Goal: Information Seeking & Learning: Learn about a topic

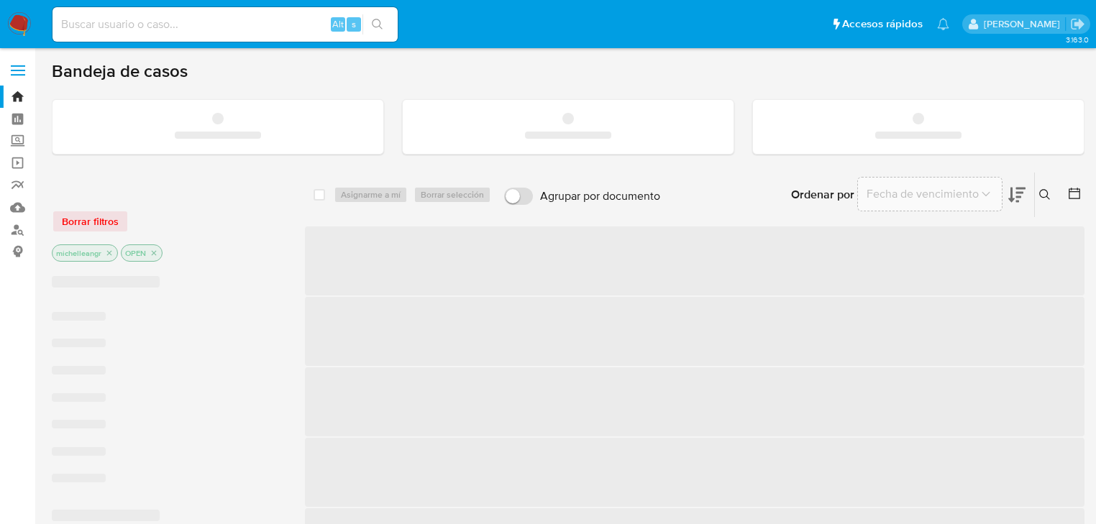
click at [134, 28] on input at bounding box center [225, 24] width 345 height 19
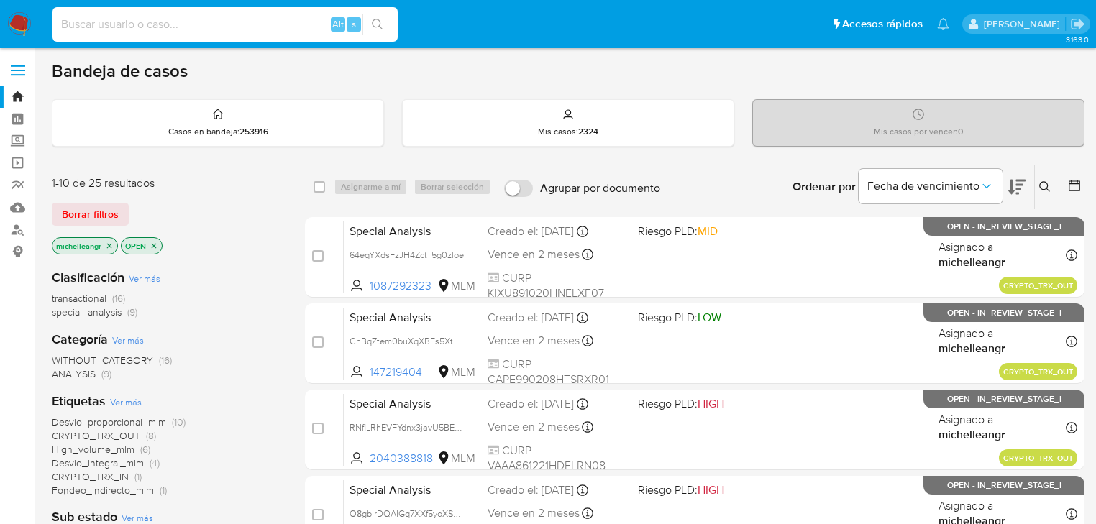
paste input "448731488"
type input "448731488"
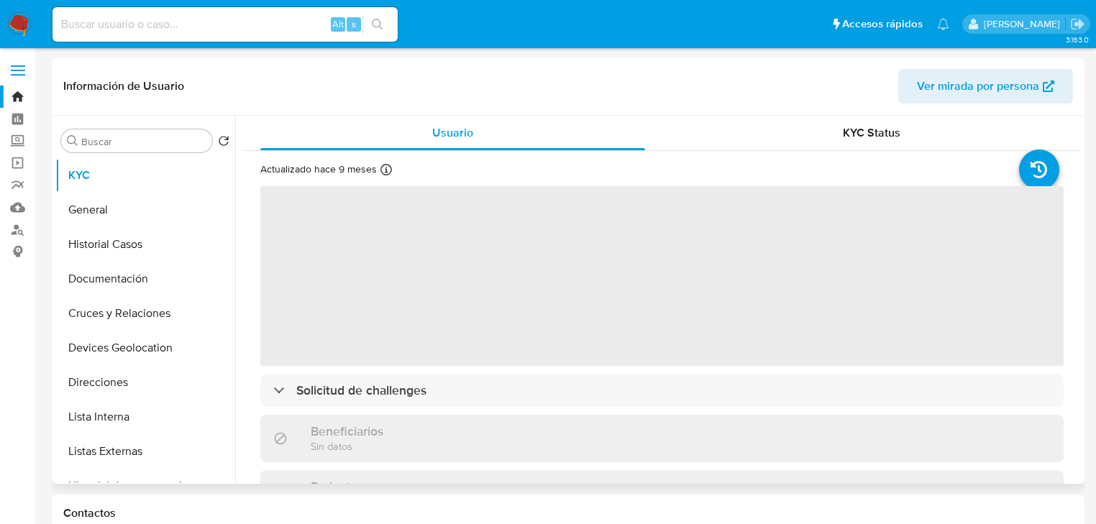
select select "10"
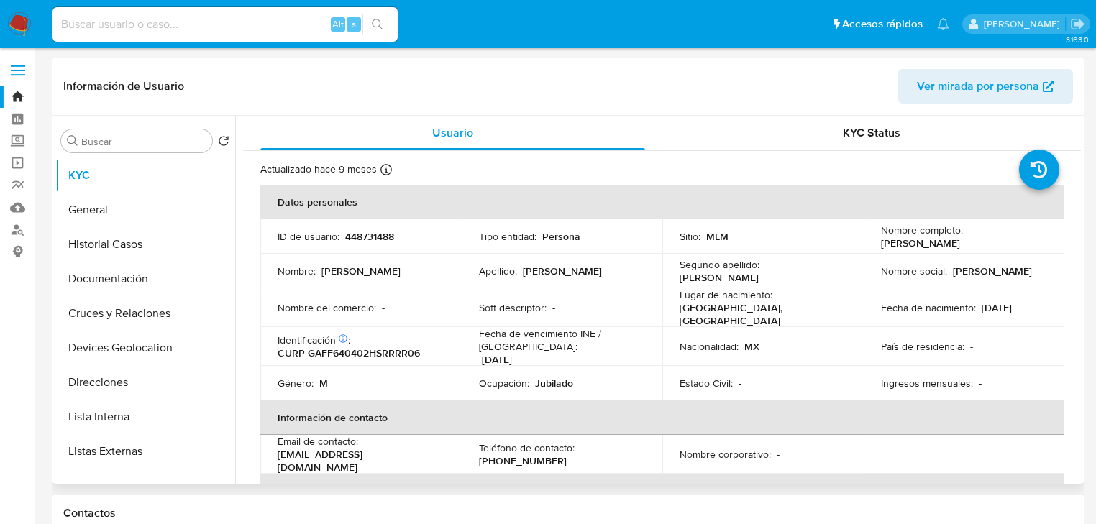
drag, startPoint x: 875, startPoint y: 247, endPoint x: 1022, endPoint y: 240, distance: 146.9
click at [1022, 240] on div "Nombre completo : [PERSON_NAME]" at bounding box center [964, 237] width 167 height 26
copy p "[PERSON_NAME]"
click at [163, 15] on input at bounding box center [225, 24] width 345 height 19
paste input "501626167"
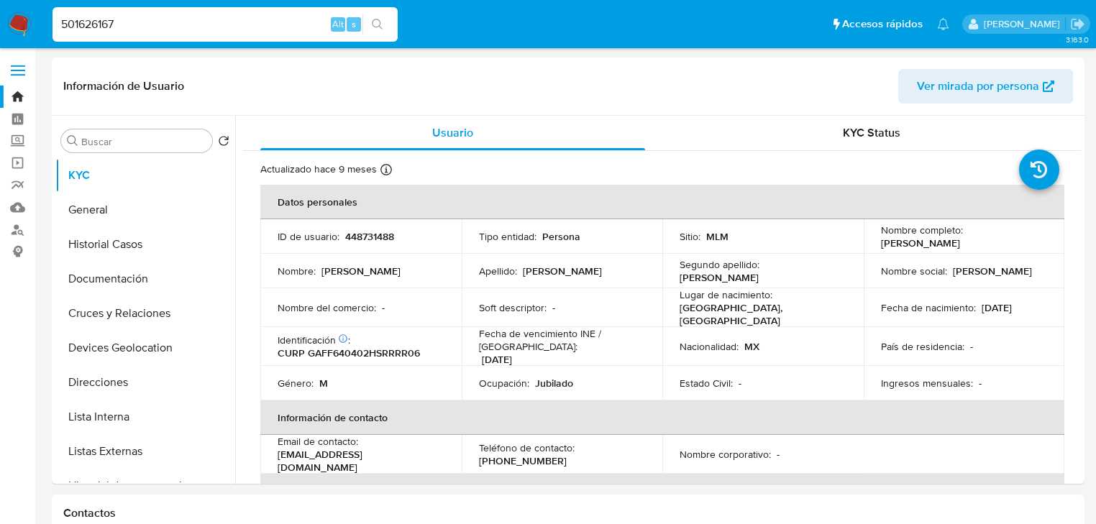
type input "501626167"
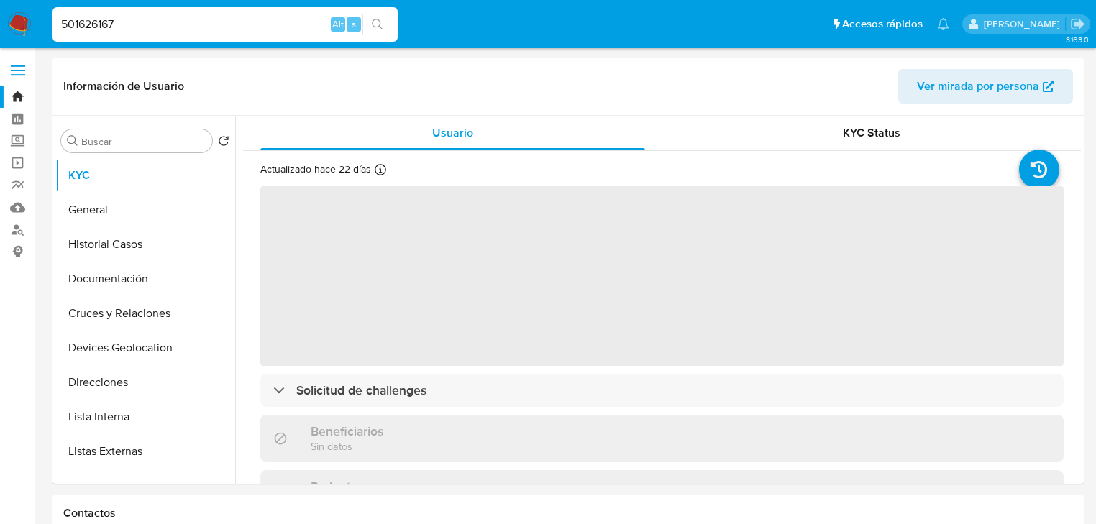
select select "10"
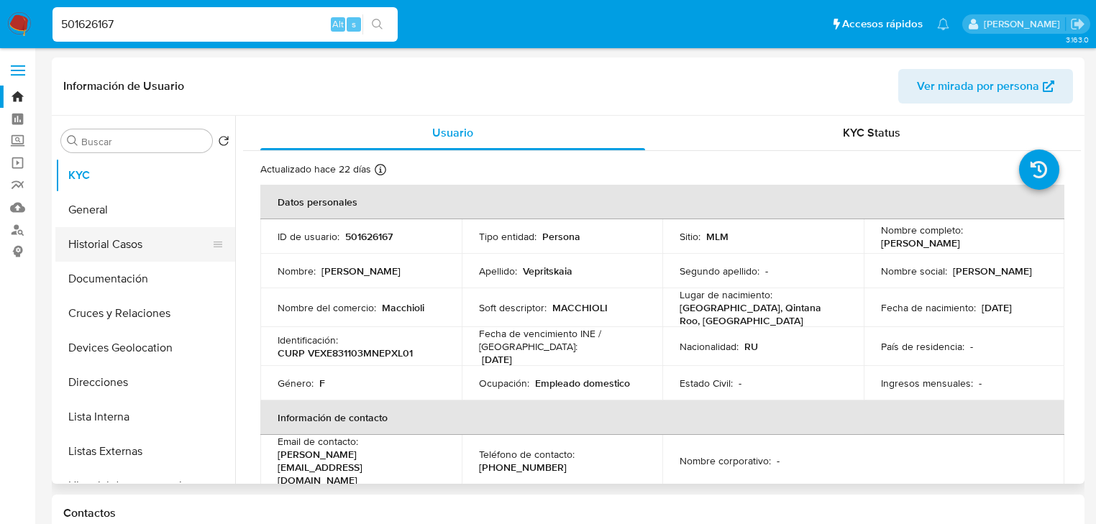
click at [150, 237] on button "Historial Casos" at bounding box center [139, 244] width 168 height 35
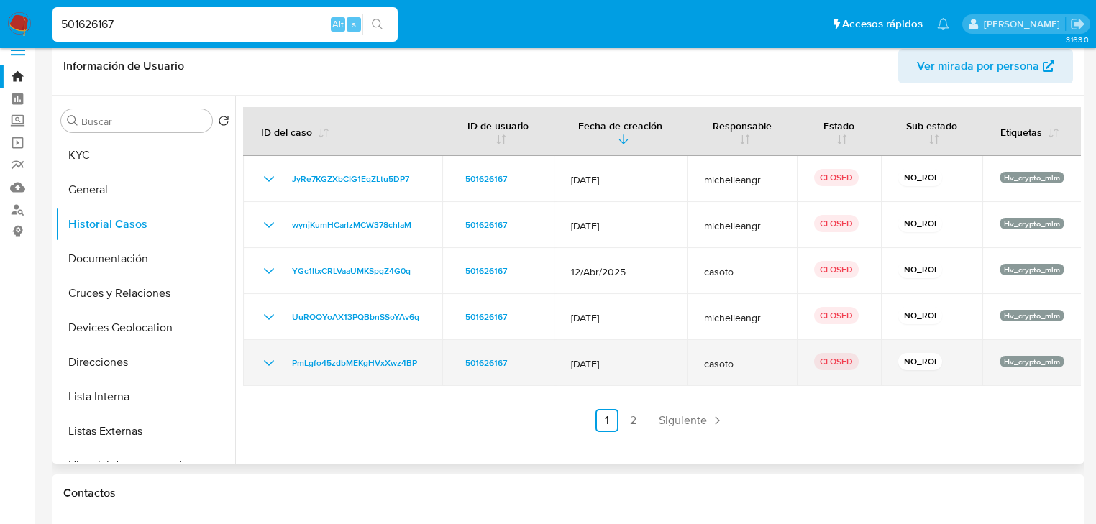
scroll to position [58, 0]
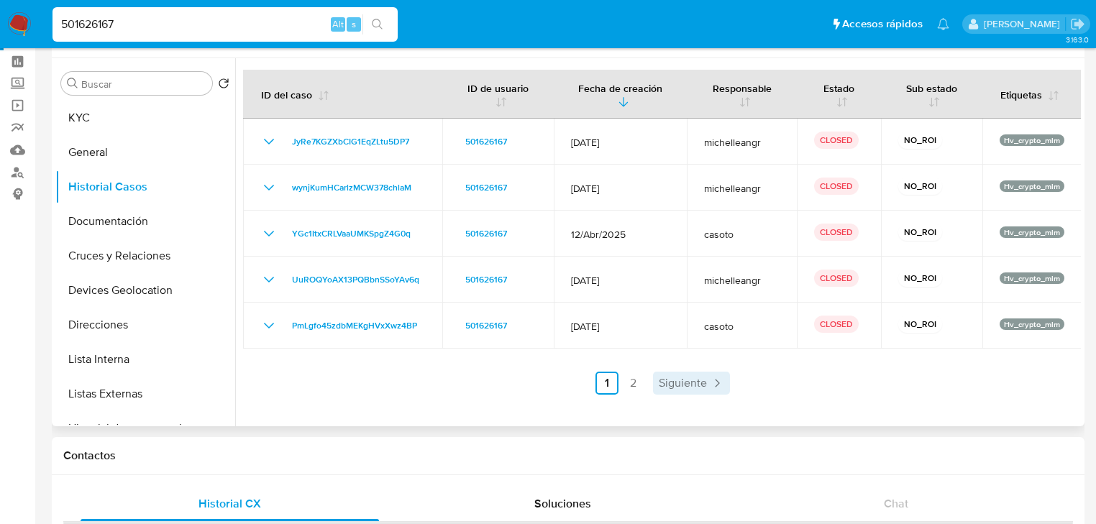
click at [663, 387] on span "Siguiente" at bounding box center [683, 384] width 48 height 12
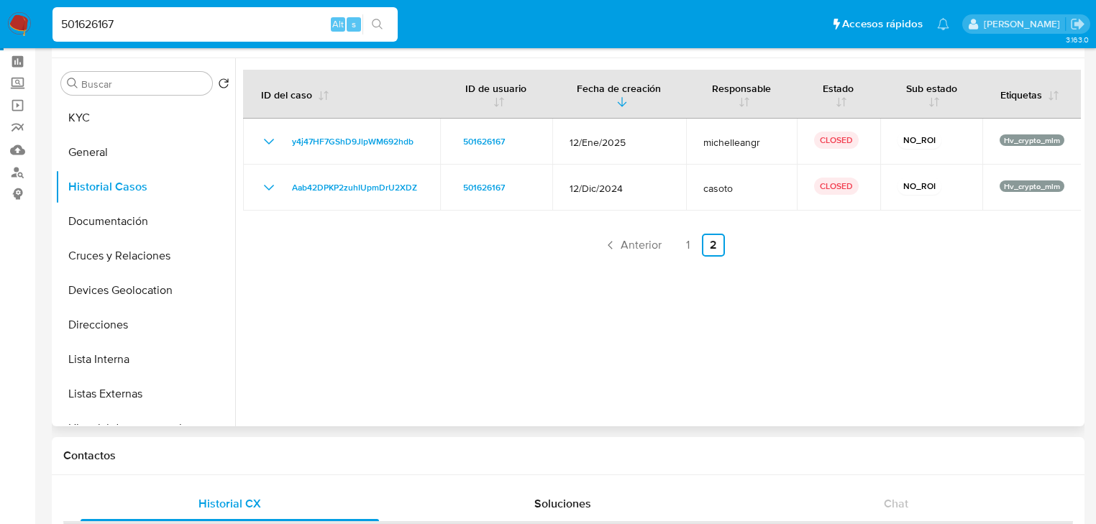
click at [643, 251] on span "Anterior" at bounding box center [641, 246] width 41 height 12
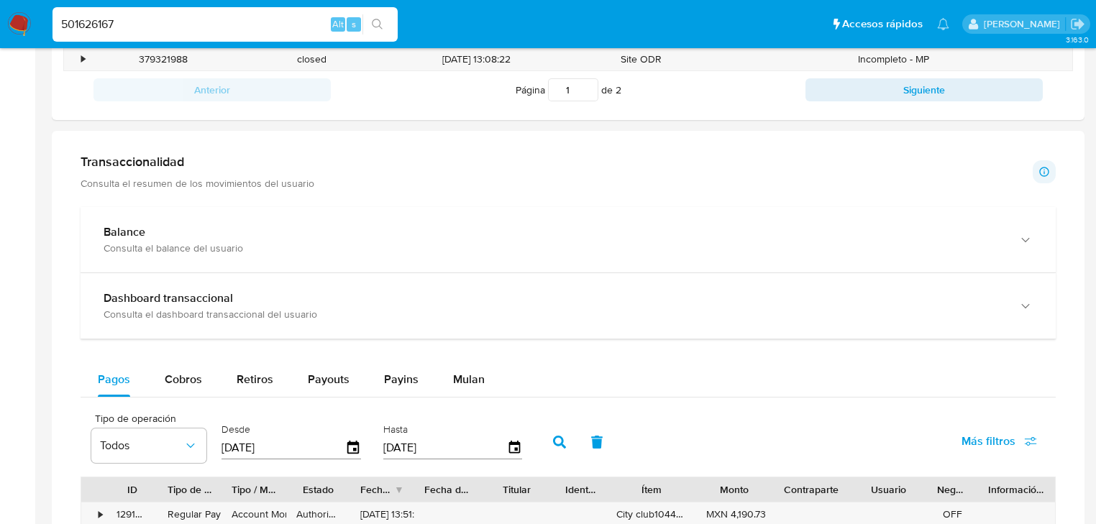
scroll to position [691, 0]
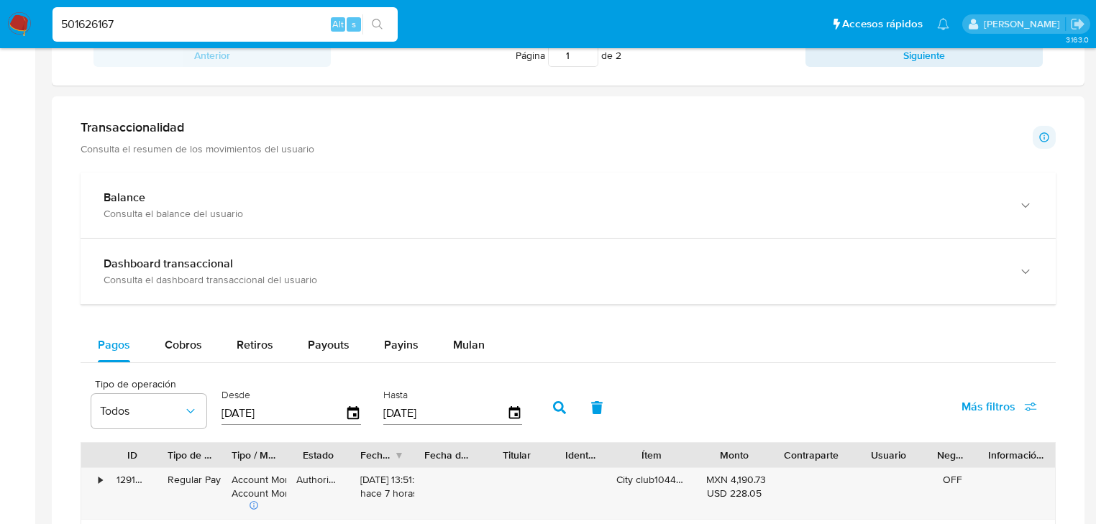
click at [500, 349] on div "Pagos Cobros Retiros Payouts Payins Mulan" at bounding box center [568, 345] width 975 height 35
click at [489, 345] on button "Mulan" at bounding box center [469, 345] width 66 height 35
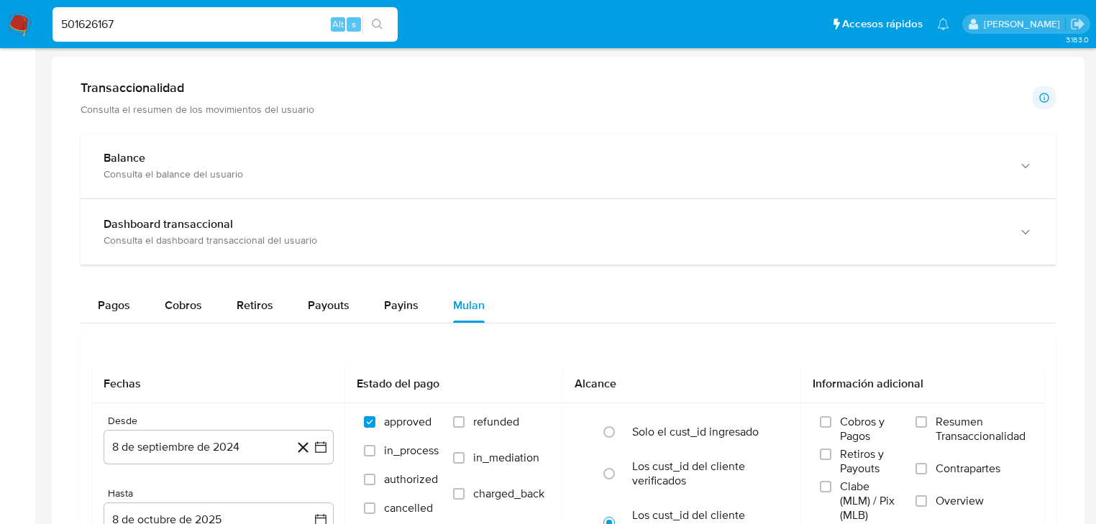
scroll to position [748, 0]
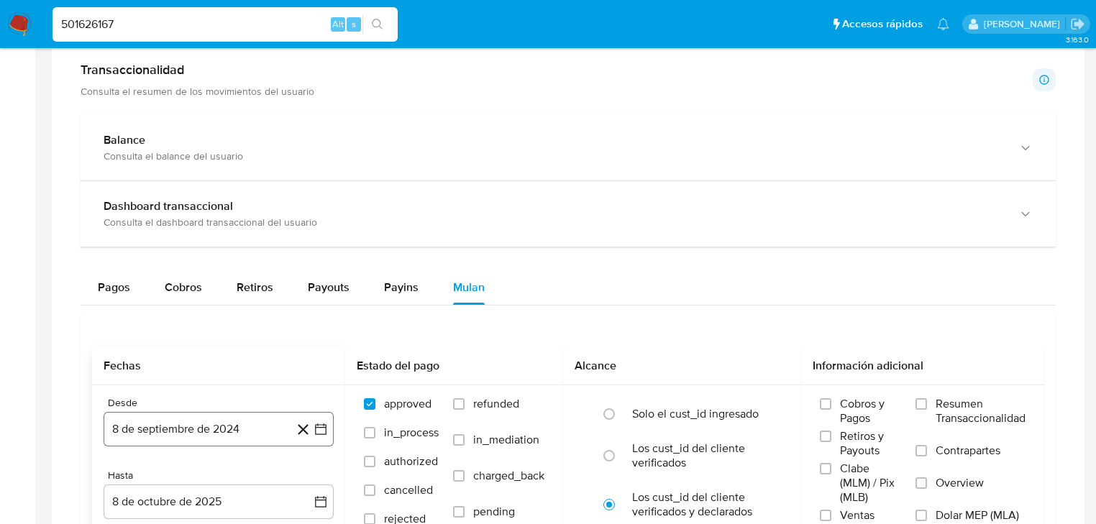
click at [180, 419] on button "8 de septiembre de 2024" at bounding box center [219, 429] width 230 height 35
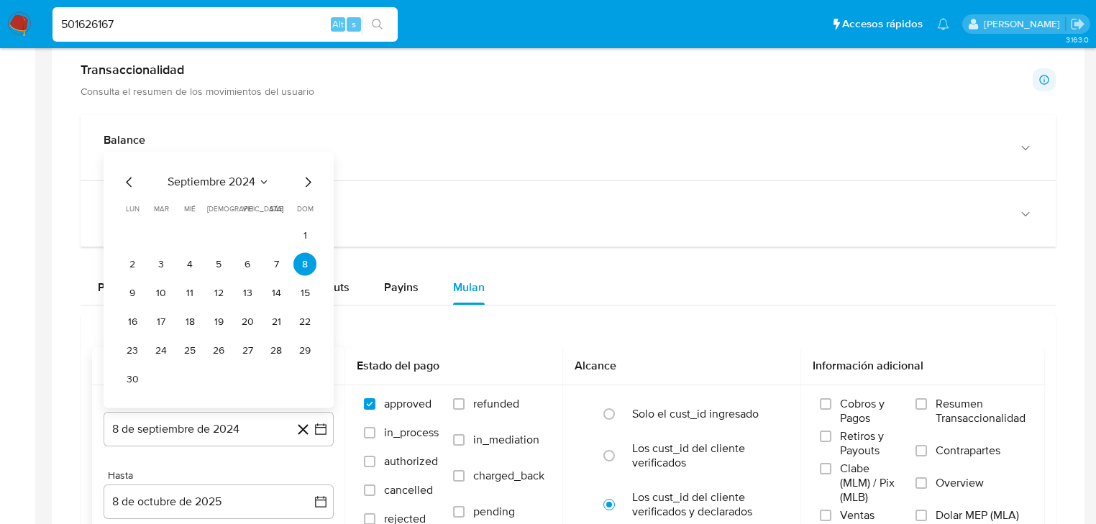
click at [221, 181] on span "septiembre 2024" at bounding box center [212, 183] width 88 height 14
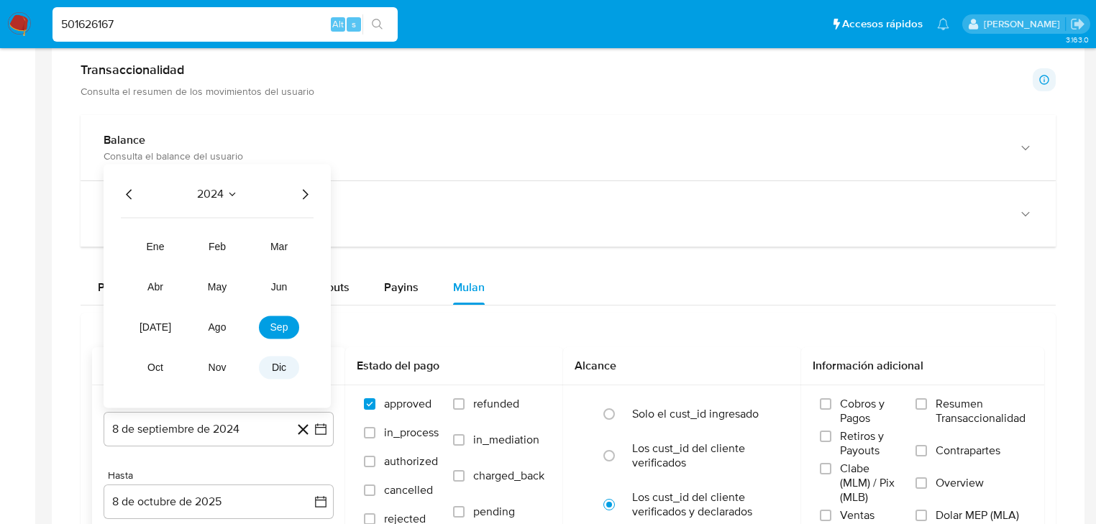
click at [274, 368] on span "dic" at bounding box center [279, 369] width 14 height 12
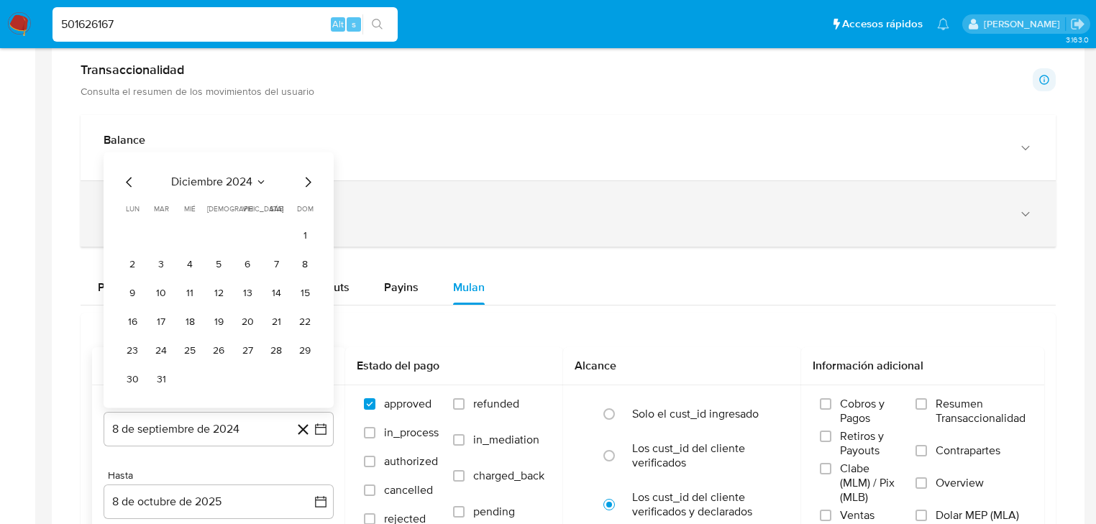
click at [302, 235] on button "1" at bounding box center [304, 235] width 23 height 23
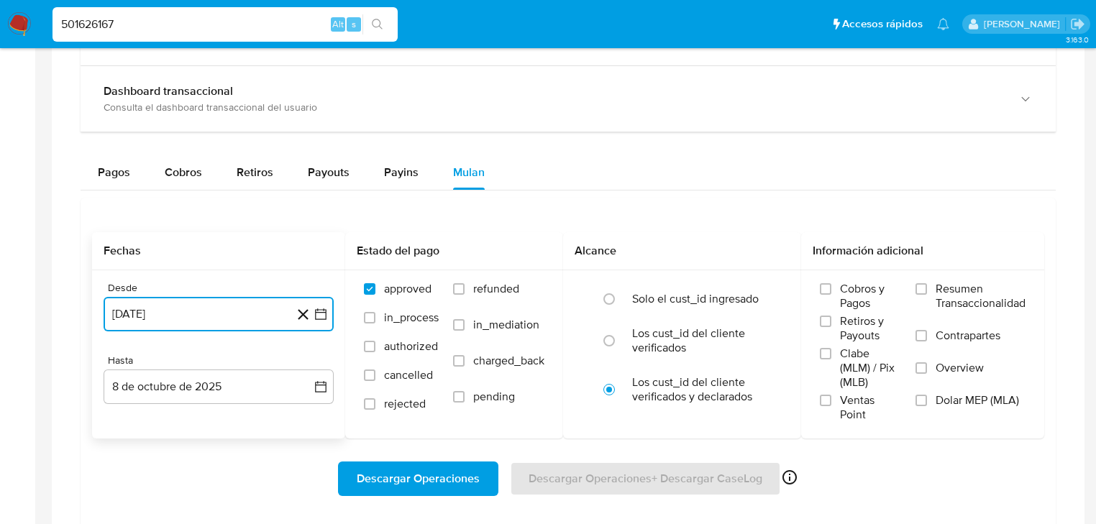
scroll to position [978, 0]
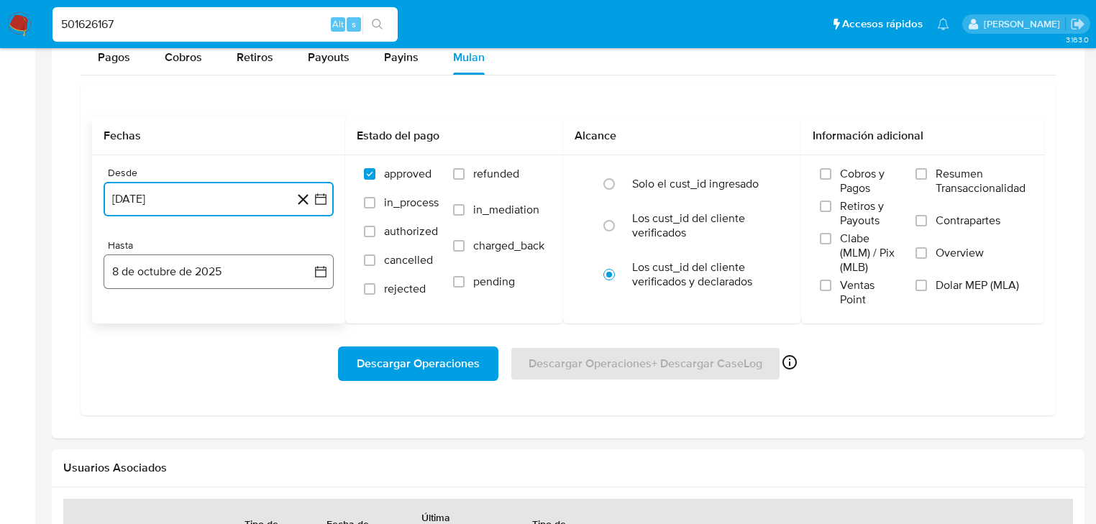
click at [197, 276] on button "8 de octubre de 2025" at bounding box center [219, 272] width 230 height 35
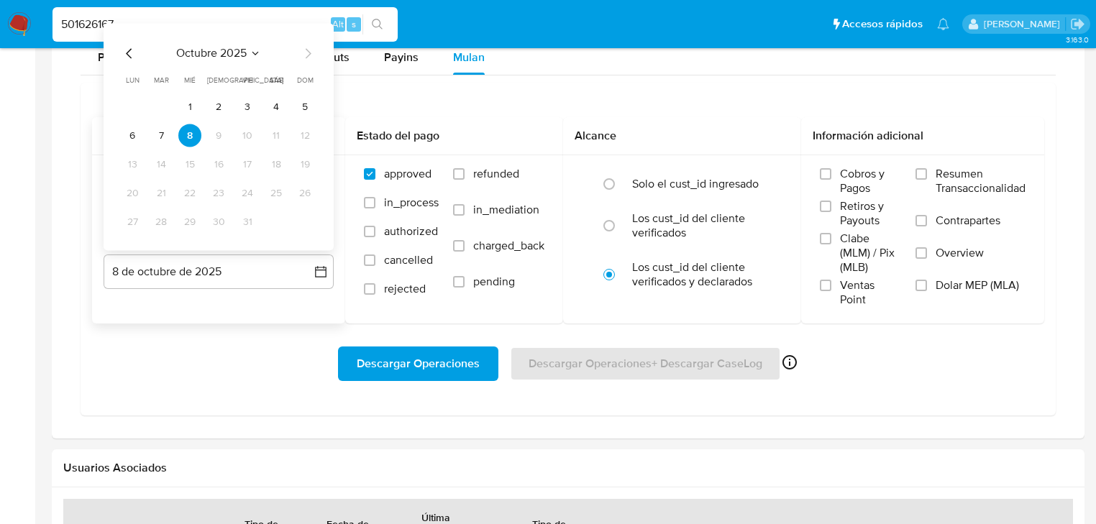
click at [129, 54] on icon "Mes anterior" at bounding box center [129, 53] width 17 height 17
click at [129, 58] on icon "Mes anterior" at bounding box center [129, 53] width 17 height 17
click at [299, 223] on button "31" at bounding box center [304, 222] width 23 height 23
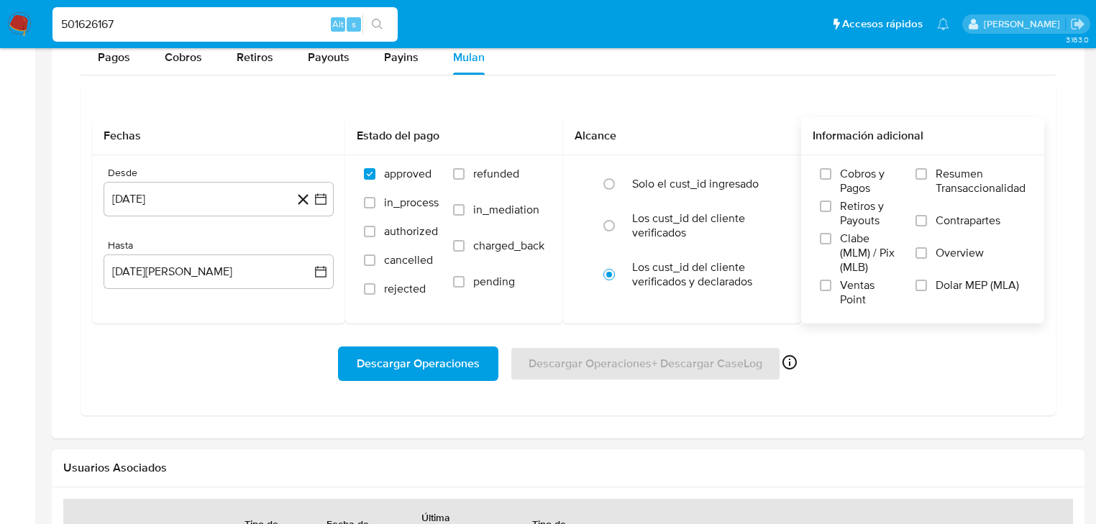
click at [940, 262] on label "Overview" at bounding box center [971, 262] width 110 height 32
click at [927, 259] on input "Overview" at bounding box center [922, 253] width 12 height 12
click at [442, 365] on span "Descargar Operaciones" at bounding box center [418, 364] width 123 height 32
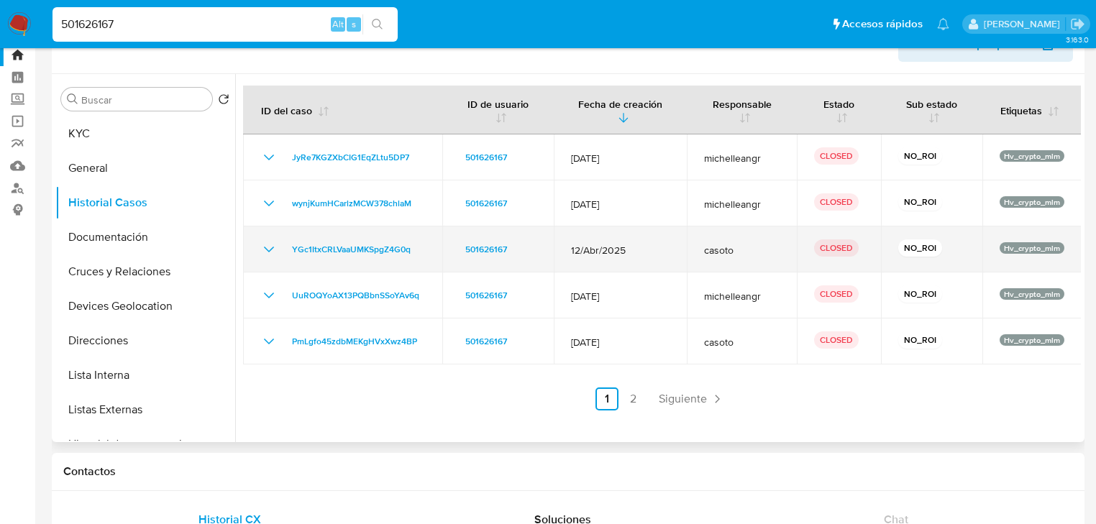
scroll to position [0, 0]
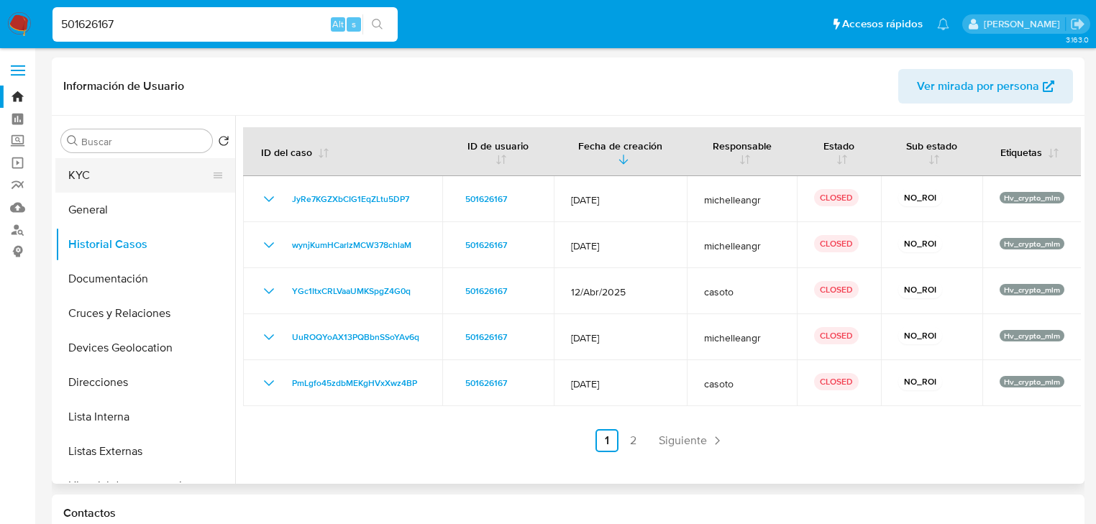
click at [115, 180] on button "KYC" at bounding box center [139, 175] width 168 height 35
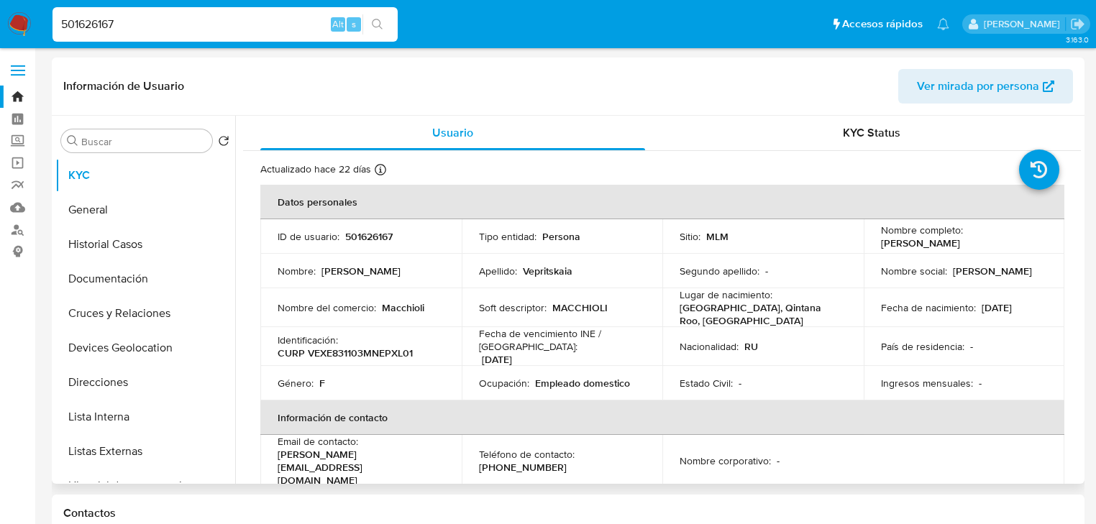
drag, startPoint x: 875, startPoint y: 245, endPoint x: 959, endPoint y: 242, distance: 84.2
click at [959, 242] on td "Nombre completo : [PERSON_NAME]" at bounding box center [964, 236] width 201 height 35
copy p "[PERSON_NAME]"
click at [167, 250] on button "Historial Casos" at bounding box center [139, 244] width 168 height 35
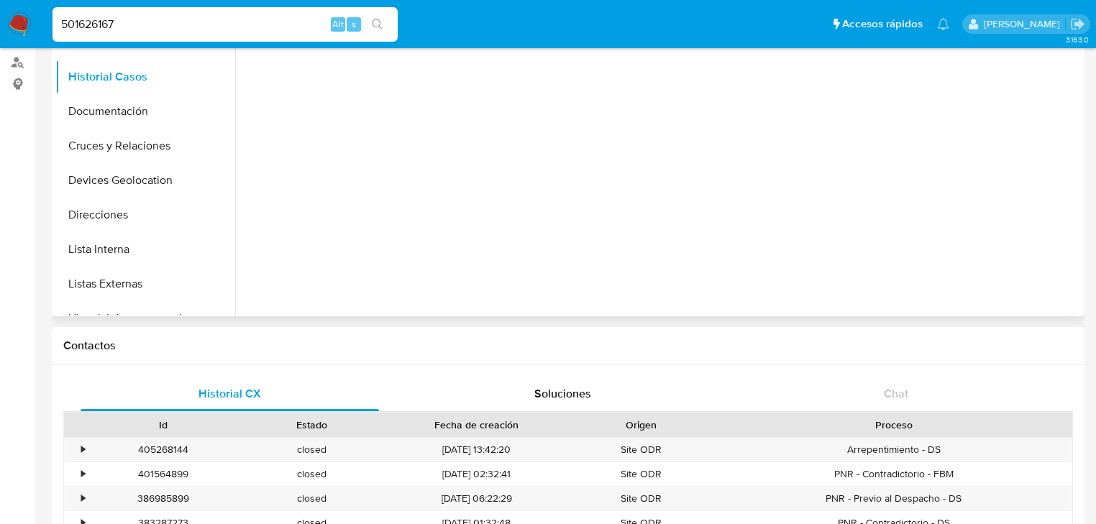
scroll to position [58, 0]
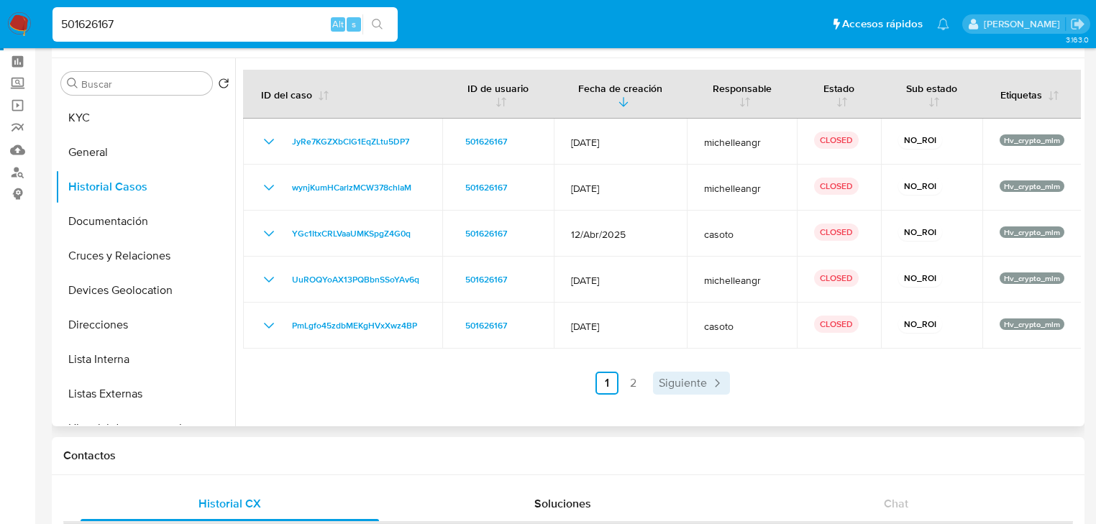
click at [693, 378] on span "Siguiente" at bounding box center [683, 384] width 48 height 12
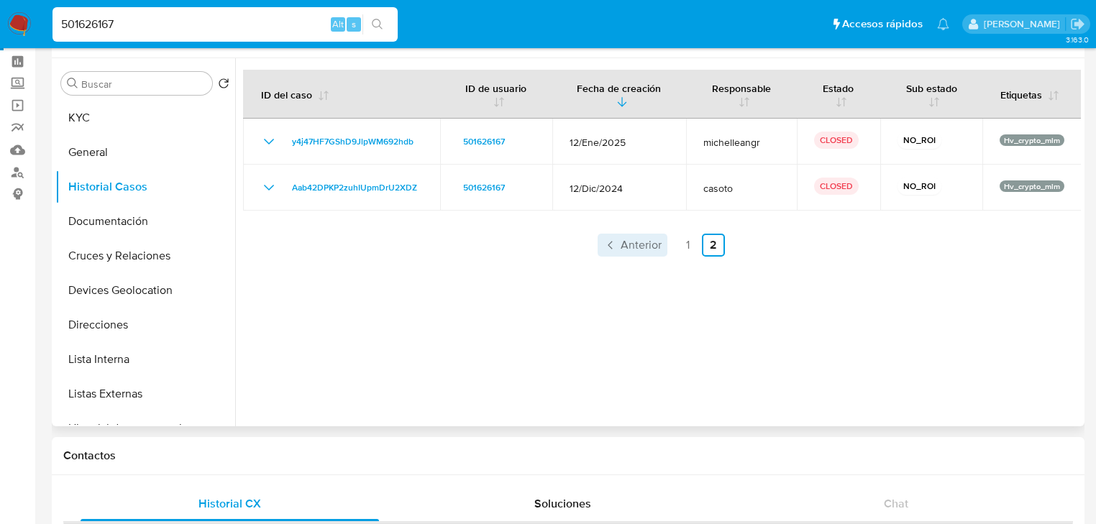
click at [643, 244] on span "Anterior" at bounding box center [641, 246] width 41 height 12
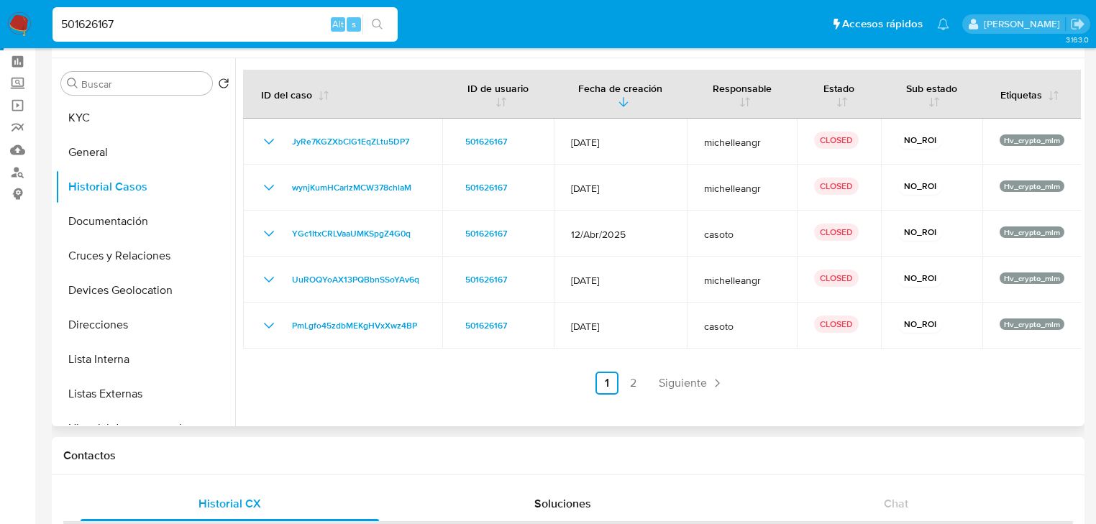
click at [675, 387] on span "Siguiente" at bounding box center [683, 384] width 48 height 12
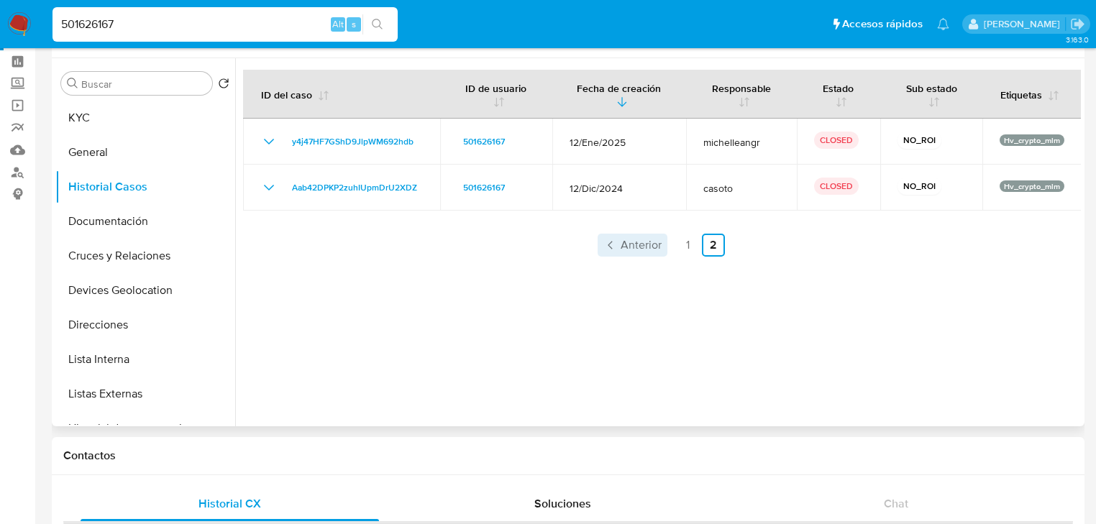
click at [641, 244] on span "Anterior" at bounding box center [641, 246] width 41 height 12
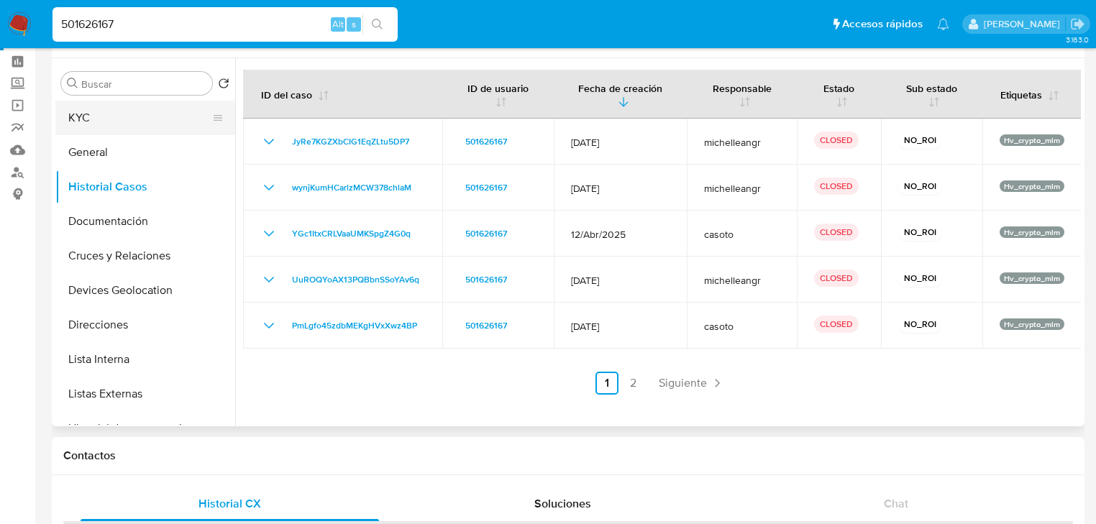
click at [94, 132] on button "KYC" at bounding box center [139, 118] width 168 height 35
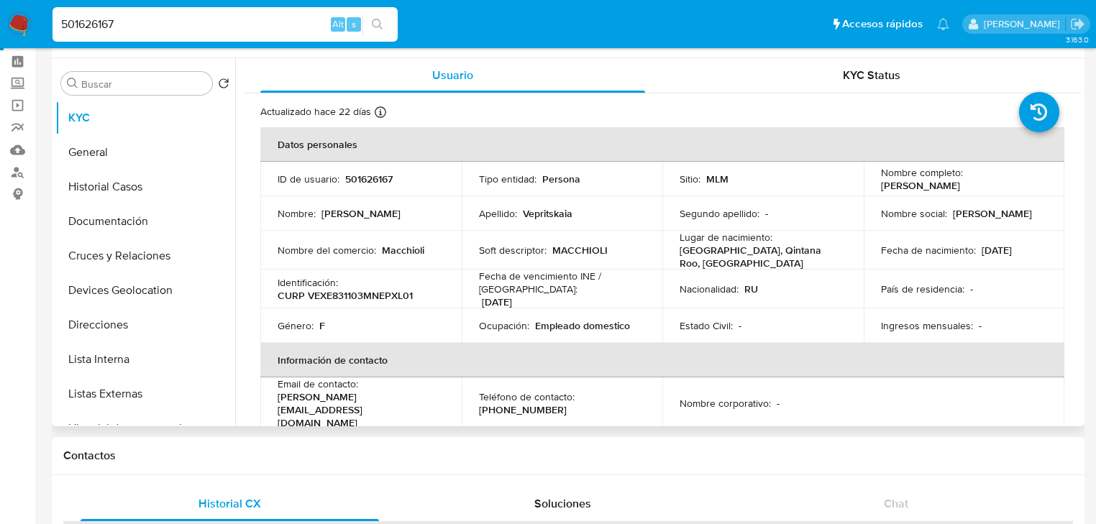
drag, startPoint x: 931, startPoint y: 188, endPoint x: 970, endPoint y: 188, distance: 38.8
click at [970, 188] on td "Nombre completo : [PERSON_NAME]" at bounding box center [964, 179] width 201 height 35
copy p "[PERSON_NAME]"
click at [826, 309] on td "Estado Civil : -" at bounding box center [762, 326] width 201 height 35
drag, startPoint x: 878, startPoint y: 187, endPoint x: 958, endPoint y: 187, distance: 80.6
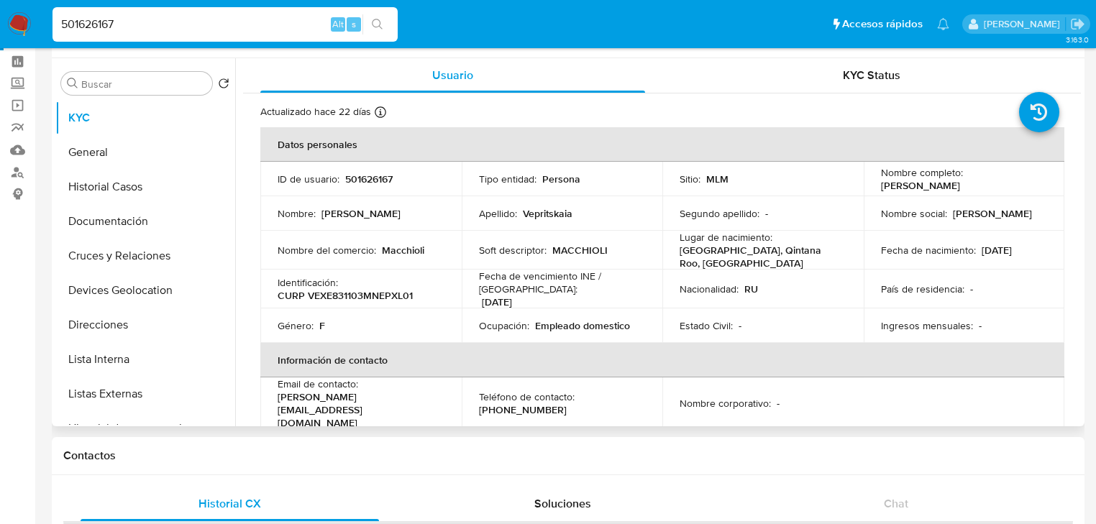
click at [958, 187] on div "Nombre completo : [PERSON_NAME]" at bounding box center [964, 179] width 167 height 26
copy p "[PERSON_NAME]"
click at [357, 289] on p "CURP VEXE831103MNEPXL01" at bounding box center [345, 295] width 135 height 13
click at [350, 294] on p "CURP VEXE831103MNEPXL01" at bounding box center [345, 295] width 135 height 13
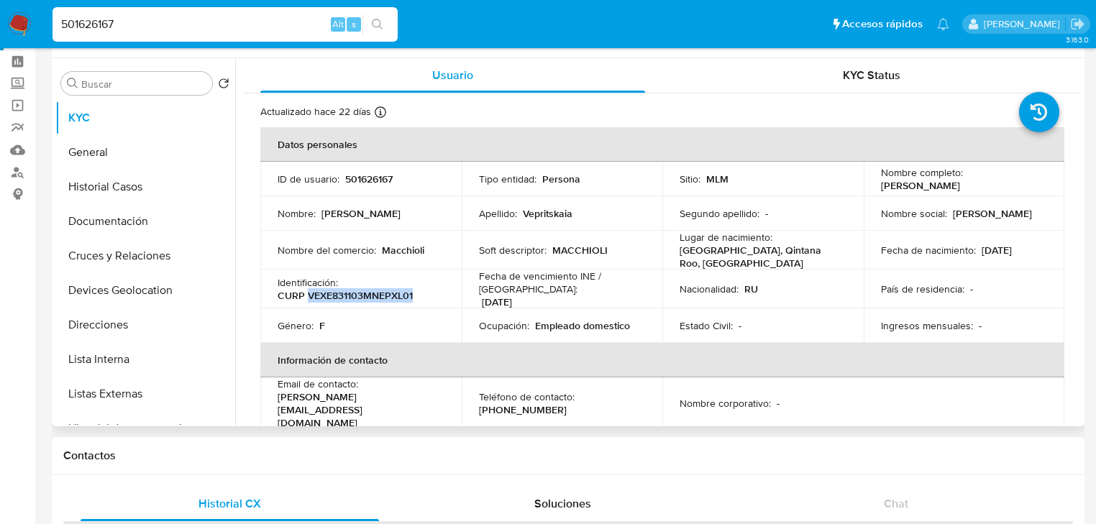
click at [350, 294] on p "CURP VEXE831103MNEPXL01" at bounding box center [345, 295] width 135 height 13
click at [119, 186] on button "Historial Casos" at bounding box center [145, 187] width 180 height 35
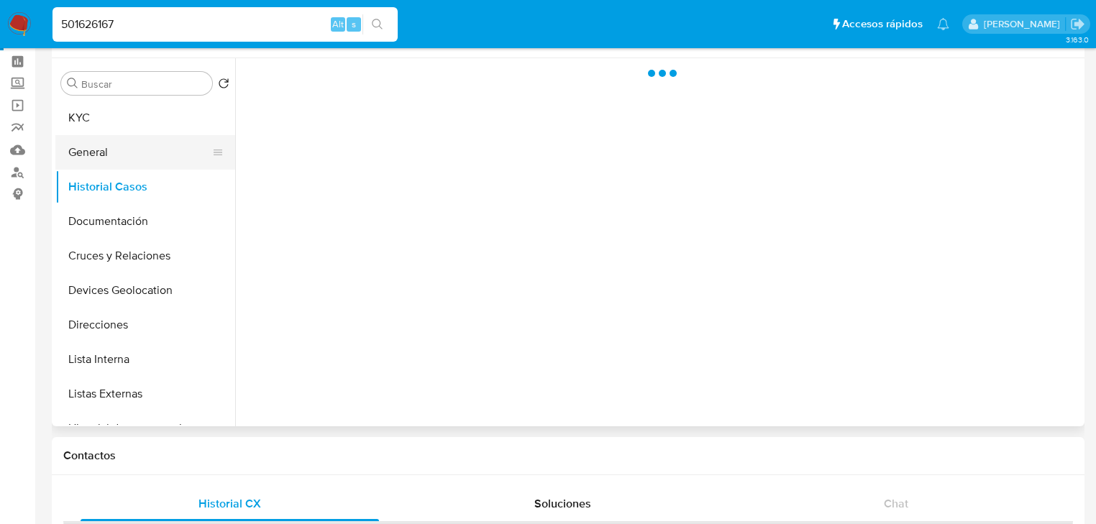
click at [117, 167] on button "General" at bounding box center [139, 152] width 168 height 35
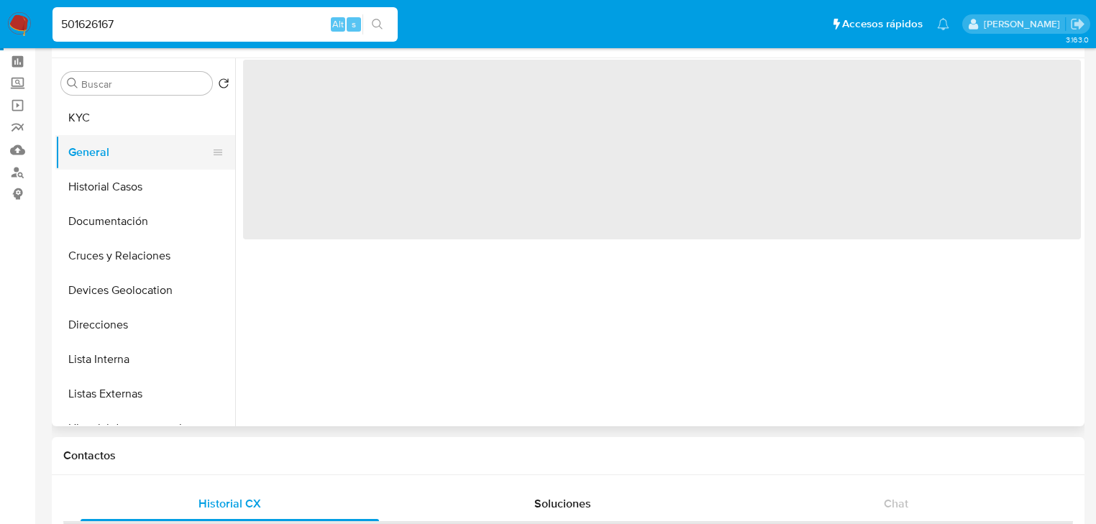
click at [116, 155] on button "General" at bounding box center [139, 152] width 168 height 35
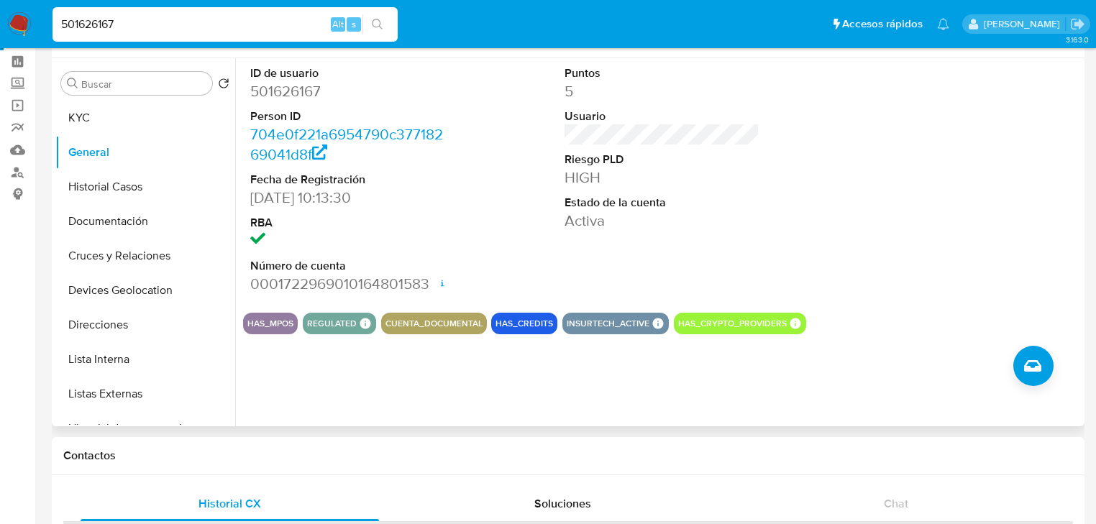
click at [277, 96] on dd "501626167" at bounding box center [347, 91] width 195 height 20
copy dd "501626167"
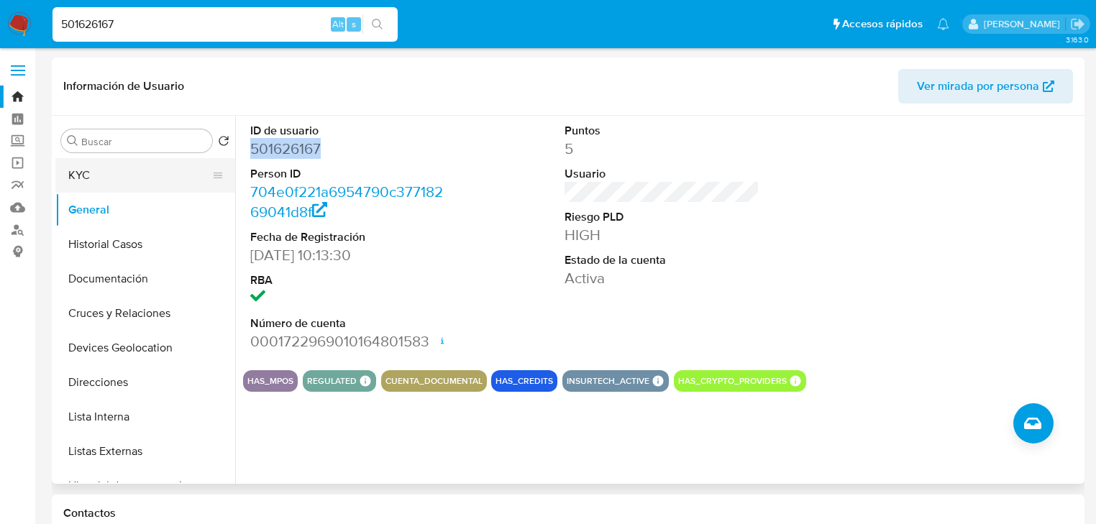
click at [98, 178] on button "KYC" at bounding box center [139, 175] width 168 height 35
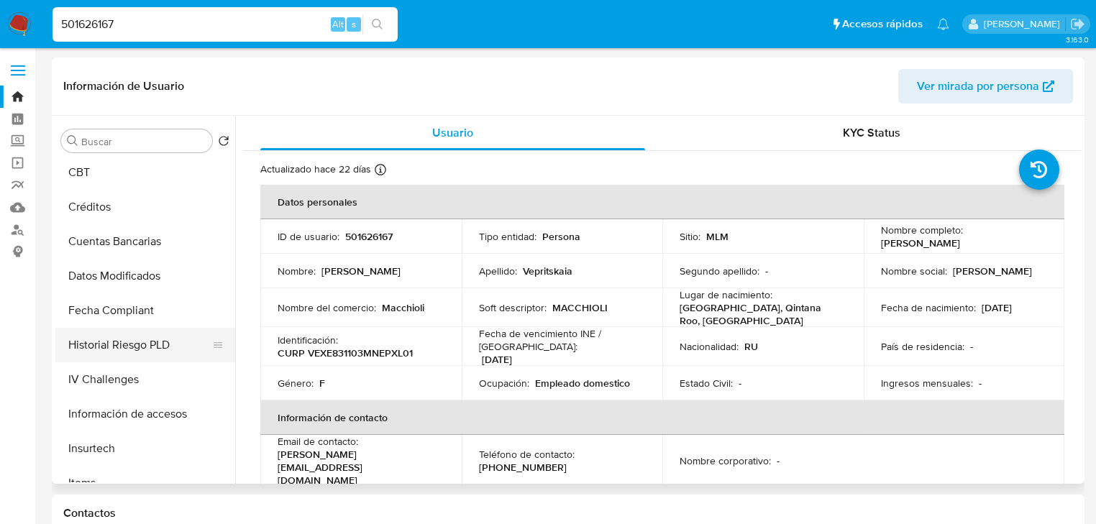
scroll to position [575, 0]
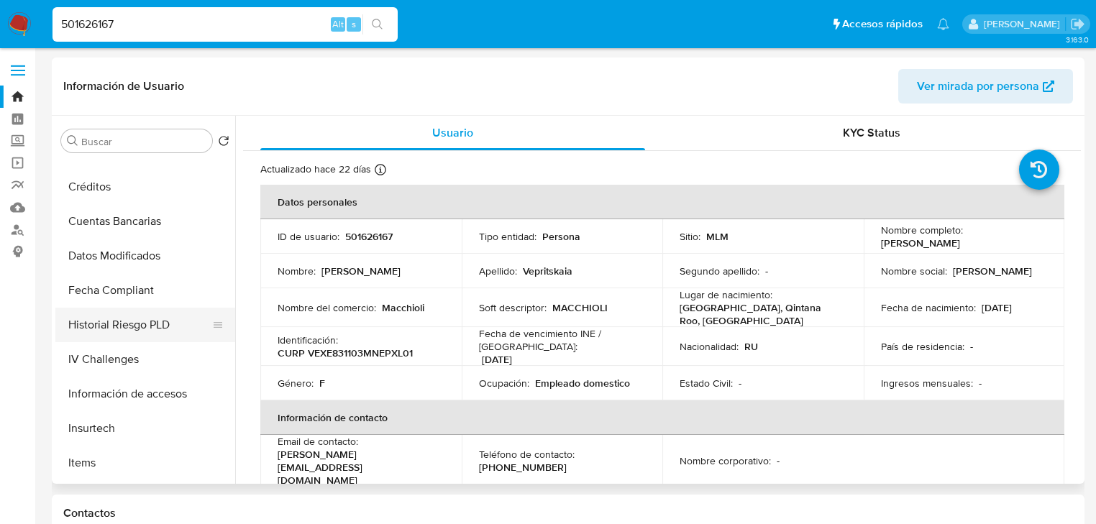
click at [128, 330] on button "Historial Riesgo PLD" at bounding box center [139, 325] width 168 height 35
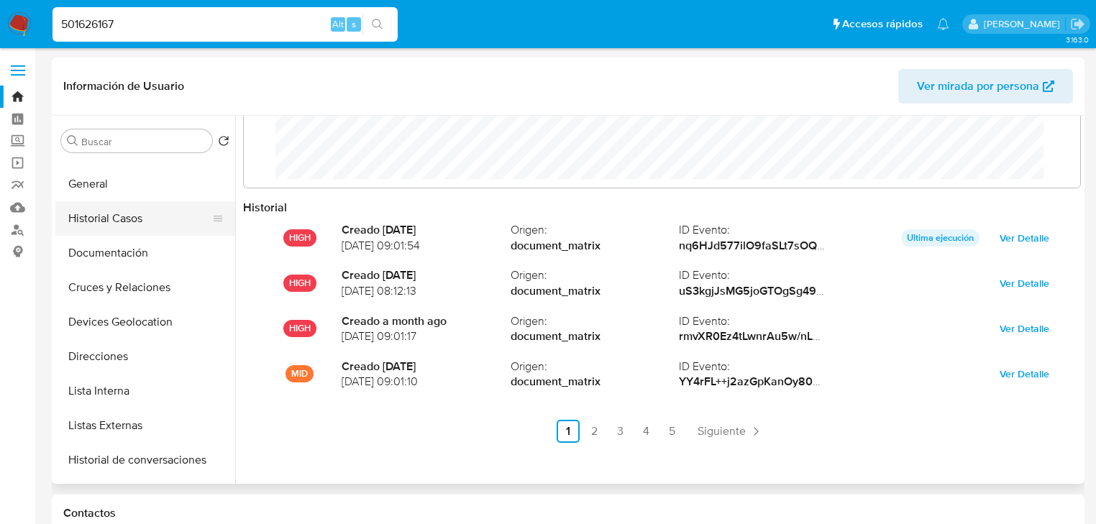
scroll to position [0, 0]
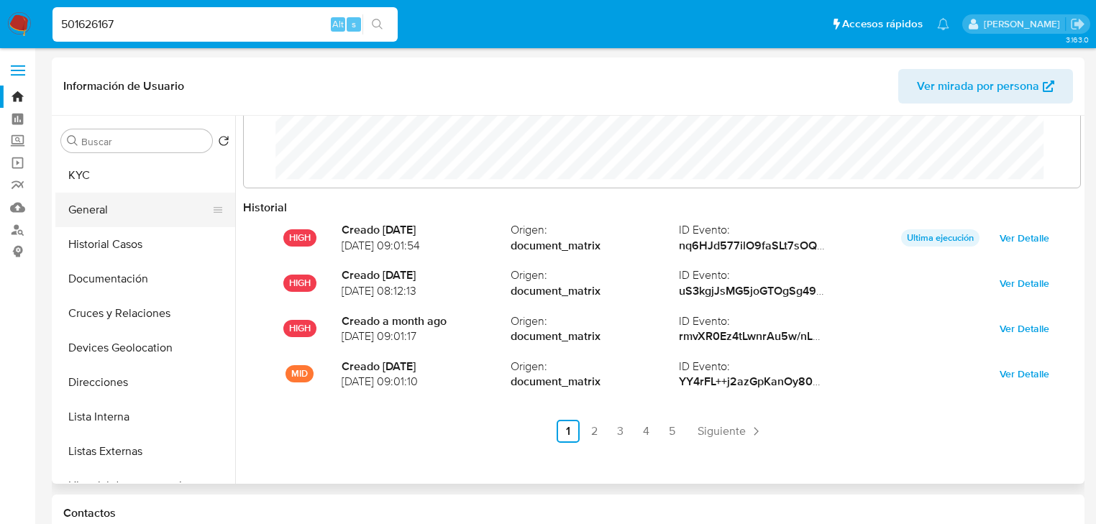
click at [109, 210] on button "General" at bounding box center [139, 210] width 168 height 35
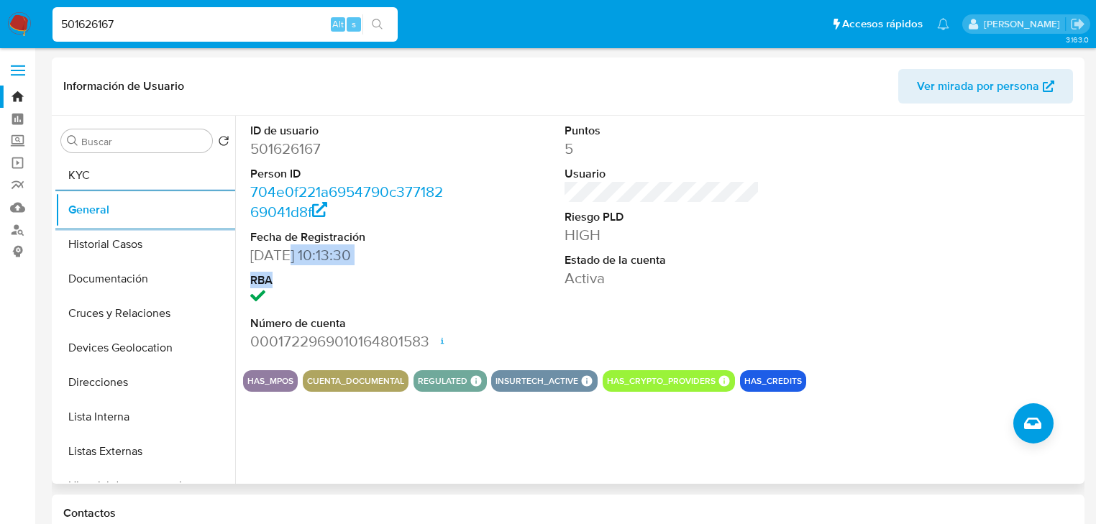
drag, startPoint x: 278, startPoint y: 264, endPoint x: 403, endPoint y: 269, distance: 124.5
click at [403, 269] on dl "ID de usuario 501626167 Person ID 704e0f221a6954790c37718269041d8f Fecha de Reg…" at bounding box center [347, 237] width 195 height 229
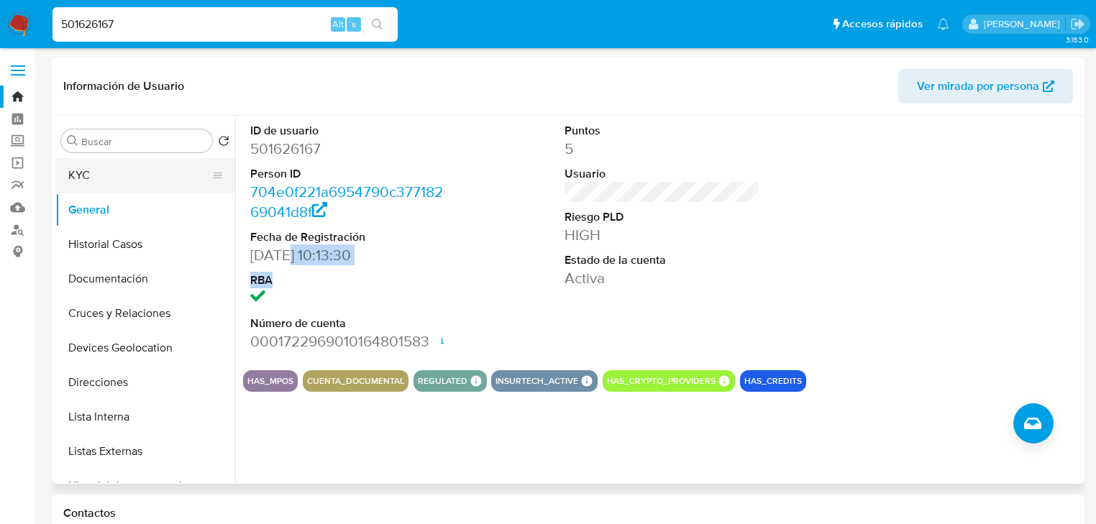
click at [128, 174] on button "KYC" at bounding box center [139, 175] width 168 height 35
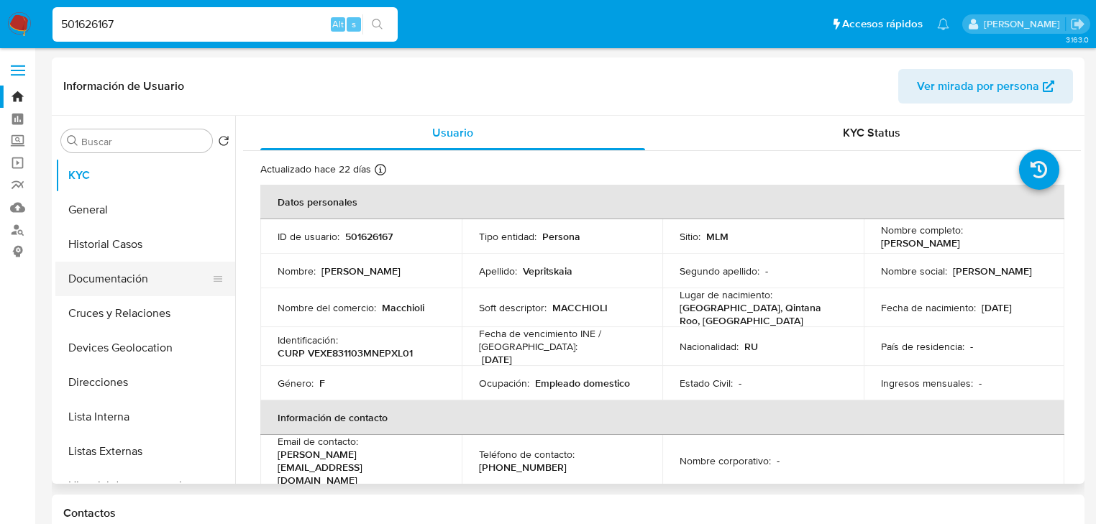
click at [112, 274] on button "Documentación" at bounding box center [139, 279] width 168 height 35
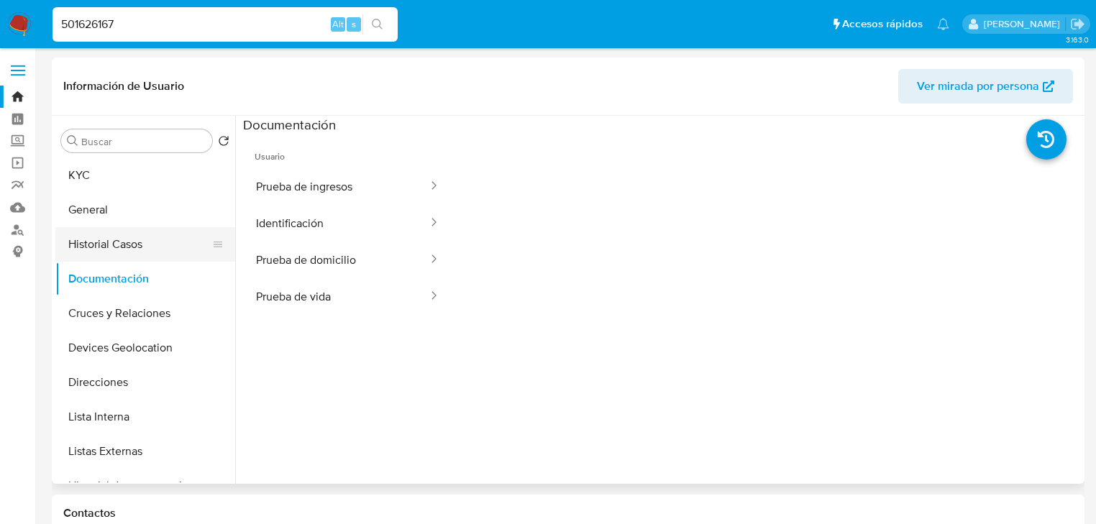
click at [118, 250] on button "Historial Casos" at bounding box center [139, 244] width 168 height 35
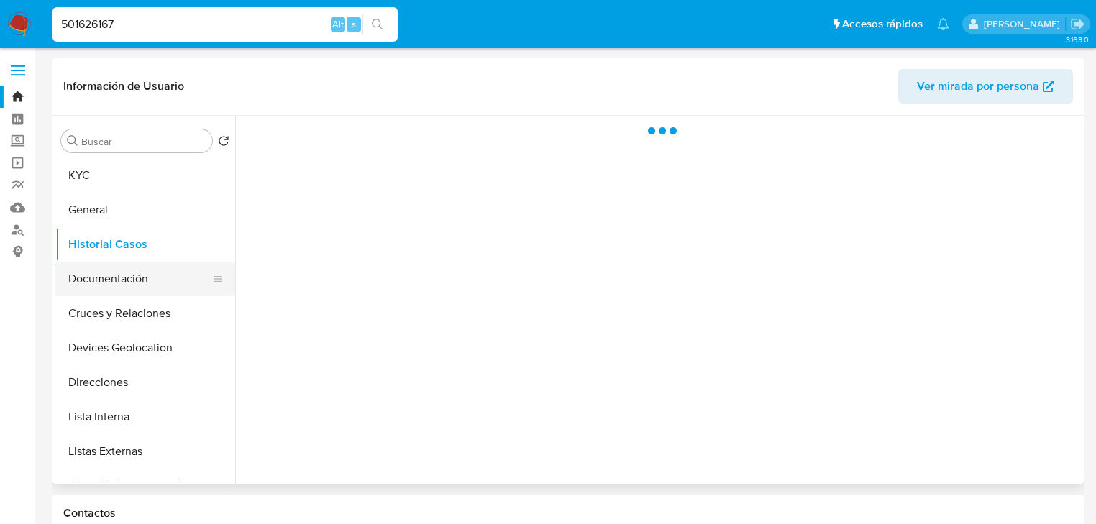
click at [124, 283] on button "Documentación" at bounding box center [139, 279] width 168 height 35
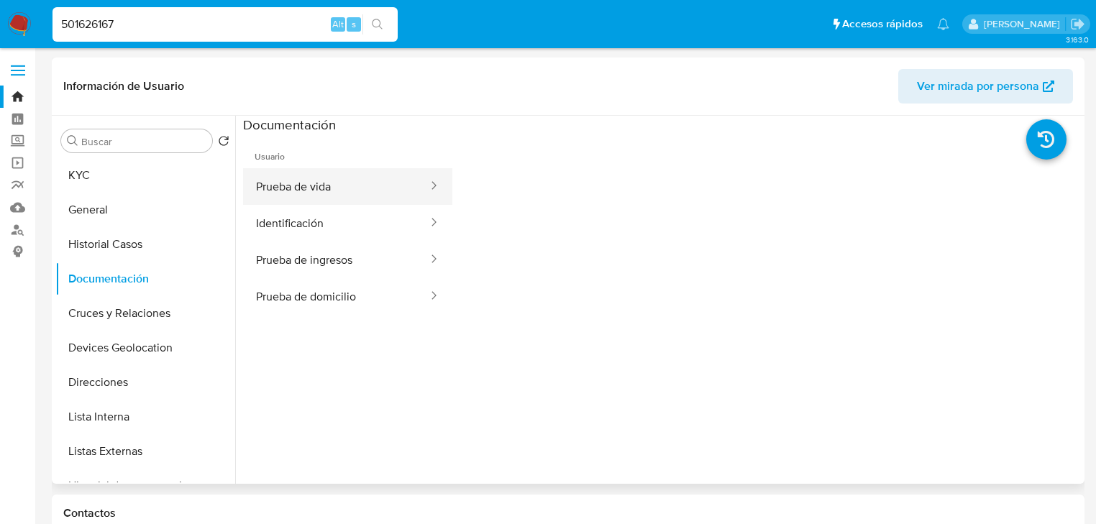
drag, startPoint x: 334, startPoint y: 186, endPoint x: 345, endPoint y: 187, distance: 10.8
click at [337, 186] on button "Prueba de vida" at bounding box center [336, 186] width 186 height 37
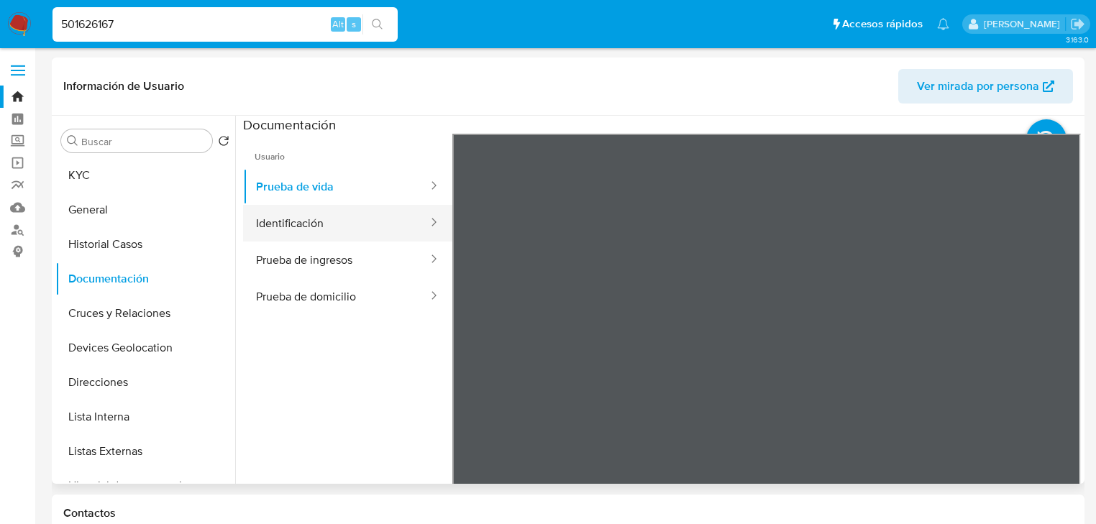
click at [351, 209] on button "Identificación" at bounding box center [336, 223] width 186 height 37
drag, startPoint x: 145, startPoint y: 180, endPoint x: 231, endPoint y: 190, distance: 86.9
click at [144, 180] on button "KYC" at bounding box center [145, 175] width 180 height 35
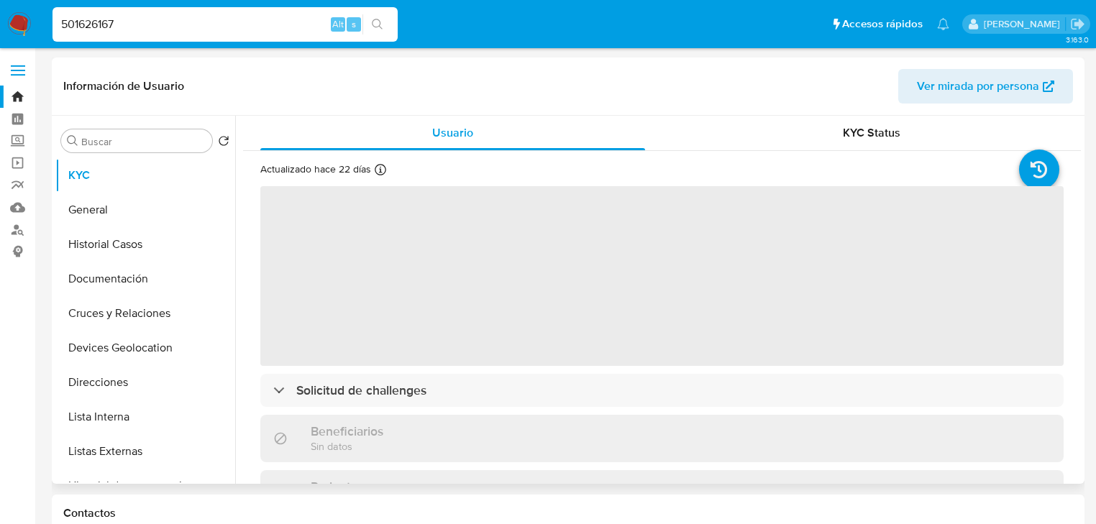
click at [817, 305] on span "‌" at bounding box center [661, 276] width 803 height 180
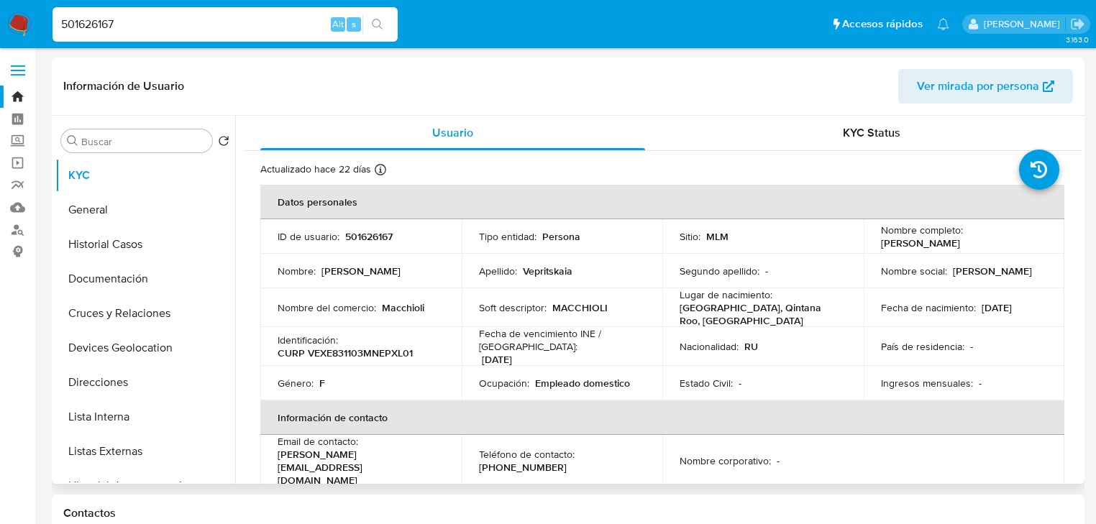
drag, startPoint x: 1026, startPoint y: 303, endPoint x: 973, endPoint y: 299, distance: 52.6
click at [973, 301] on div "Fecha de nacimiento : [DEMOGRAPHIC_DATA]" at bounding box center [964, 307] width 167 height 13
copy div "[DATE]"
click at [141, 242] on button "Historial Casos" at bounding box center [139, 244] width 168 height 35
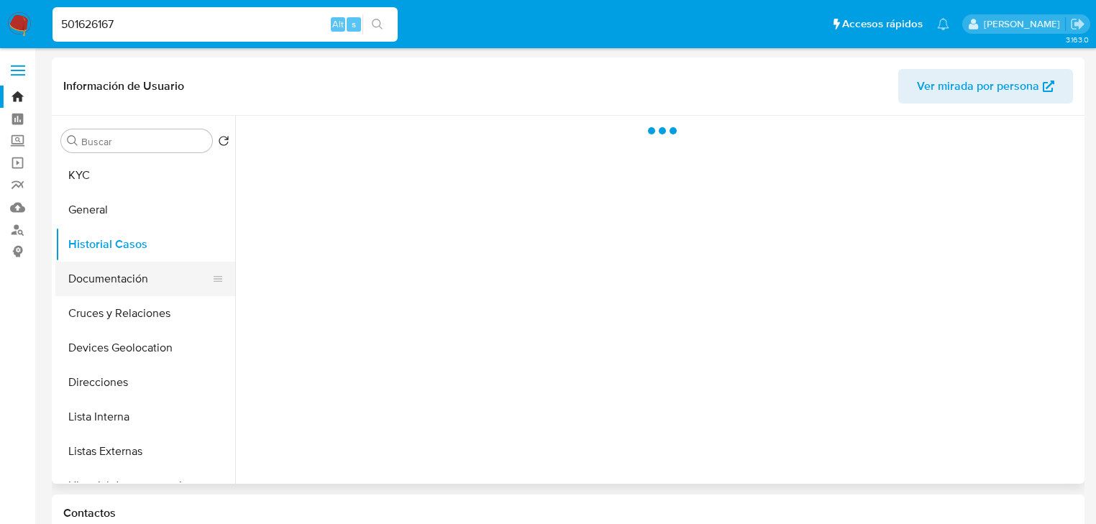
drag, startPoint x: 146, startPoint y: 286, endPoint x: 184, endPoint y: 279, distance: 38.7
click at [147, 286] on button "Documentación" at bounding box center [139, 279] width 168 height 35
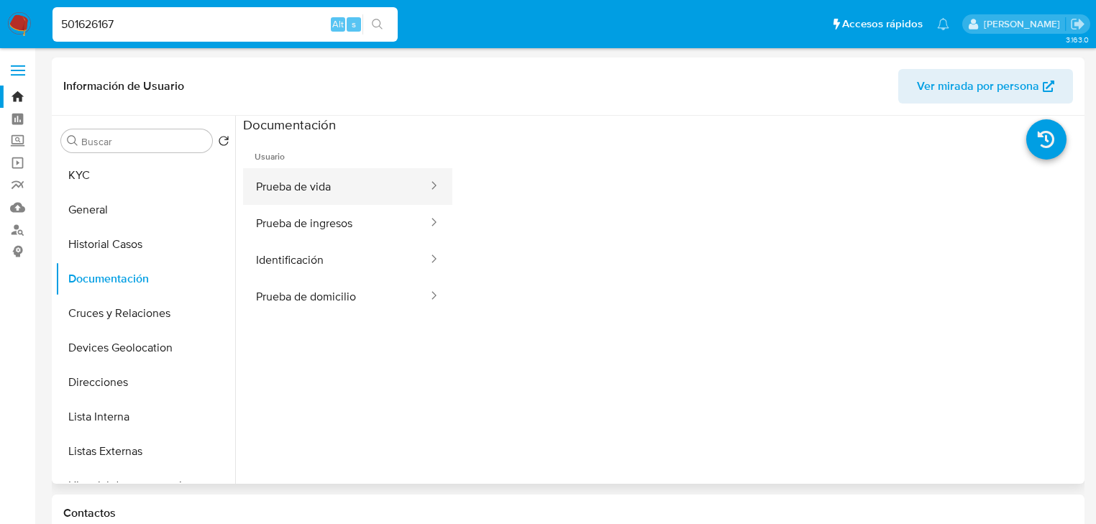
click at [342, 196] on button "Prueba de vida" at bounding box center [336, 186] width 186 height 37
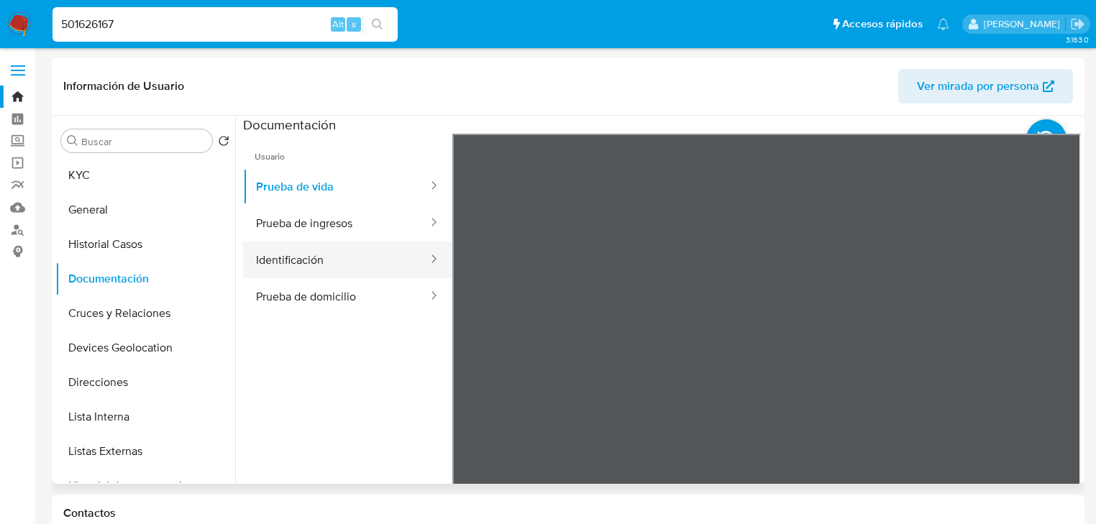
drag, startPoint x: 322, startPoint y: 235, endPoint x: 329, endPoint y: 250, distance: 16.4
click at [322, 233] on button "Prueba de ingresos" at bounding box center [336, 223] width 186 height 37
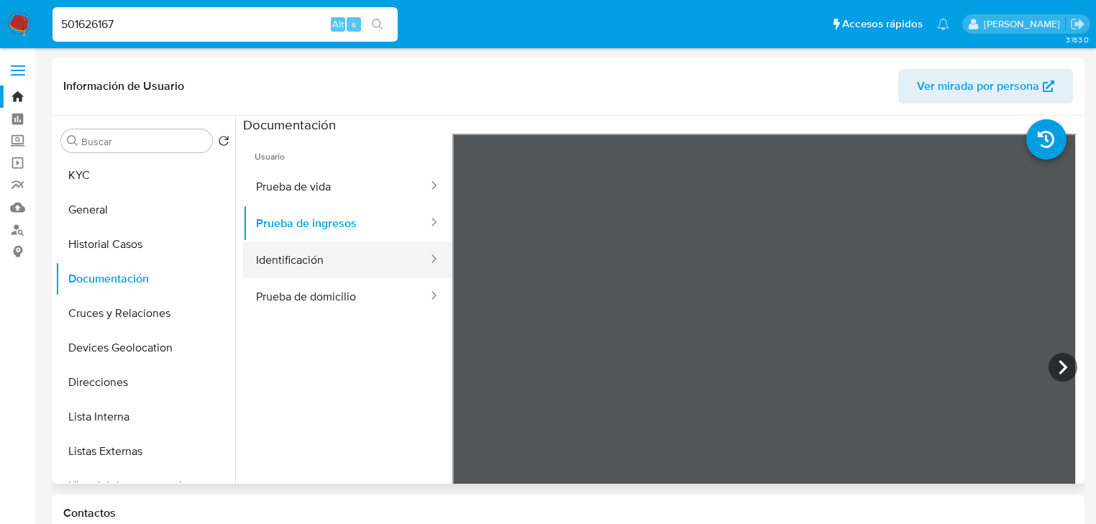
drag, startPoint x: 345, startPoint y: 263, endPoint x: 401, endPoint y: 268, distance: 55.6
click at [347, 263] on button "Identificación" at bounding box center [336, 260] width 186 height 37
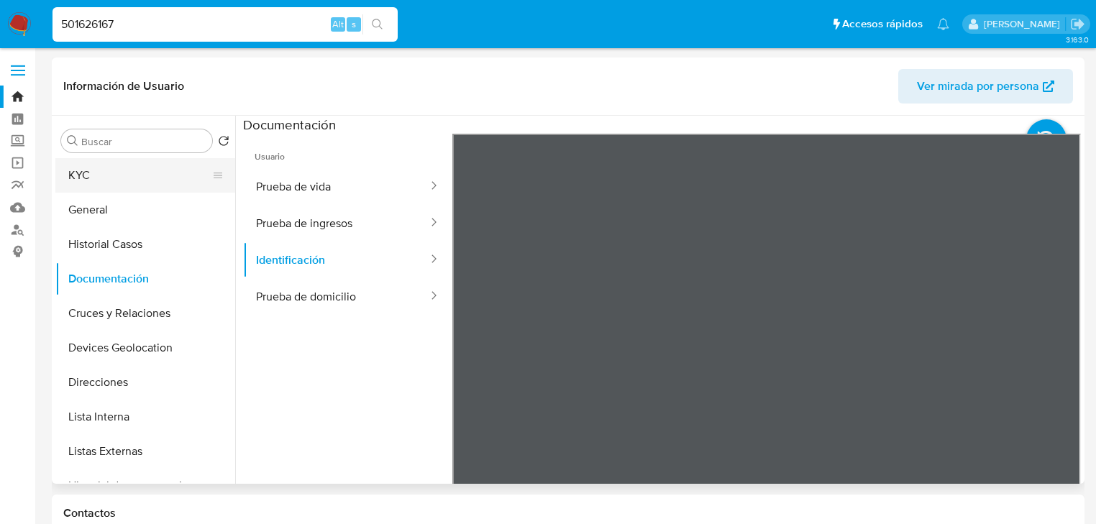
click at [111, 175] on button "KYC" at bounding box center [139, 175] width 168 height 35
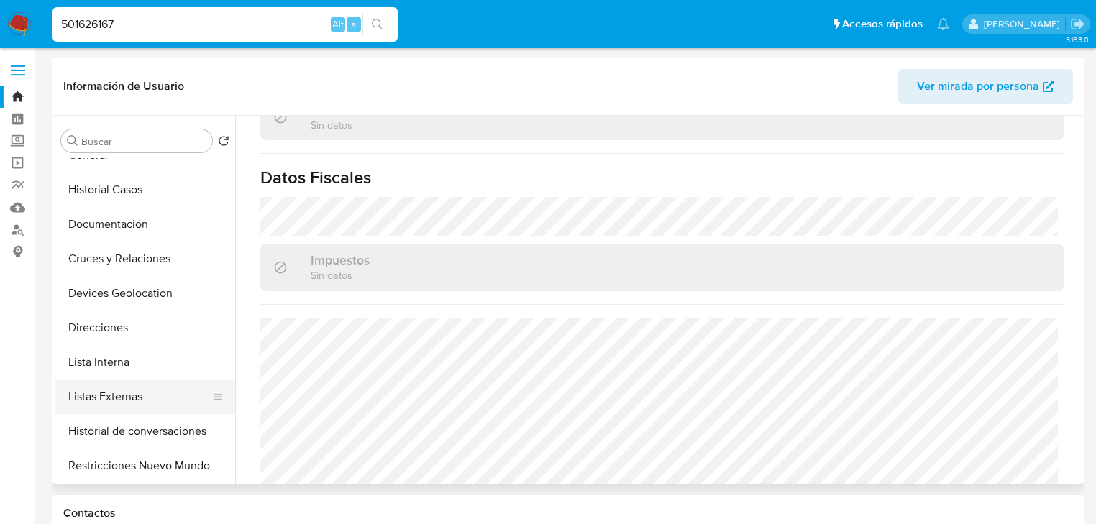
scroll to position [115, 0]
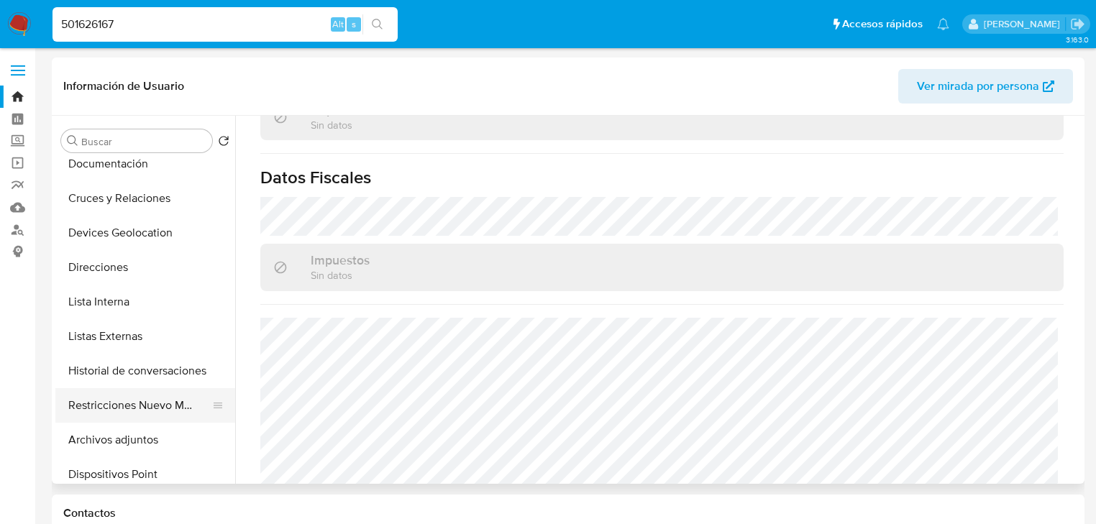
drag, startPoint x: 137, startPoint y: 363, endPoint x: 138, endPoint y: 411, distance: 47.5
click at [137, 363] on button "Historial de conversaciones" at bounding box center [145, 371] width 180 height 35
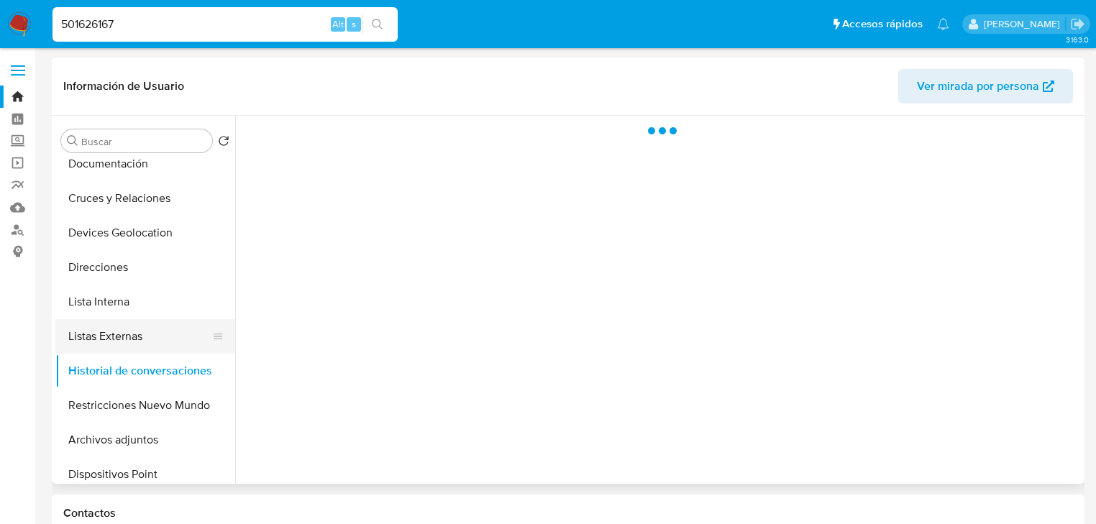
drag, startPoint x: 142, startPoint y: 431, endPoint x: 117, endPoint y: 334, distance: 100.3
click at [142, 430] on button "Archivos adjuntos" at bounding box center [145, 440] width 180 height 35
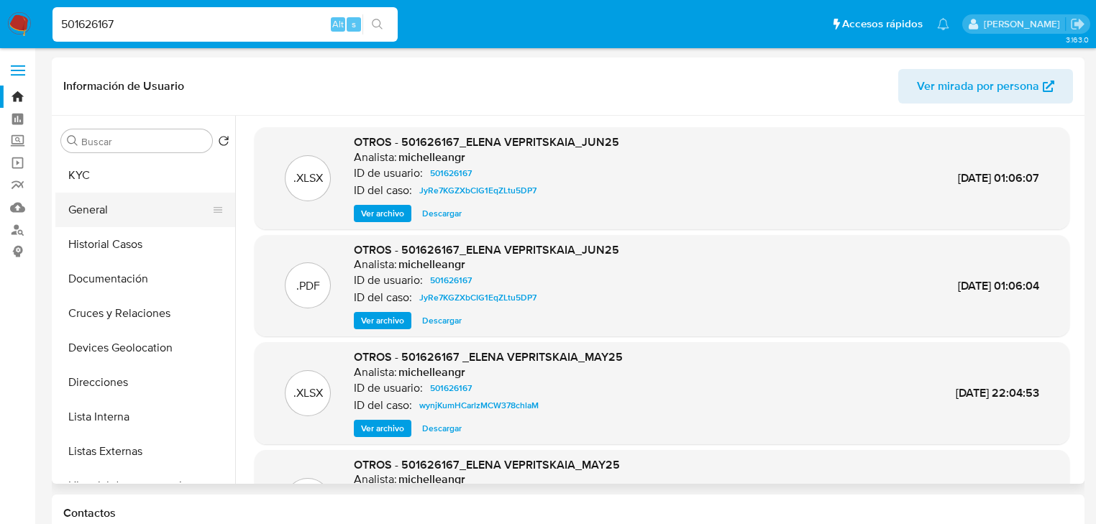
click at [95, 250] on button "Historial Casos" at bounding box center [145, 244] width 180 height 35
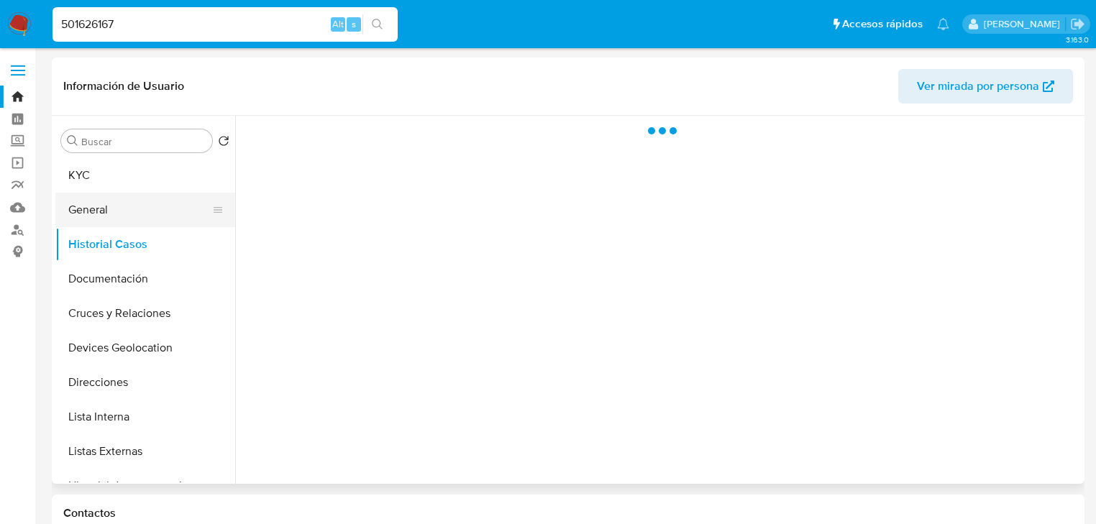
click at [94, 219] on button "General" at bounding box center [139, 210] width 168 height 35
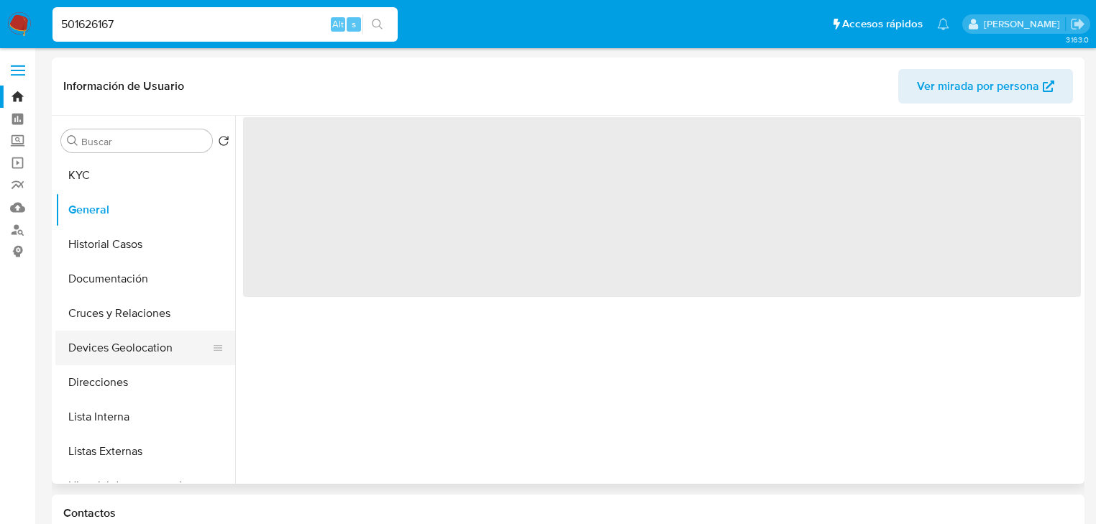
click at [92, 311] on button "Cruces y Relaciones" at bounding box center [145, 313] width 180 height 35
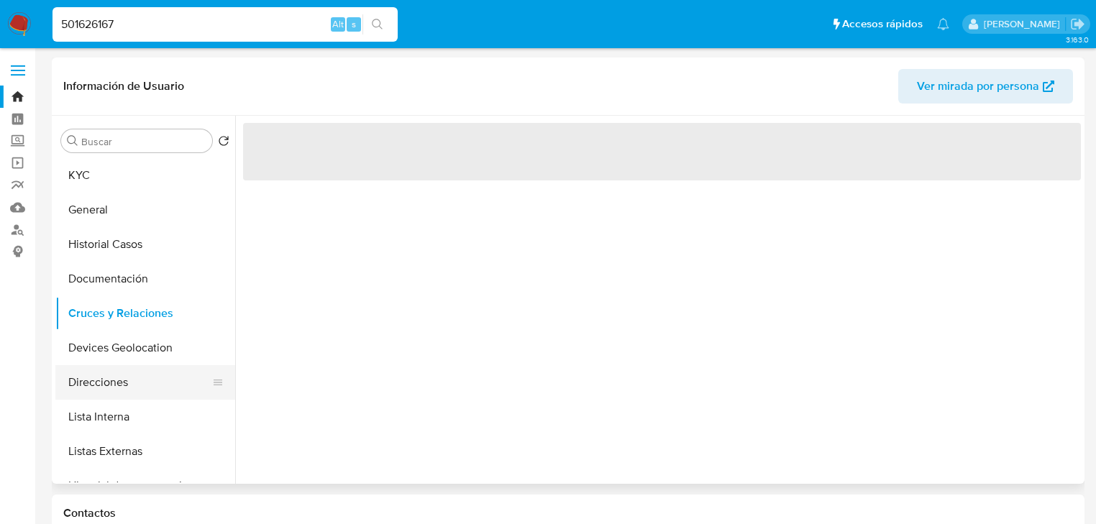
drag, startPoint x: 88, startPoint y: 381, endPoint x: 193, endPoint y: 378, distance: 104.3
click at [86, 381] on button "Direcciones" at bounding box center [139, 382] width 168 height 35
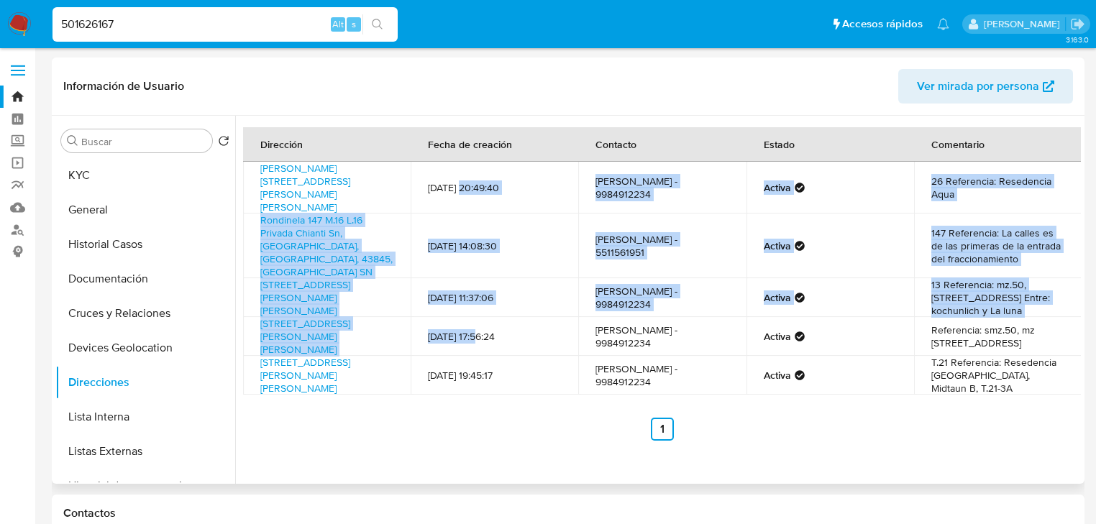
drag, startPoint x: 480, startPoint y: 309, endPoint x: 463, endPoint y: 201, distance: 108.4
click at [463, 201] on tbody "[PERSON_NAME][STREET_ADDRESS][PERSON_NAME][PERSON_NAME][PERSON_NAME] 51 [DATE] …" at bounding box center [662, 278] width 839 height 233
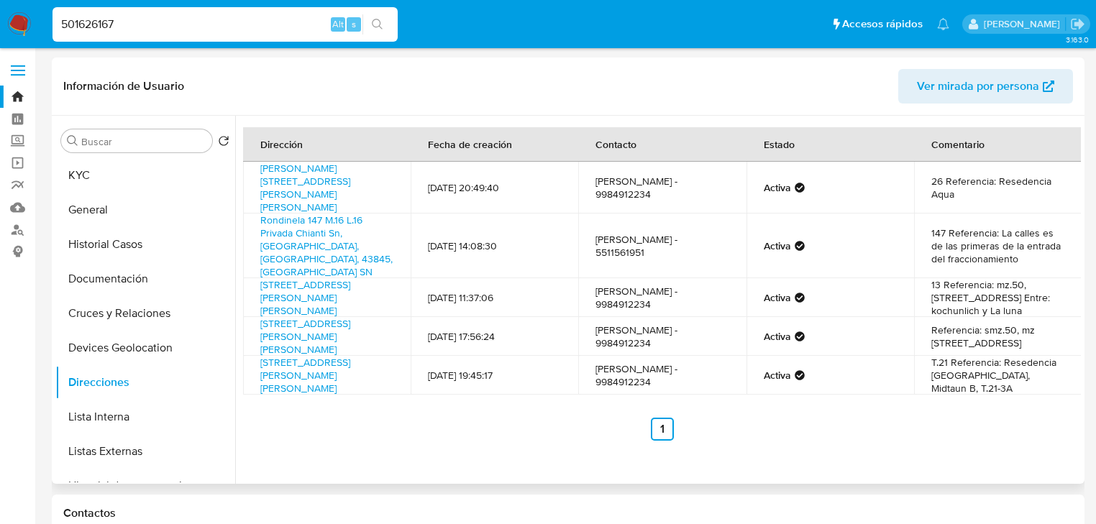
click at [478, 386] on div "Dirección Fecha de creación Contacto Estado Comentario [PERSON_NAME][STREET_ADD…" at bounding box center [662, 284] width 838 height 314
click at [83, 178] on button "KYC" at bounding box center [139, 175] width 168 height 35
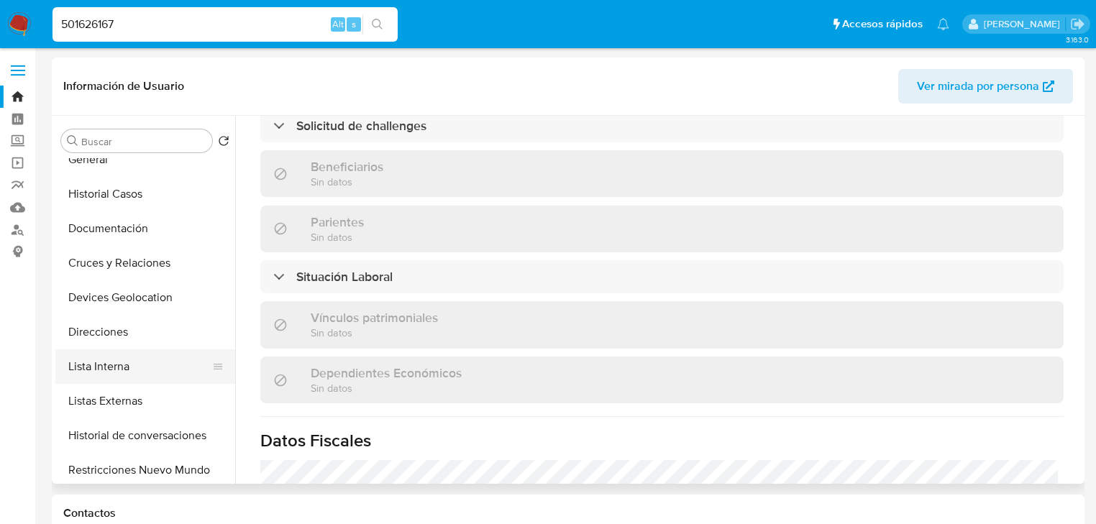
scroll to position [115, 0]
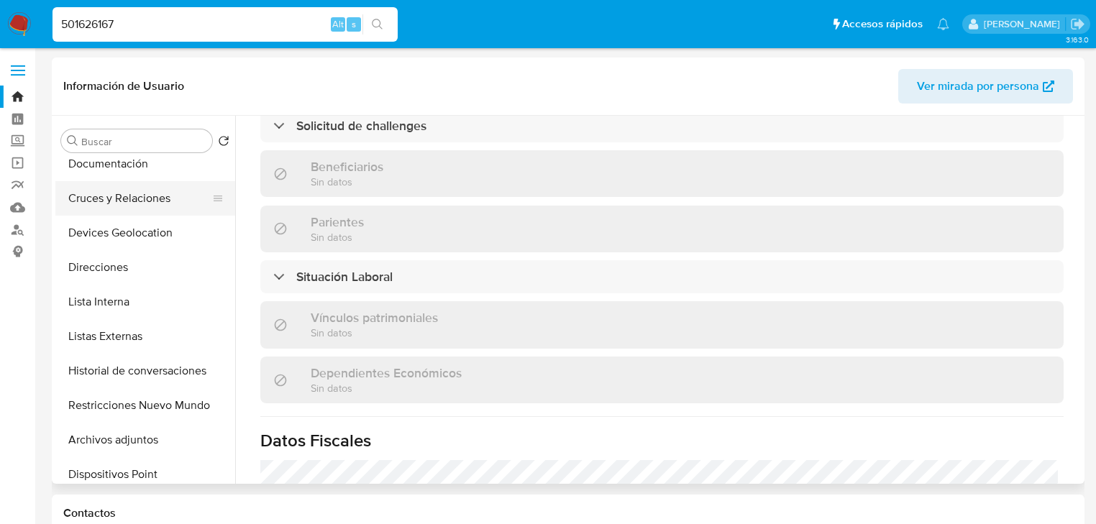
click at [121, 219] on button "Devices Geolocation" at bounding box center [145, 233] width 180 height 35
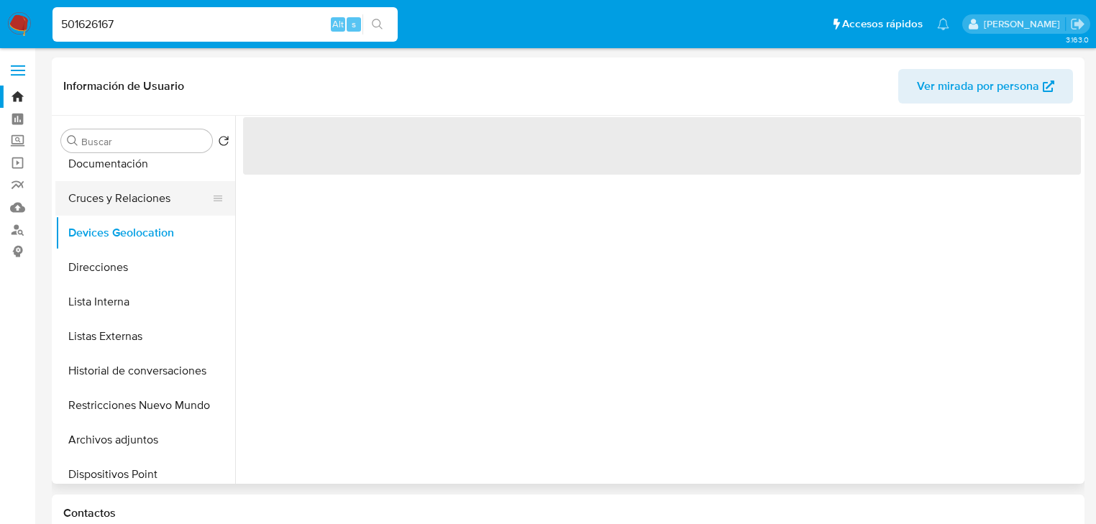
scroll to position [0, 0]
click at [124, 170] on button "Documentación" at bounding box center [139, 164] width 168 height 35
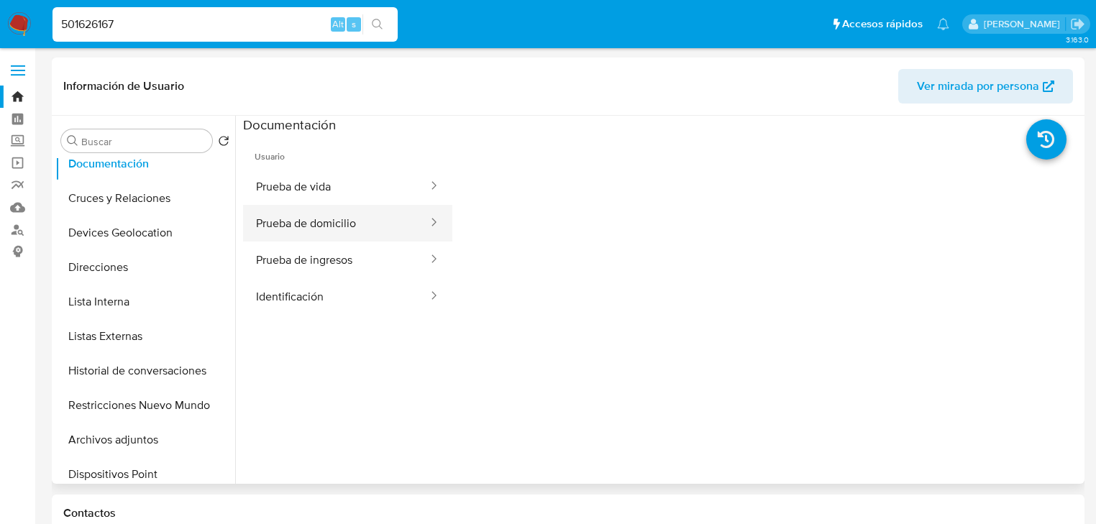
click at [332, 232] on button "Prueba de domicilio" at bounding box center [336, 223] width 186 height 37
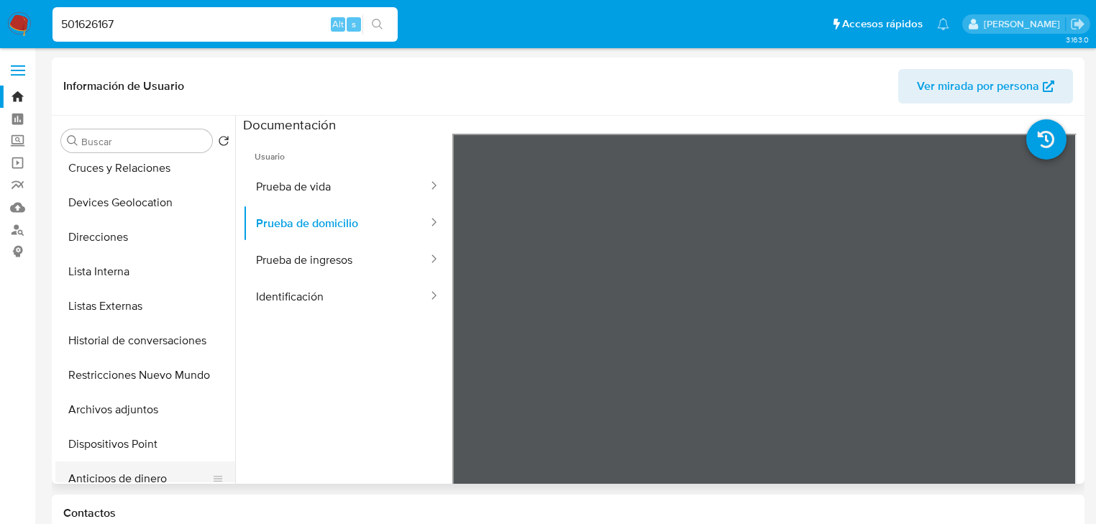
scroll to position [230, 0]
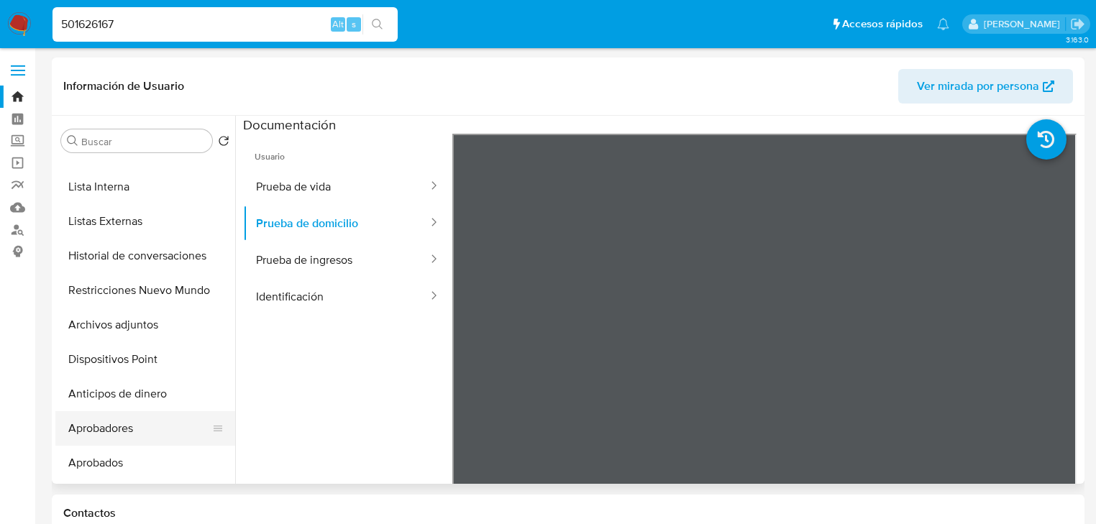
click at [118, 433] on button "Aprobadores" at bounding box center [139, 428] width 168 height 35
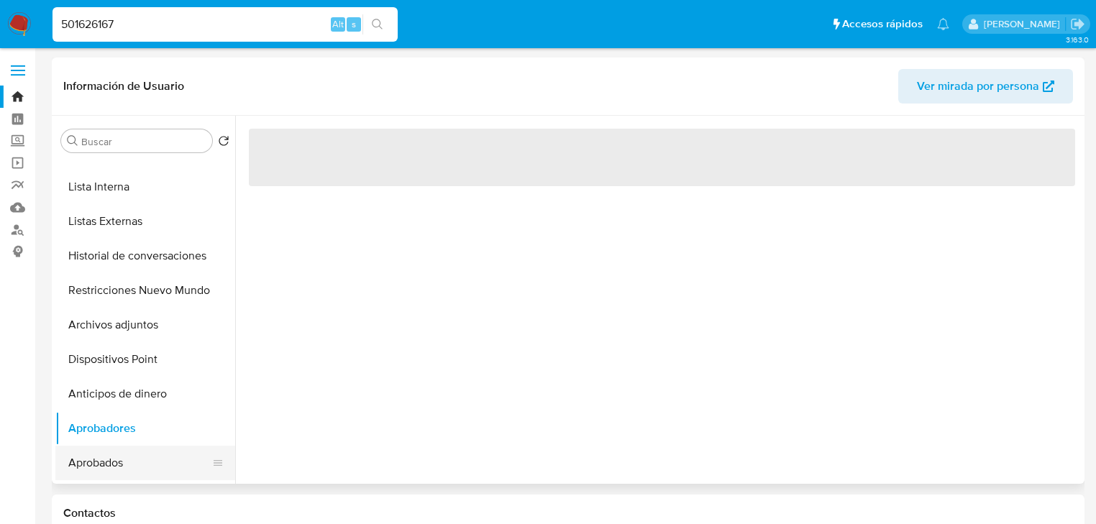
click at [113, 460] on button "Aprobados" at bounding box center [139, 463] width 168 height 35
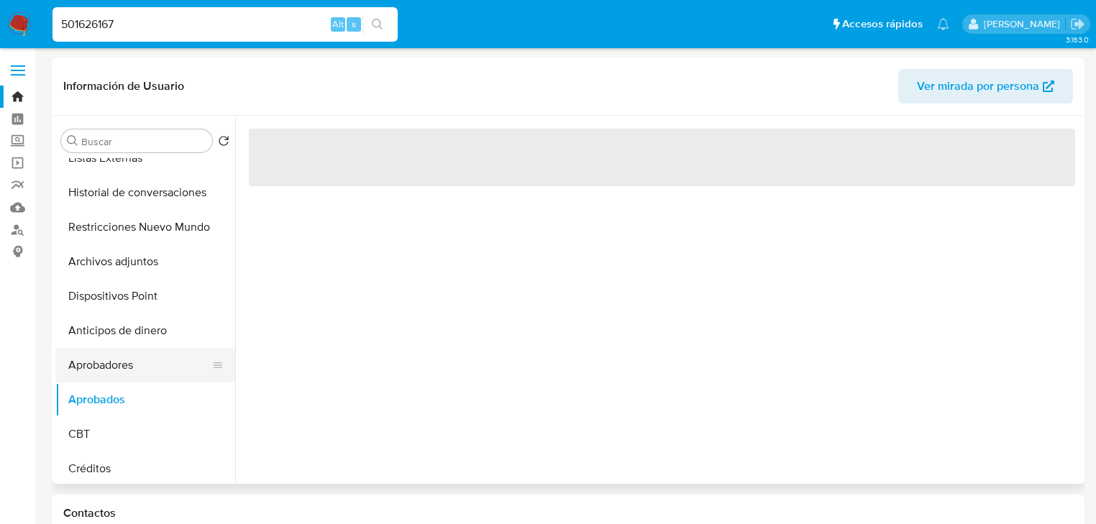
scroll to position [345, 0]
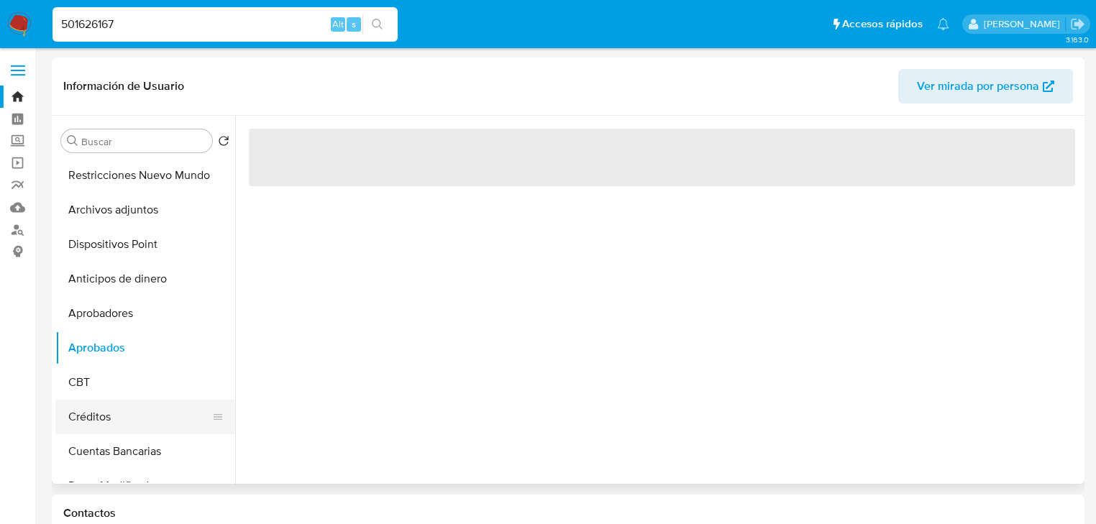
click at [120, 410] on button "Créditos" at bounding box center [139, 417] width 168 height 35
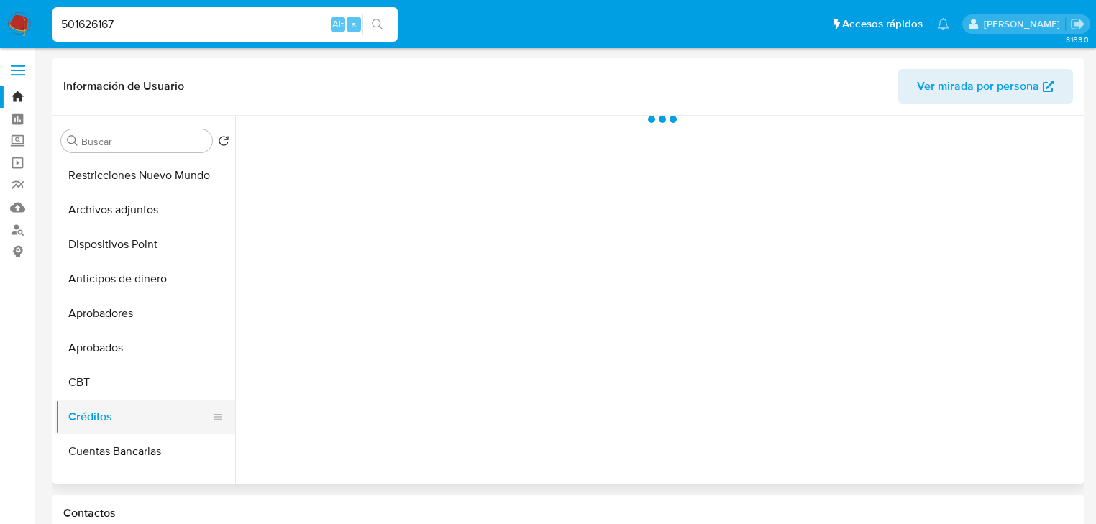
drag, startPoint x: 135, startPoint y: 443, endPoint x: 164, endPoint y: 421, distance: 36.4
click at [135, 442] on button "Cuentas Bancarias" at bounding box center [145, 451] width 180 height 35
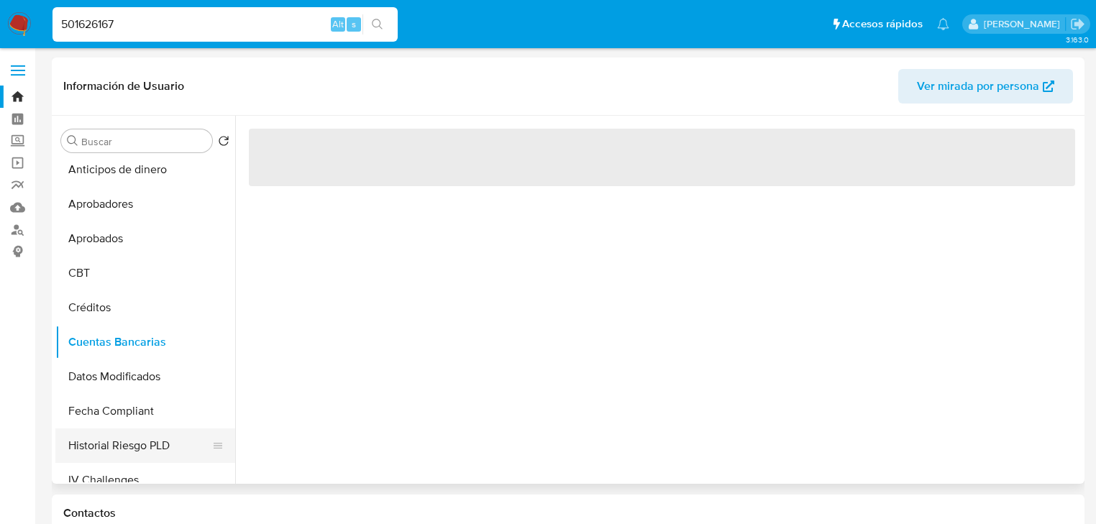
scroll to position [518, 0]
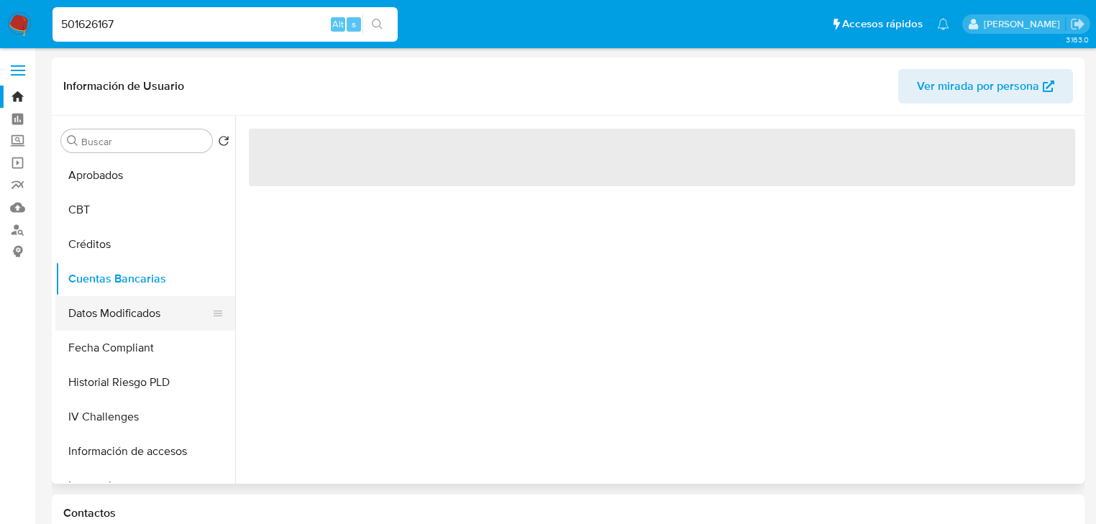
drag, startPoint x: 127, startPoint y: 337, endPoint x: 127, endPoint y: 301, distance: 35.2
click at [127, 324] on ul "KYC General Historial Casos Documentación Cruces y Relaciones Devices Geolocati…" at bounding box center [145, 320] width 180 height 324
drag, startPoint x: 137, startPoint y: 417, endPoint x: 144, endPoint y: 404, distance: 14.8
click at [137, 414] on button "IV Challenges" at bounding box center [139, 417] width 168 height 35
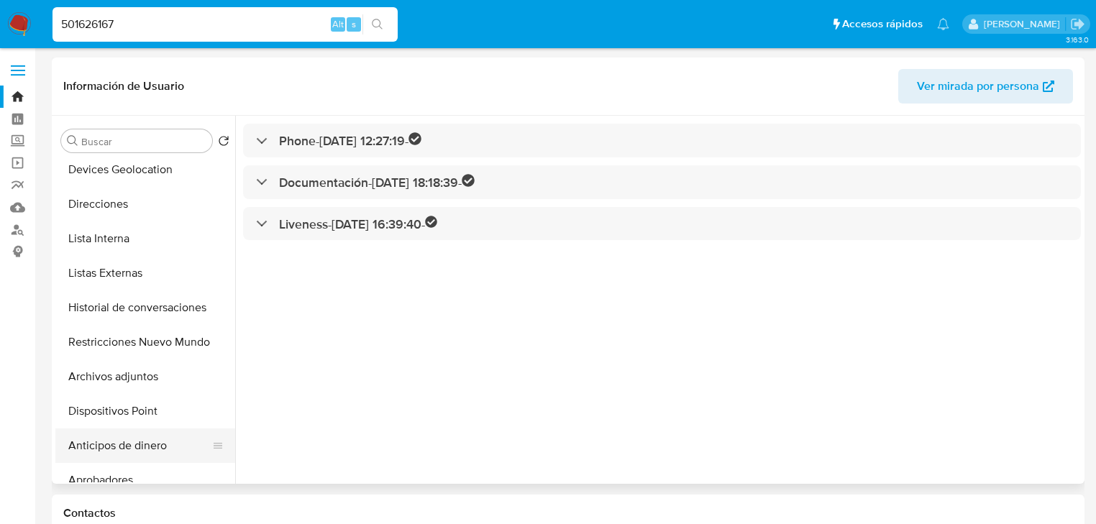
scroll to position [173, 0]
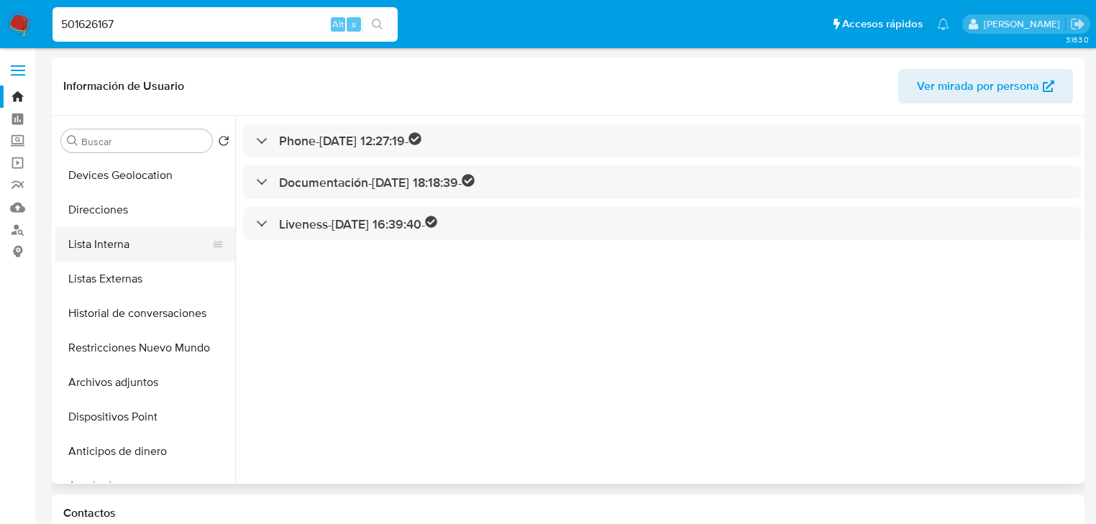
drag, startPoint x: 127, startPoint y: 237, endPoint x: 125, endPoint y: 227, distance: 9.5
click at [127, 237] on button "Lista Interna" at bounding box center [139, 244] width 168 height 35
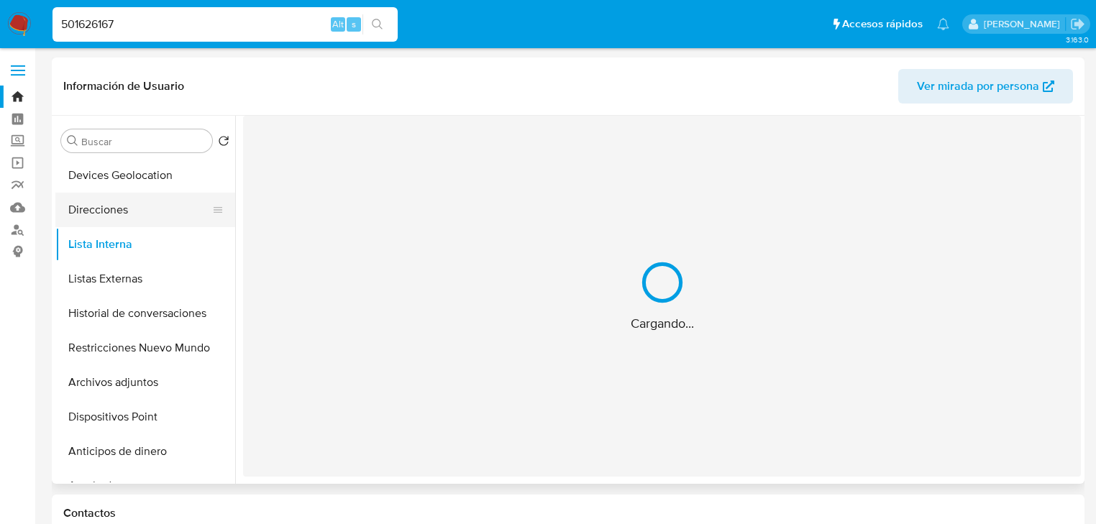
click at [126, 199] on button "Direcciones" at bounding box center [139, 210] width 168 height 35
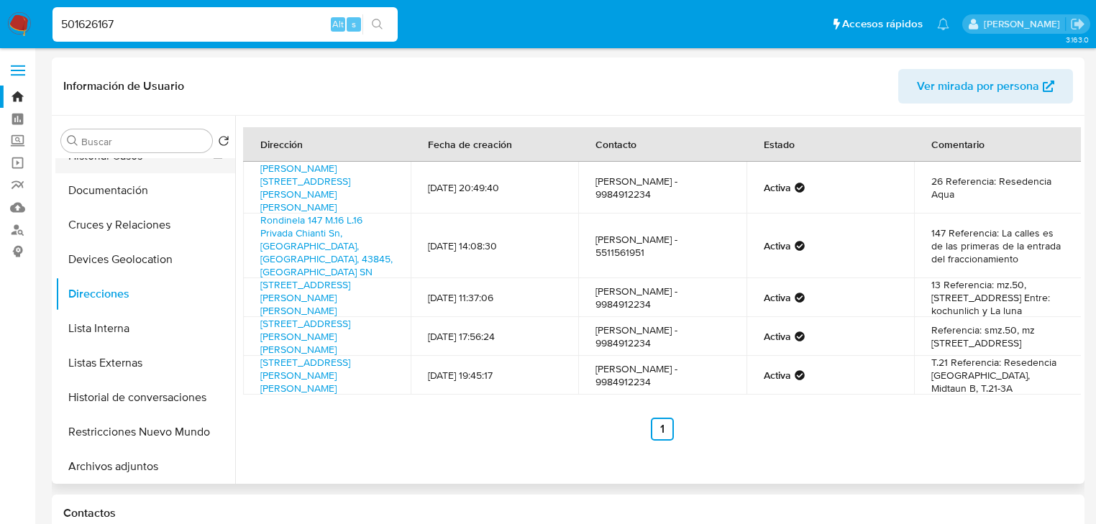
scroll to position [0, 0]
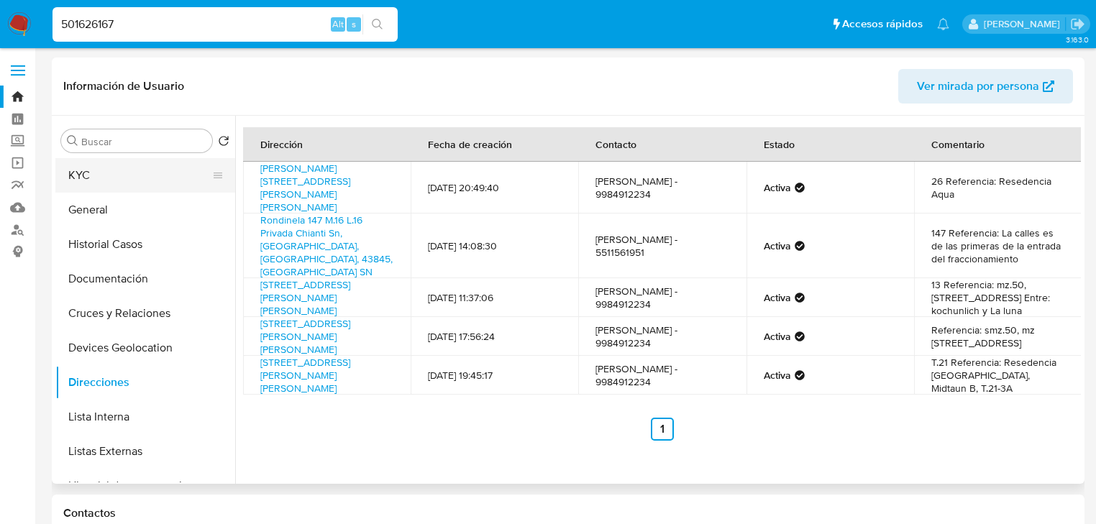
click at [121, 178] on button "KYC" at bounding box center [139, 175] width 168 height 35
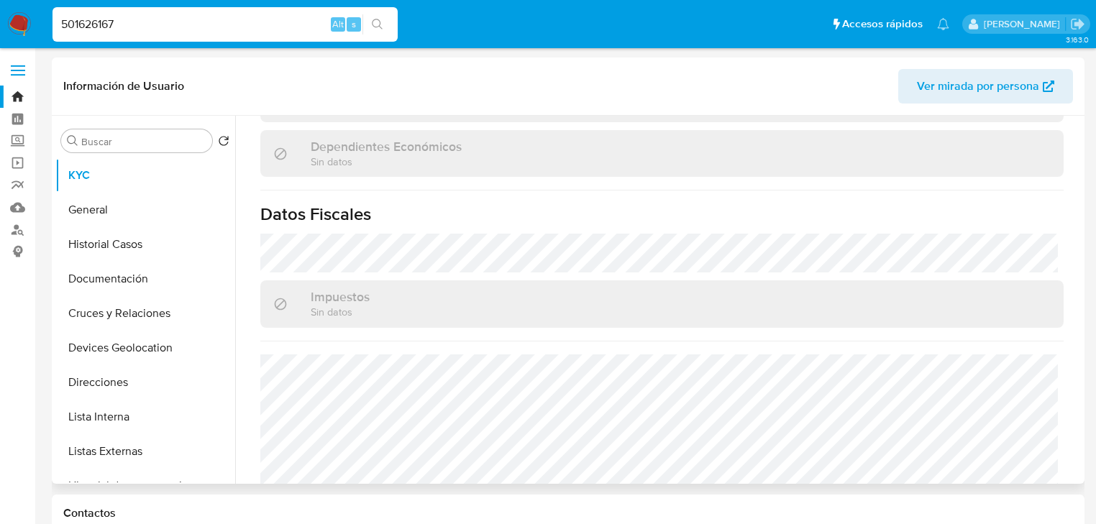
scroll to position [894, 0]
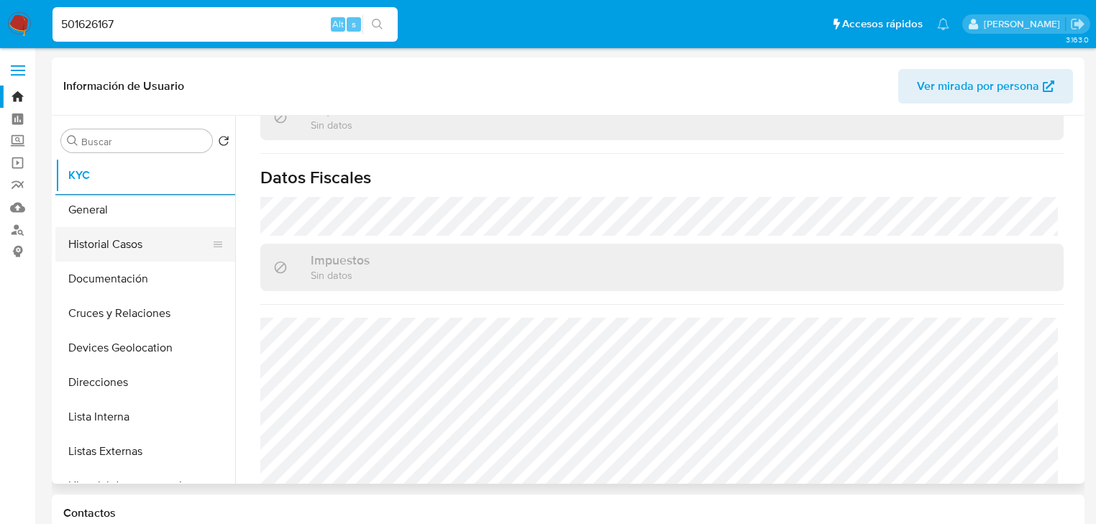
drag, startPoint x: 92, startPoint y: 260, endPoint x: 106, endPoint y: 240, distance: 24.3
click at [91, 255] on button "Historial Casos" at bounding box center [139, 244] width 168 height 35
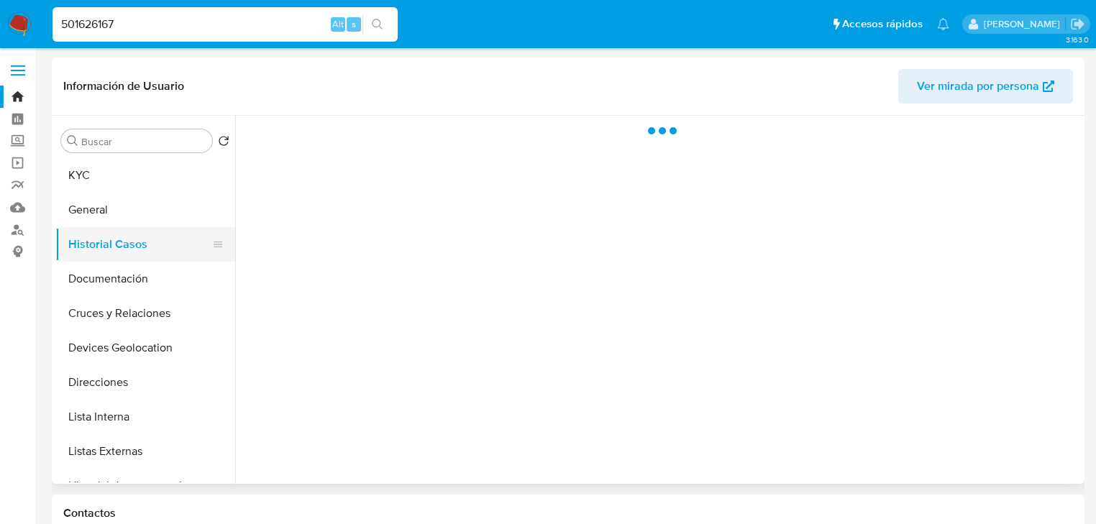
scroll to position [0, 0]
click at [106, 239] on button "Historial Casos" at bounding box center [139, 244] width 168 height 35
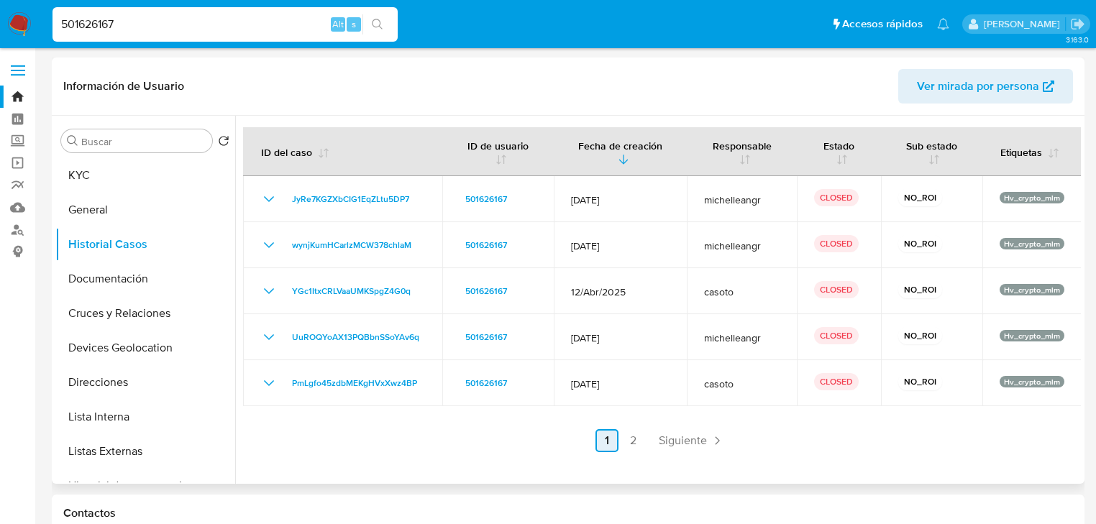
click at [676, 438] on span "Siguiente" at bounding box center [683, 441] width 48 height 12
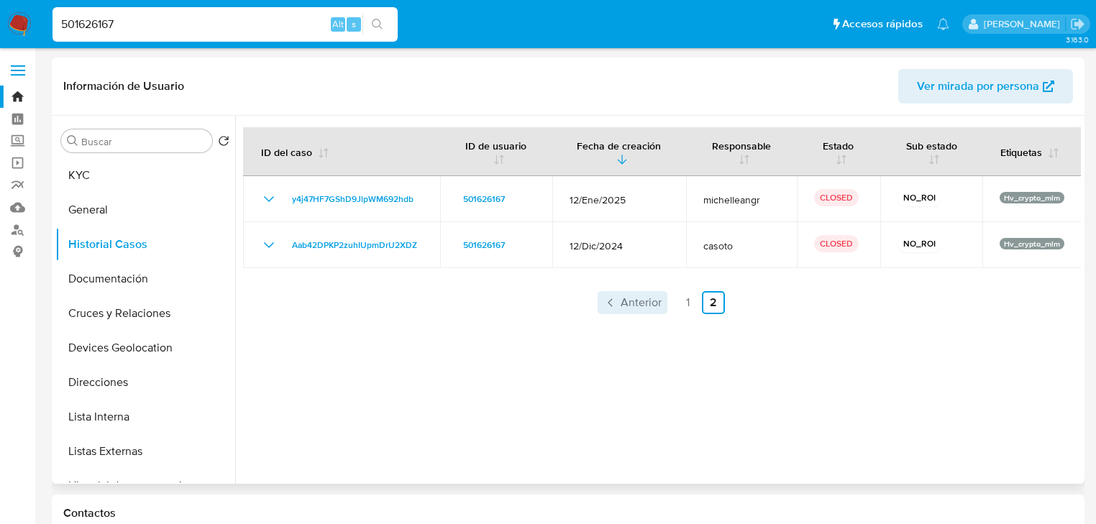
click at [624, 297] on span "Anterior" at bounding box center [641, 303] width 41 height 12
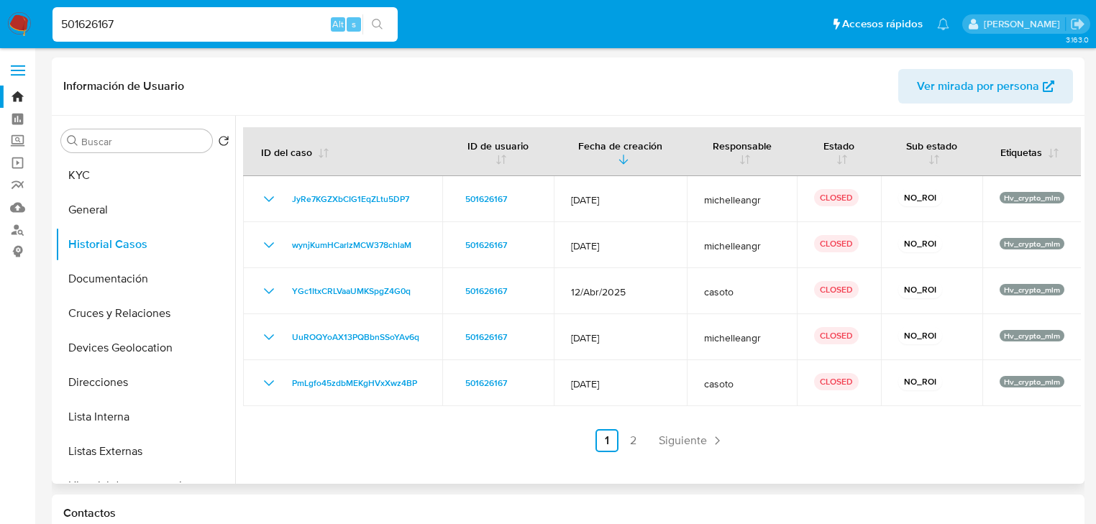
drag, startPoint x: 683, startPoint y: 447, endPoint x: 659, endPoint y: 420, distance: 36.1
click at [683, 446] on span "Siguiente" at bounding box center [683, 441] width 48 height 12
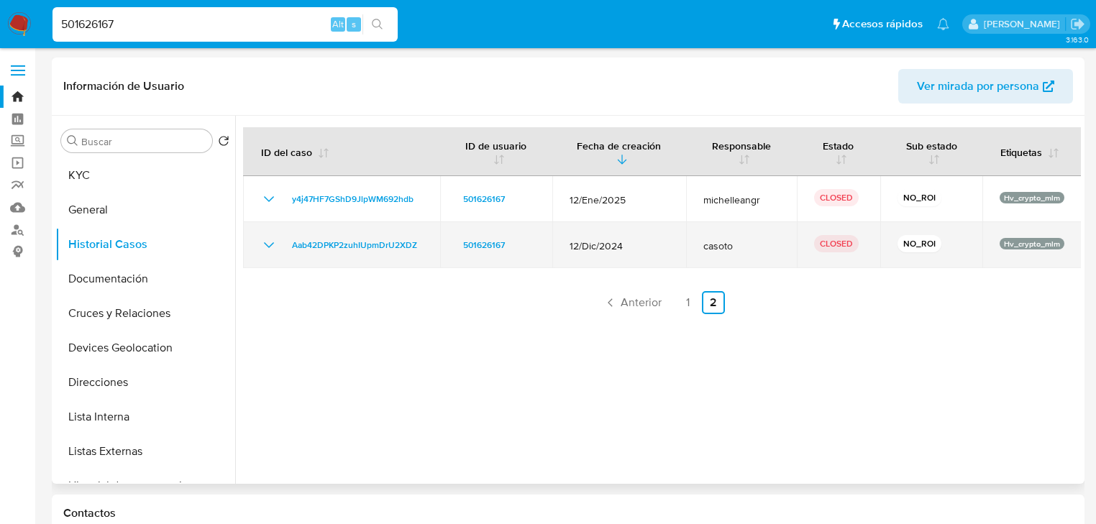
click at [264, 242] on icon "Mostrar/Ocultar" at bounding box center [268, 245] width 17 height 17
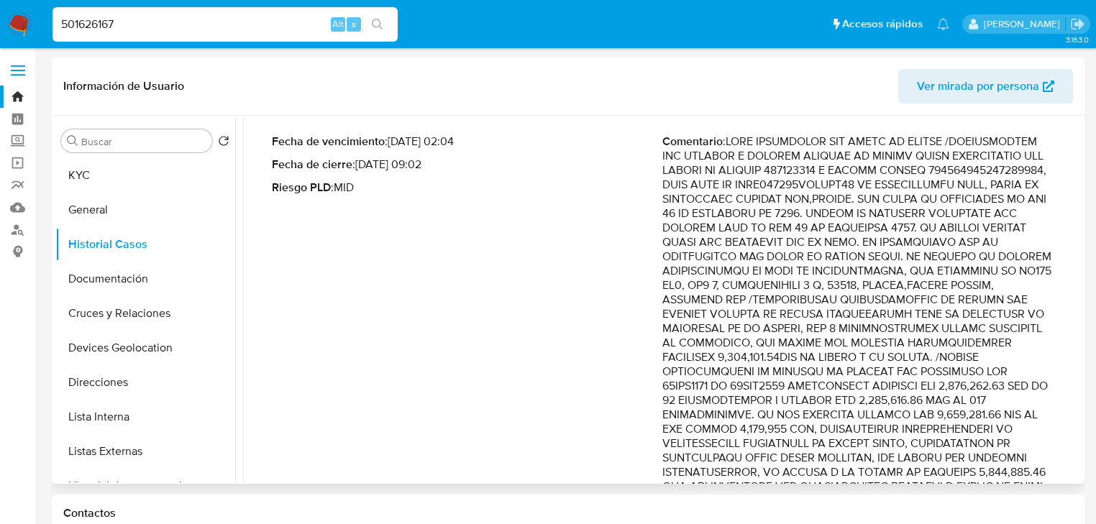
scroll to position [173, 0]
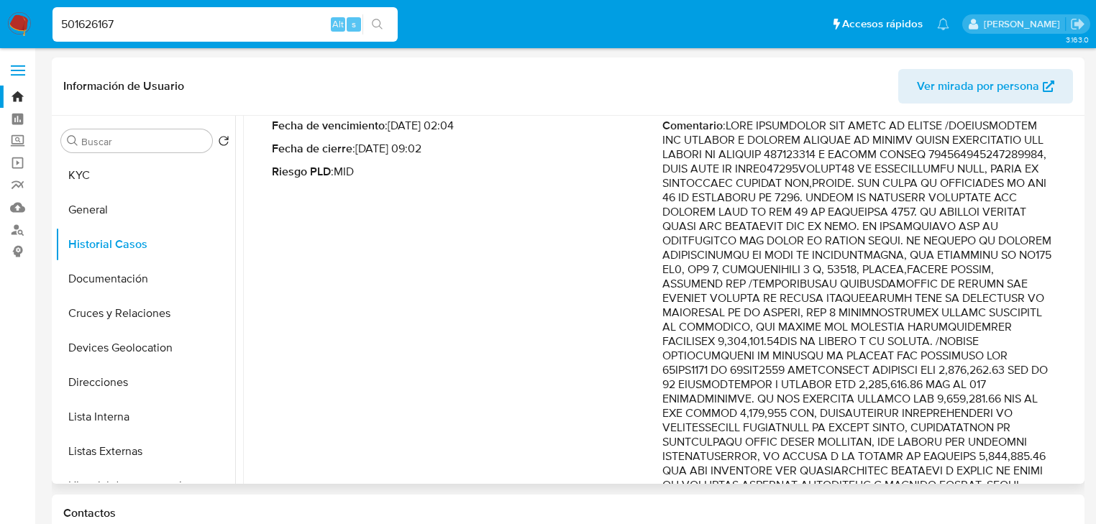
drag, startPoint x: 751, startPoint y: 285, endPoint x: 998, endPoint y: 373, distance: 262.5
drag, startPoint x: 983, startPoint y: 370, endPoint x: 814, endPoint y: 373, distance: 169.0
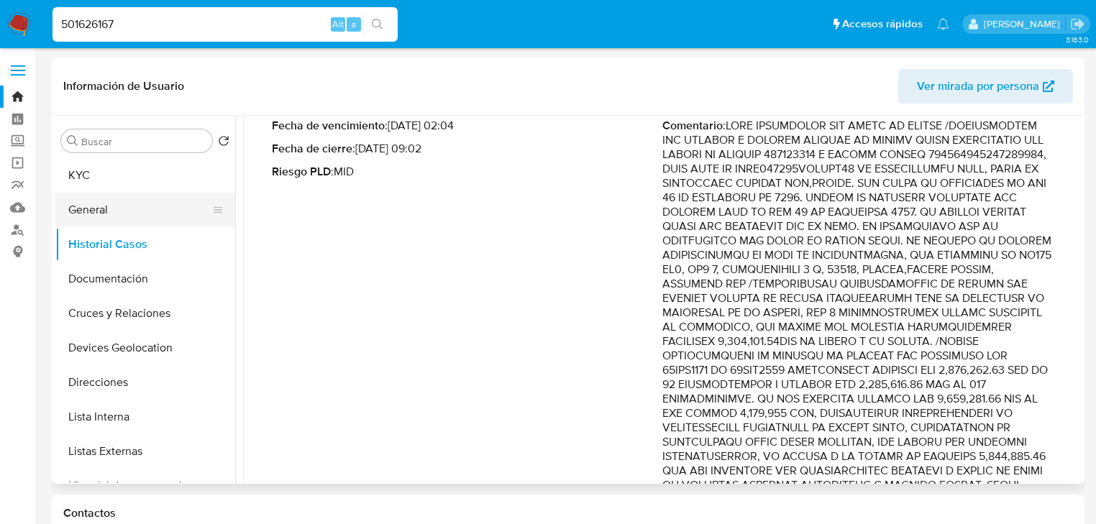
click at [124, 217] on ul "KYC General Historial Casos Documentación Cruces y Relaciones Devices Geolocati…" at bounding box center [145, 320] width 180 height 324
click at [98, 202] on button "General" at bounding box center [139, 210] width 168 height 35
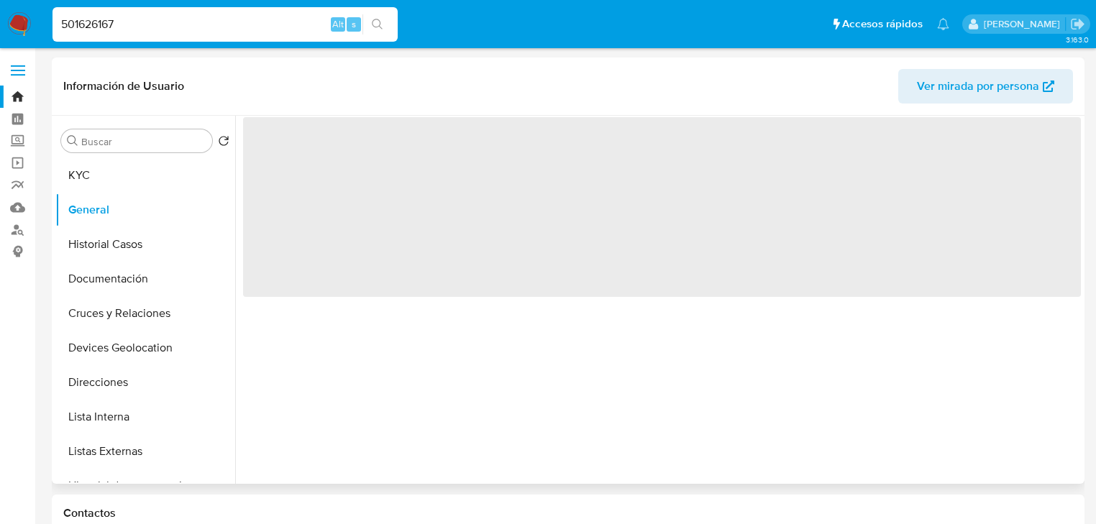
click at [430, 273] on span "‌" at bounding box center [662, 207] width 838 height 180
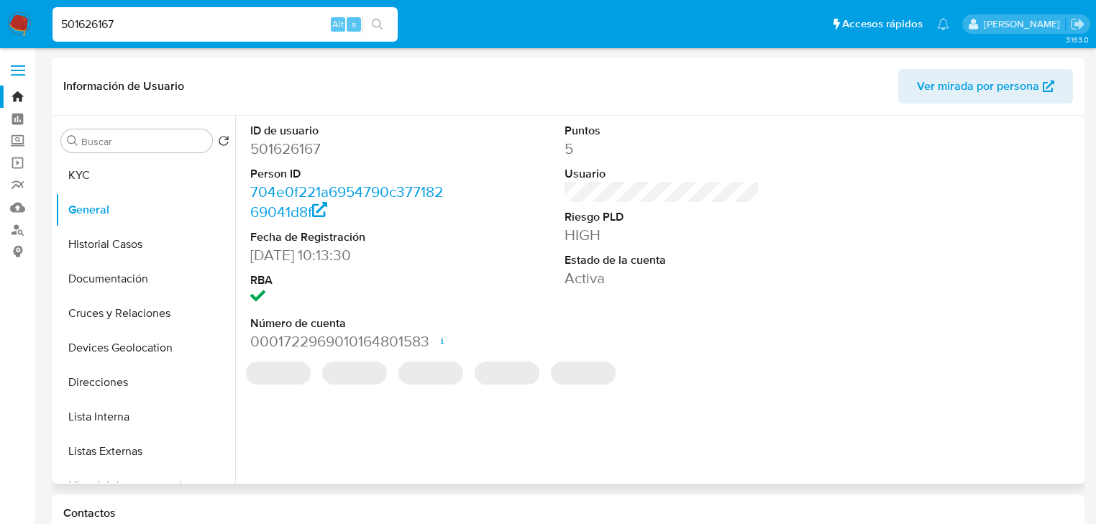
click at [329, 313] on dl "ID de usuario 501626167 Person ID 704e0f221a6954790c37718269041d8f Fecha de Reg…" at bounding box center [347, 237] width 195 height 229
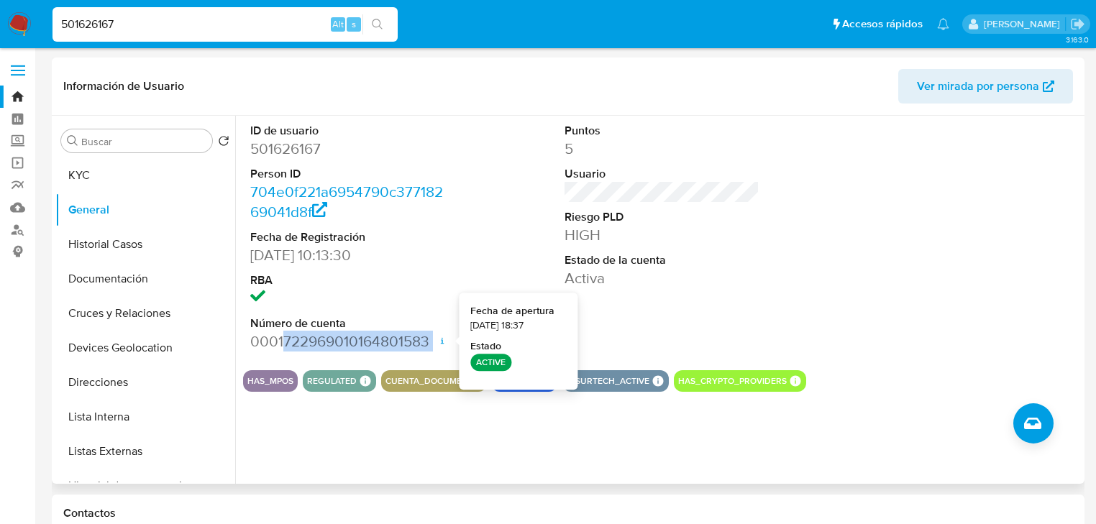
drag, startPoint x: 285, startPoint y: 342, endPoint x: 443, endPoint y: 345, distance: 158.3
click at [443, 345] on dd "0001722969010164801583 Fecha de apertura [DATE] 18:37 Estado ACTIVE" at bounding box center [347, 342] width 195 height 20
copy dd "722969010164801583"
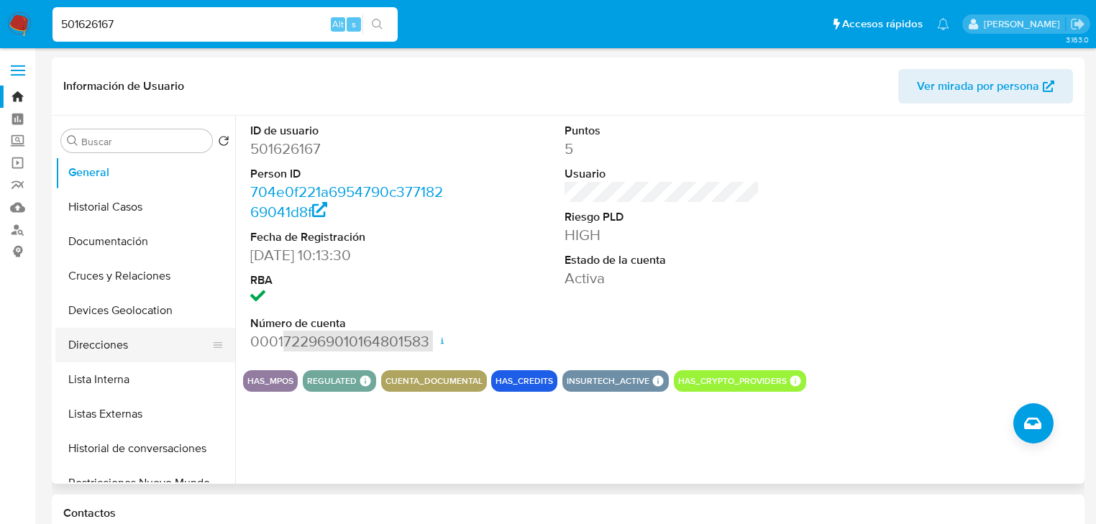
scroll to position [58, 0]
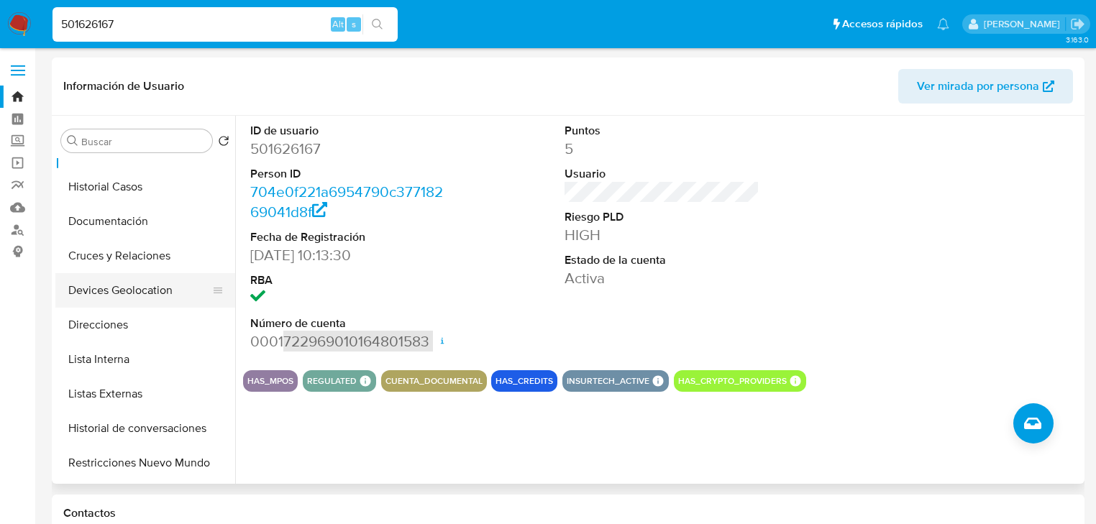
drag, startPoint x: 121, startPoint y: 304, endPoint x: 124, endPoint y: 284, distance: 20.5
click at [121, 299] on button "Devices Geolocation" at bounding box center [139, 290] width 168 height 35
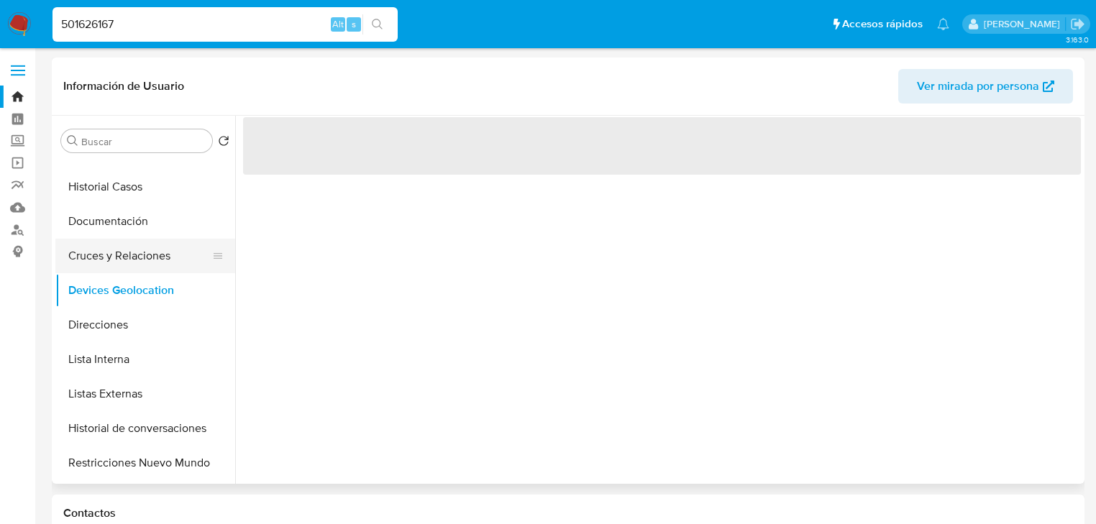
click at [141, 260] on button "Cruces y Relaciones" at bounding box center [139, 256] width 168 height 35
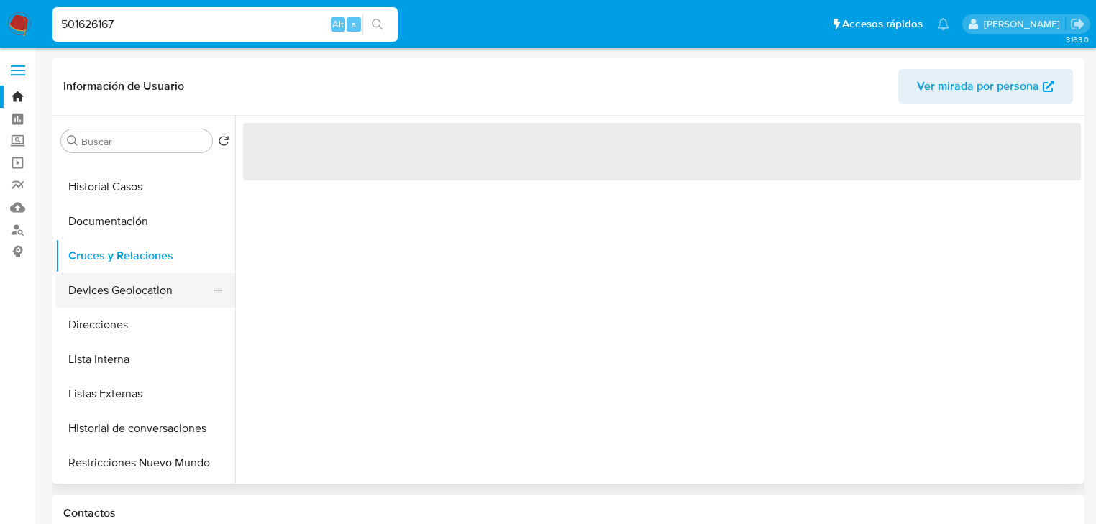
click at [137, 285] on button "Devices Geolocation" at bounding box center [139, 290] width 168 height 35
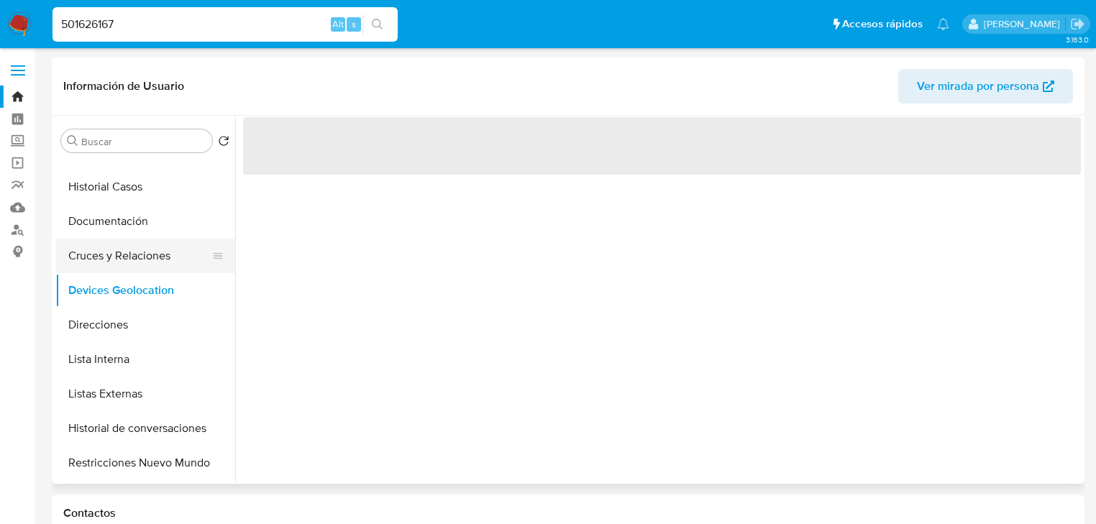
click at [141, 268] on button "Cruces y Relaciones" at bounding box center [139, 256] width 168 height 35
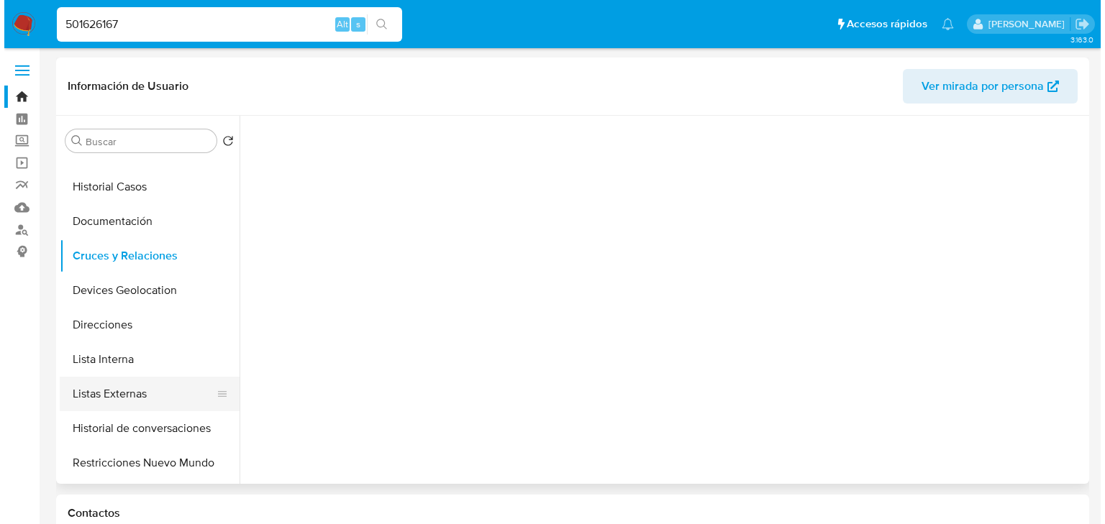
scroll to position [115, 0]
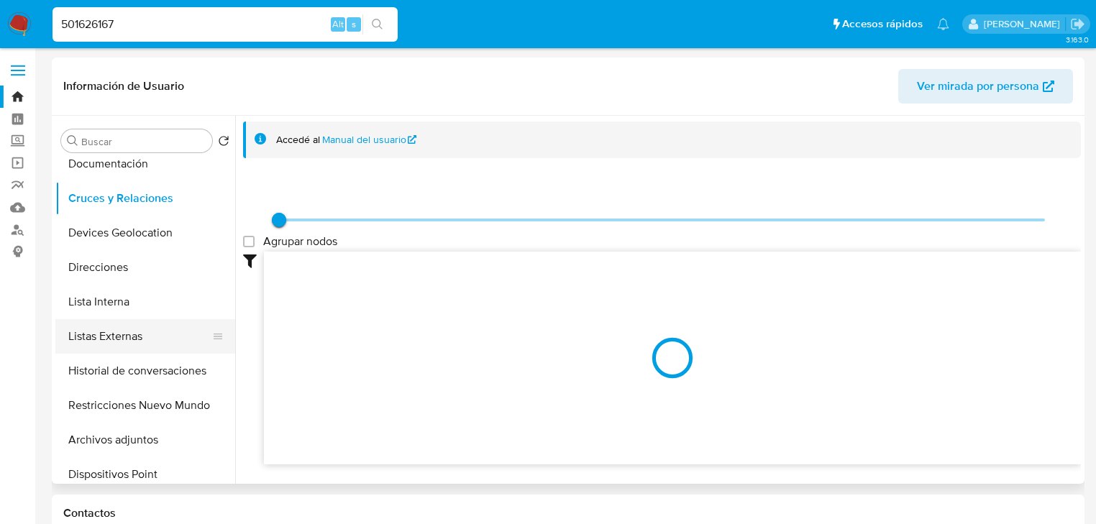
click at [152, 355] on button "Historial de conversaciones" at bounding box center [145, 371] width 180 height 35
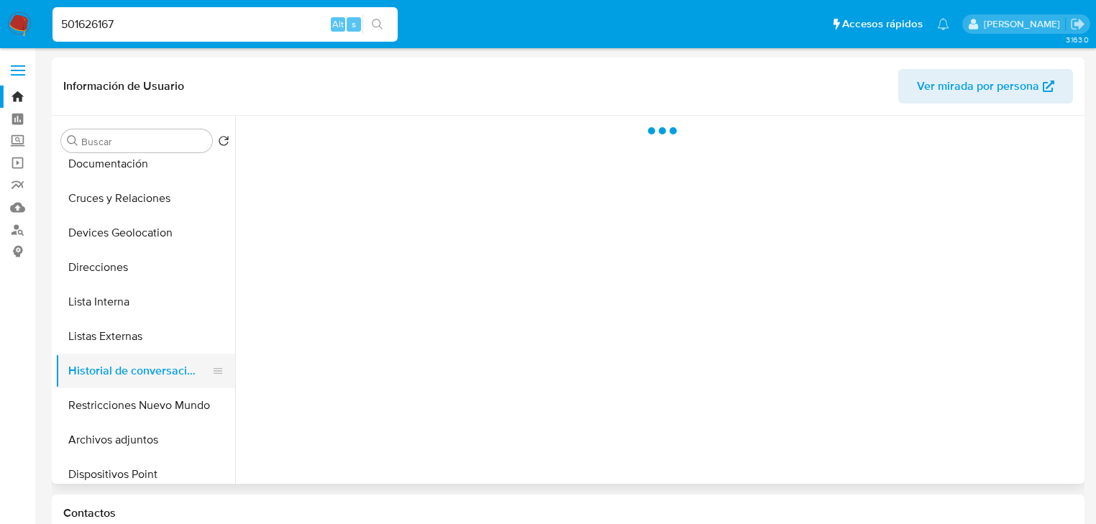
click at [163, 366] on button "Historial de conversaciones" at bounding box center [139, 371] width 168 height 35
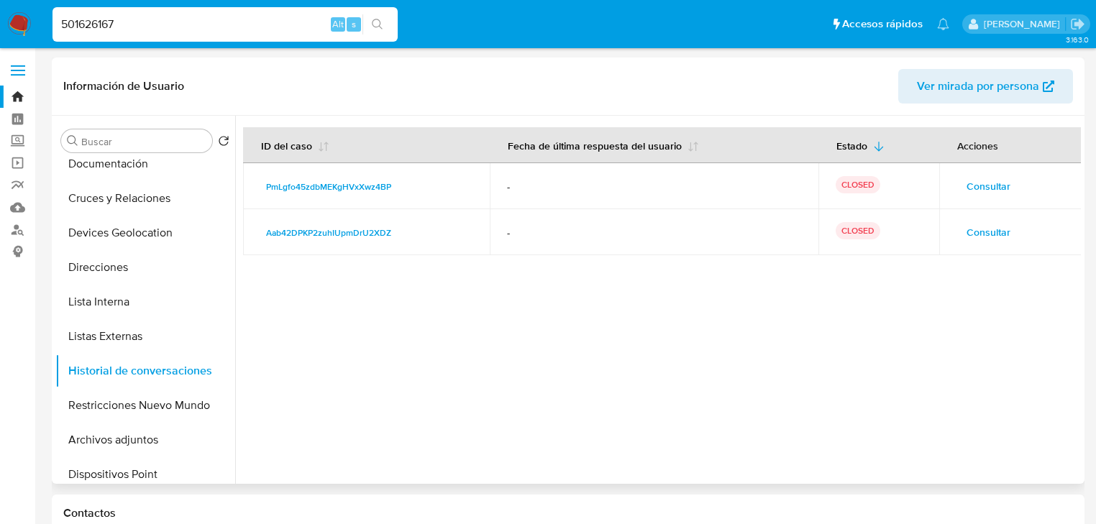
click at [975, 187] on span "Consultar" at bounding box center [989, 186] width 44 height 20
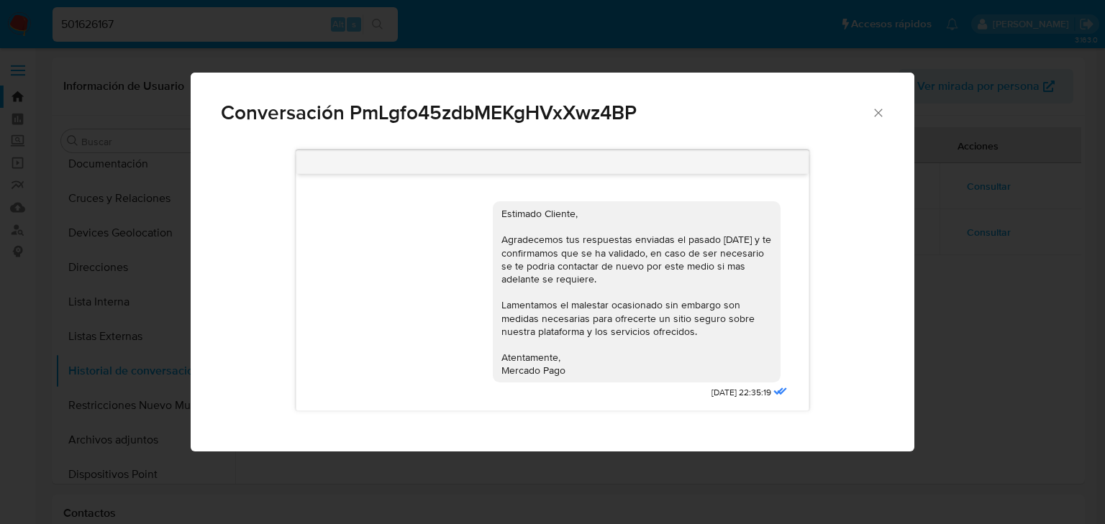
click at [883, 112] on icon "Cerrar" at bounding box center [878, 113] width 14 height 14
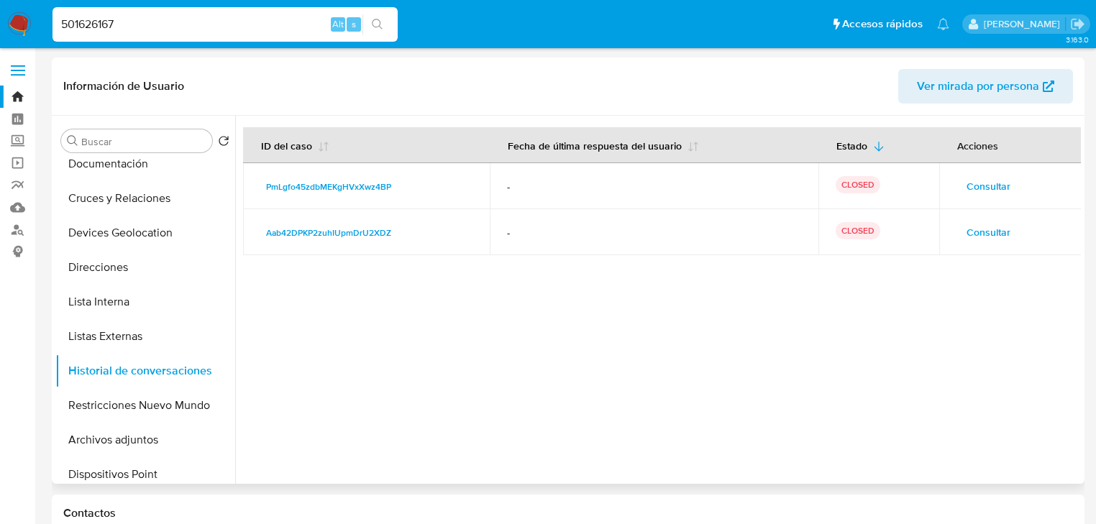
click at [987, 236] on span "Consultar" at bounding box center [989, 232] width 44 height 20
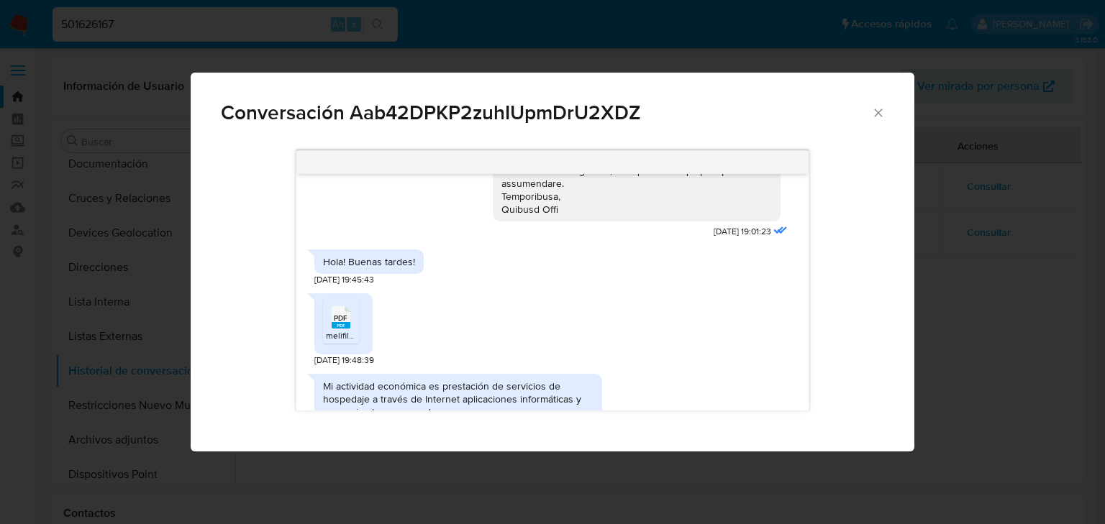
scroll to position [460, 0]
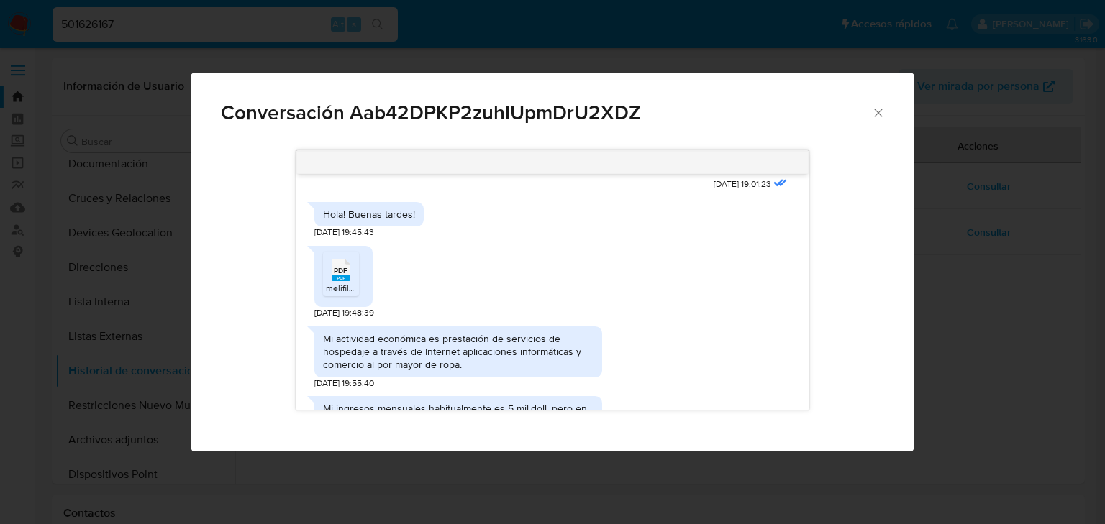
click at [338, 274] on span "PDF" at bounding box center [341, 270] width 14 height 9
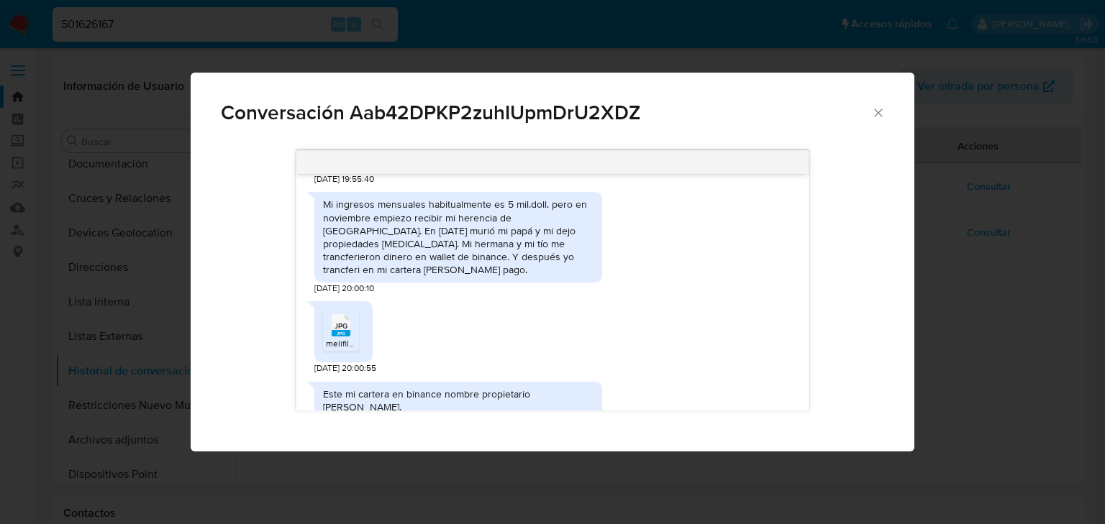
scroll to position [691, 0]
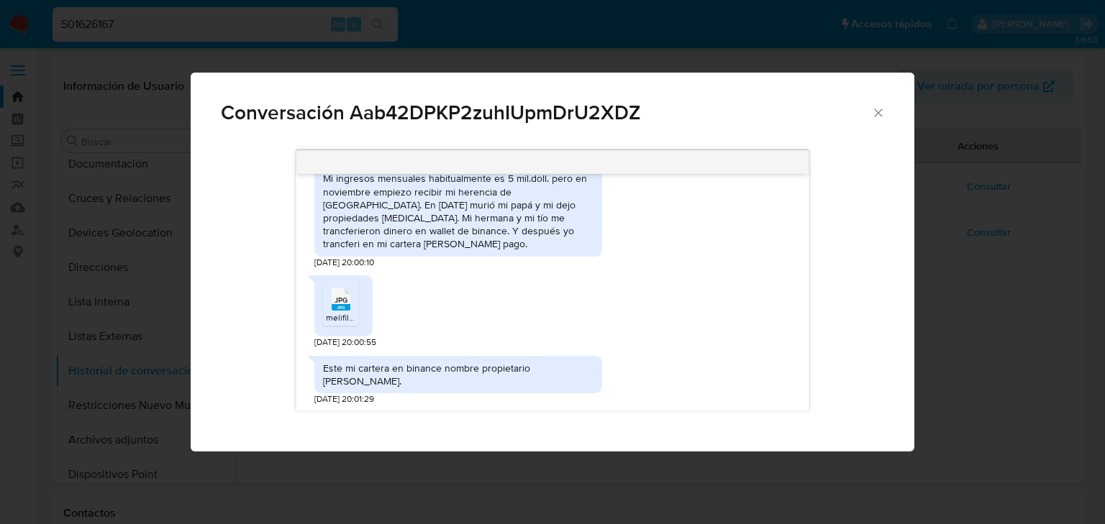
click at [319, 284] on div "JPG JPG melifile5457019484474250775.jpg" at bounding box center [343, 305] width 58 height 61
click at [332, 289] on icon "Comunicación" at bounding box center [341, 299] width 19 height 22
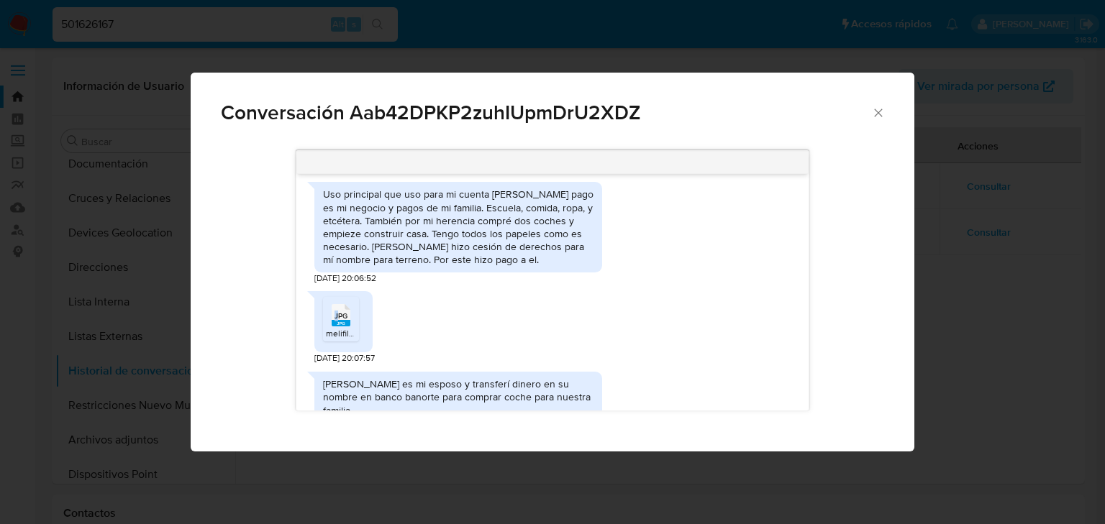
click at [336, 311] on span "JPG" at bounding box center [340, 315] width 13 height 9
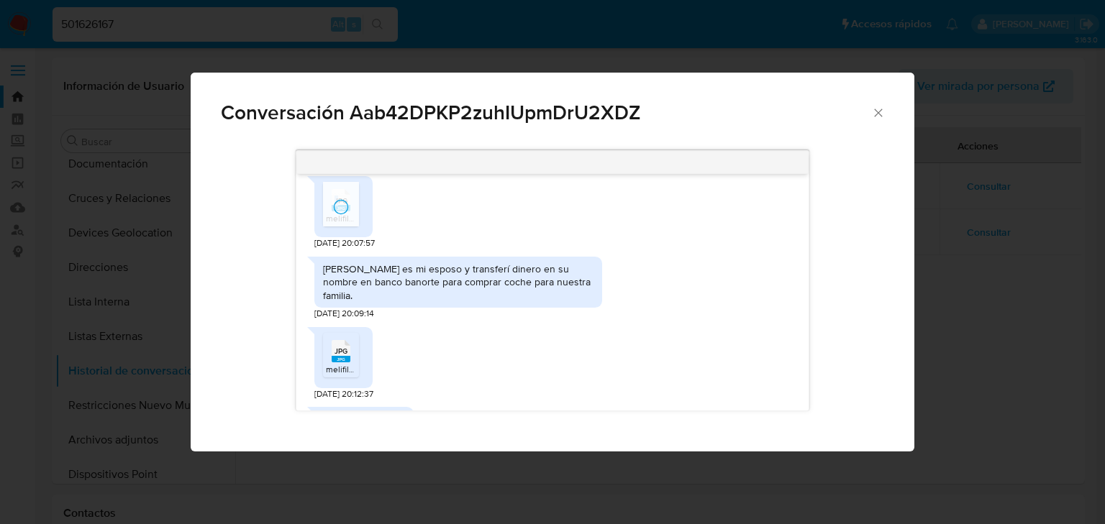
scroll to position [1151, 0]
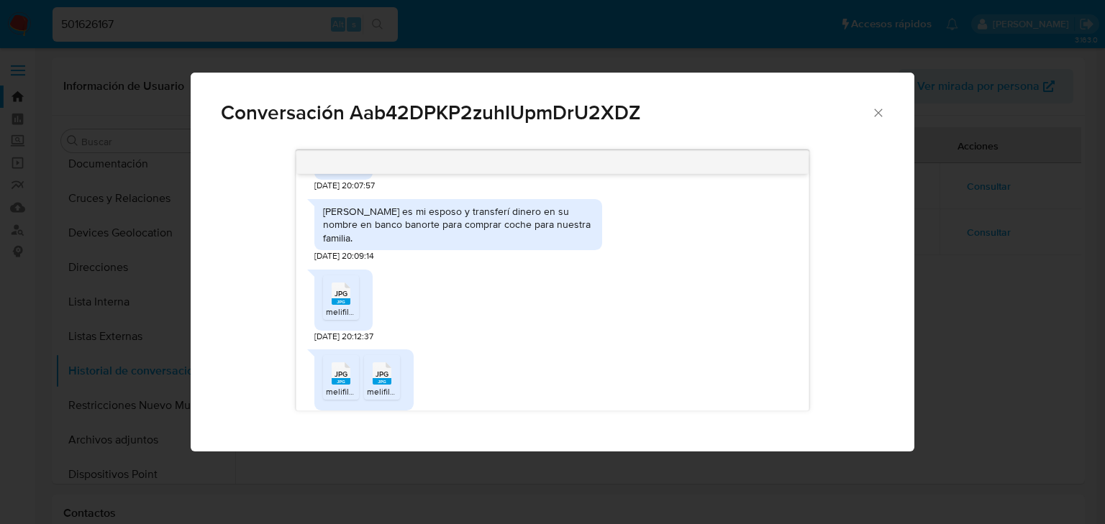
click at [334, 306] on span "melifile4880529496216751821.jpg" at bounding box center [391, 312] width 131 height 12
click at [339, 370] on span "JPG" at bounding box center [340, 374] width 13 height 9
click at [375, 370] on span "JPG" at bounding box center [381, 374] width 13 height 9
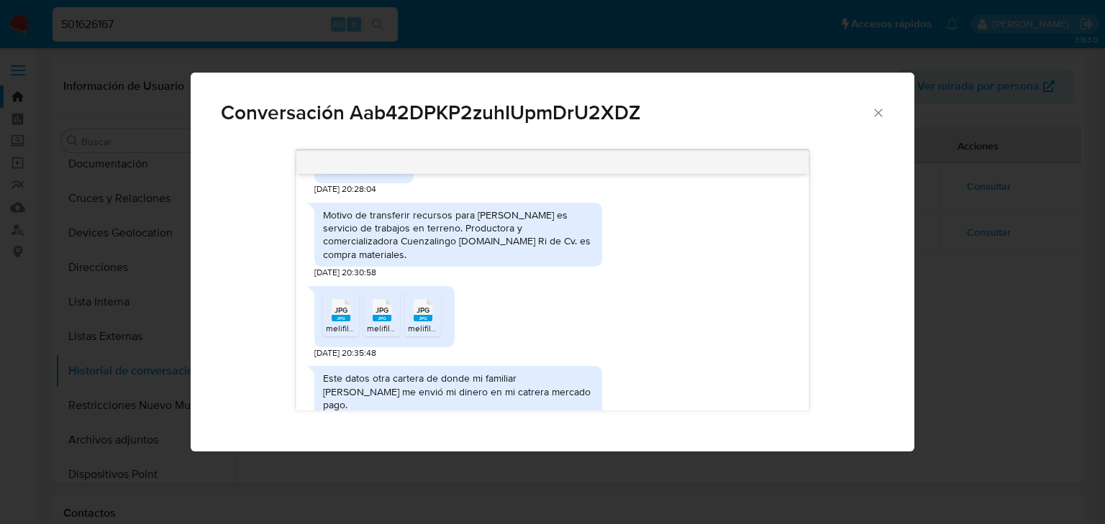
scroll to position [1381, 0]
click at [329, 292] on div "JPG JPG" at bounding box center [341, 306] width 30 height 28
click at [370, 292] on div "JPG JPG" at bounding box center [382, 306] width 30 height 28
click at [418, 312] on rect "Comunicación" at bounding box center [423, 315] width 19 height 6
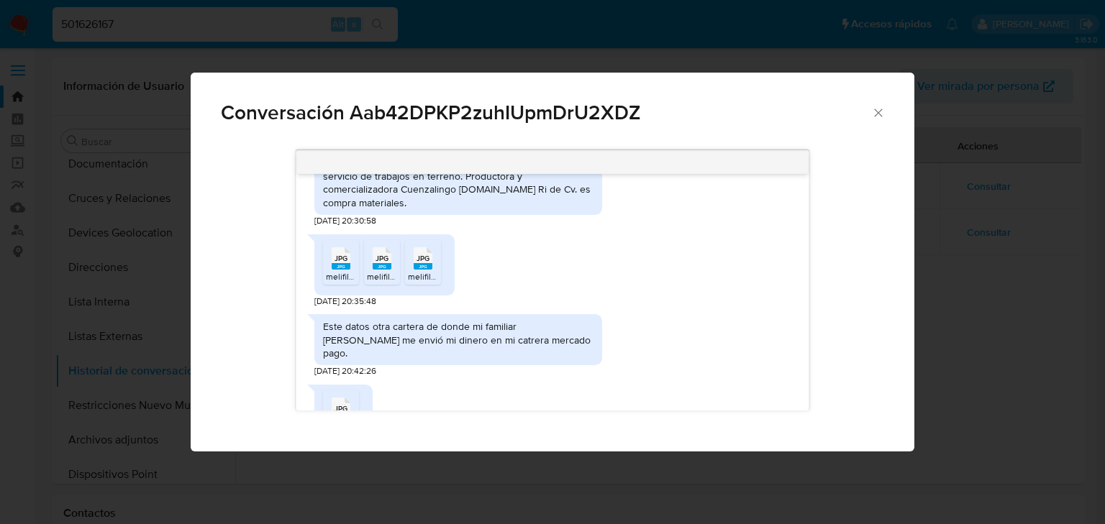
scroll to position [1496, 0]
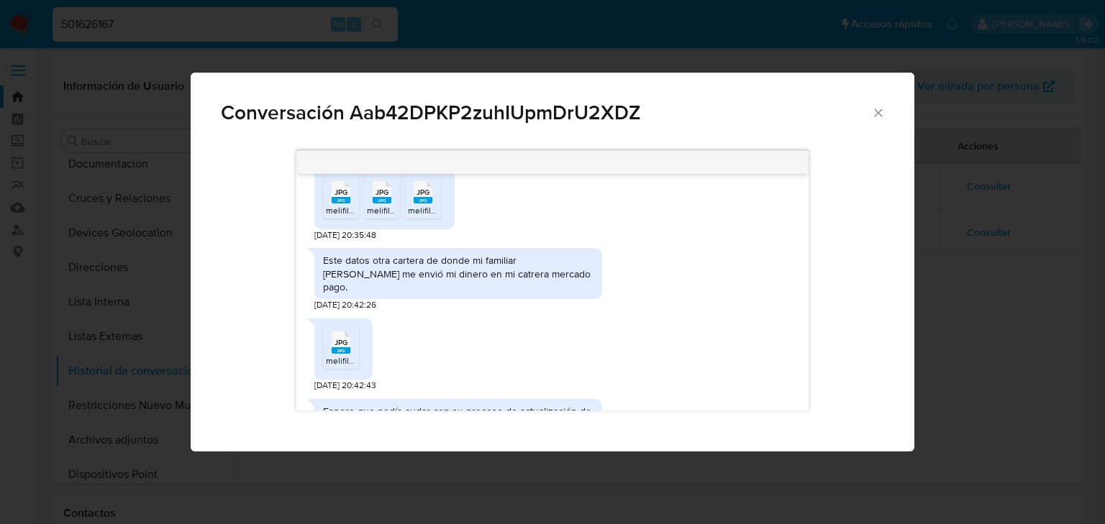
click at [352, 327] on div "JPG JPG" at bounding box center [341, 341] width 30 height 28
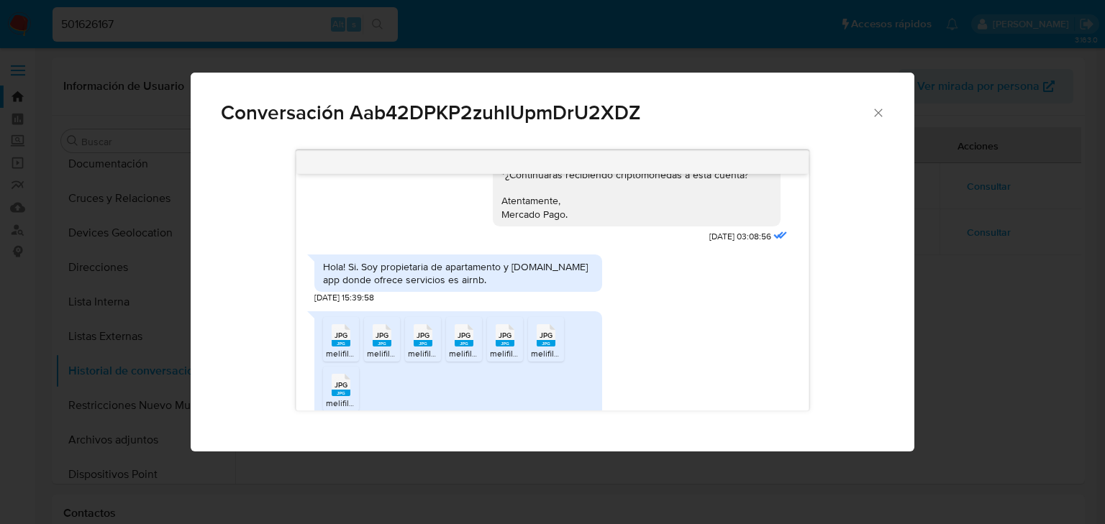
scroll to position [2072, 0]
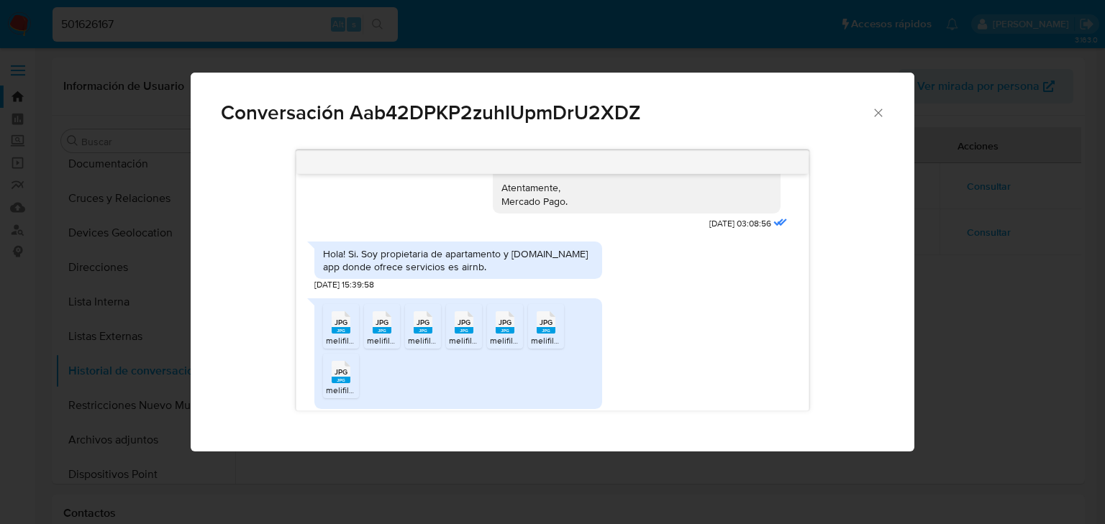
click at [341, 327] on rect "Comunicación" at bounding box center [341, 330] width 19 height 6
click at [381, 327] on rect "Comunicación" at bounding box center [382, 330] width 19 height 6
click at [411, 307] on div "JPG JPG" at bounding box center [423, 321] width 30 height 28
click at [453, 307] on div "JPG JPG" at bounding box center [464, 321] width 30 height 28
click at [487, 304] on li "JPG JPG melifile2728645462927158637.jpg" at bounding box center [505, 326] width 36 height 45
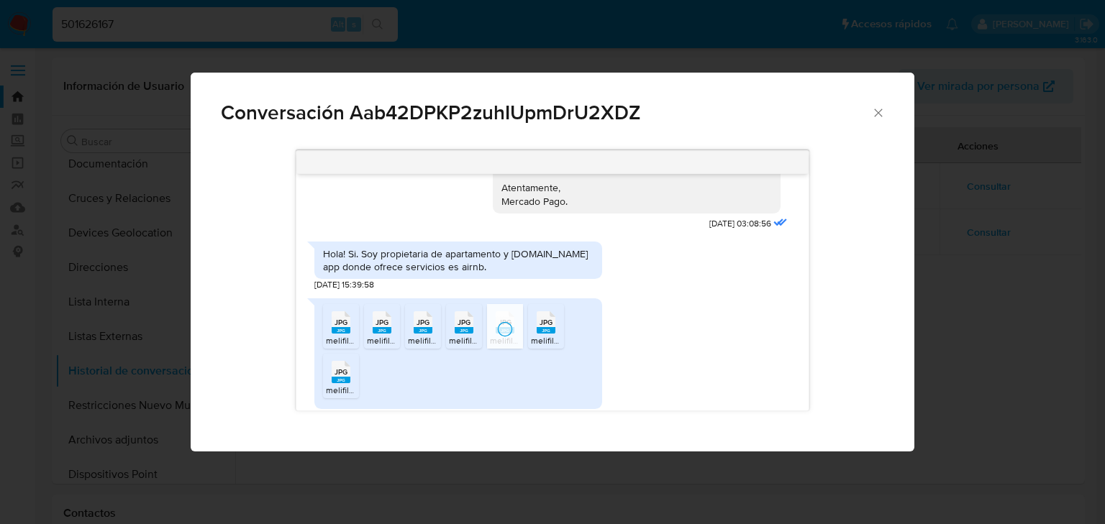
drag, startPoint x: 543, startPoint y: 291, endPoint x: 418, endPoint y: 314, distance: 127.3
click at [541, 327] on rect "Comunicación" at bounding box center [546, 330] width 19 height 6
click at [323, 354] on li "JPG JPG melifile3954366442583034985.jpg" at bounding box center [341, 376] width 36 height 45
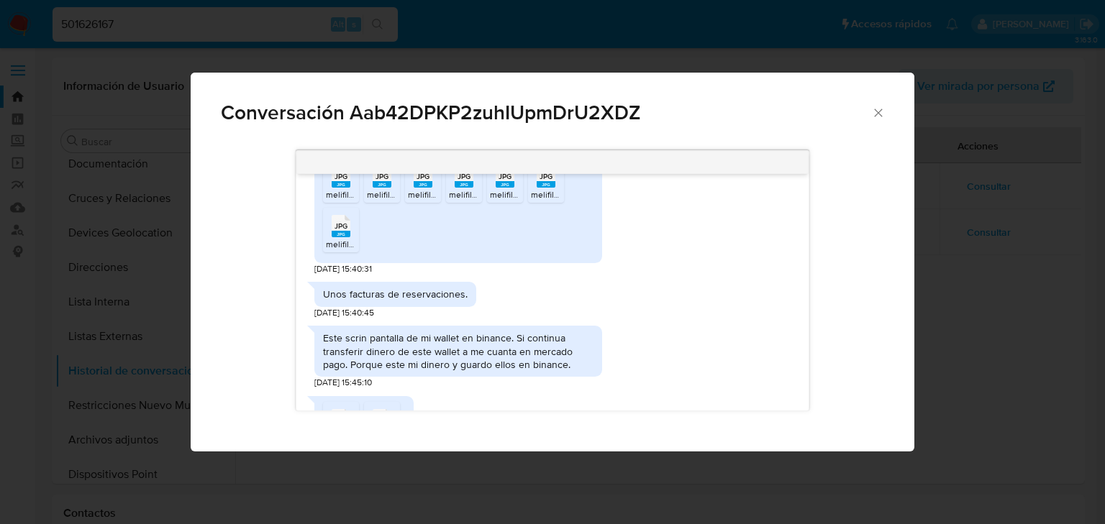
scroll to position [2243, 0]
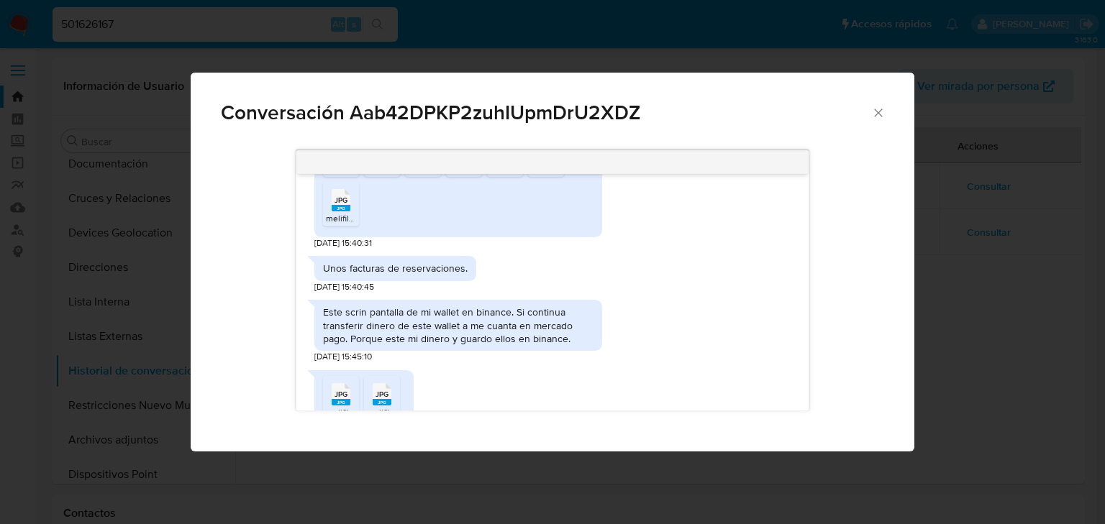
click at [337, 390] on span "JPG" at bounding box center [340, 394] width 13 height 9
click at [361, 376] on ul "JPG JPG melifile3212173195878550166.jpg JPG JPG melifile7860721944851452776.jpg" at bounding box center [364, 401] width 82 height 50
click at [373, 399] on rect "Comunicación" at bounding box center [382, 402] width 19 height 6
click at [270, 224] on div "[DATE] 19:01:23 Hola! Buenas tardes! [DATE] 19:45:43 PDF PDF melifile6780266993…" at bounding box center [552, 280] width 663 height 281
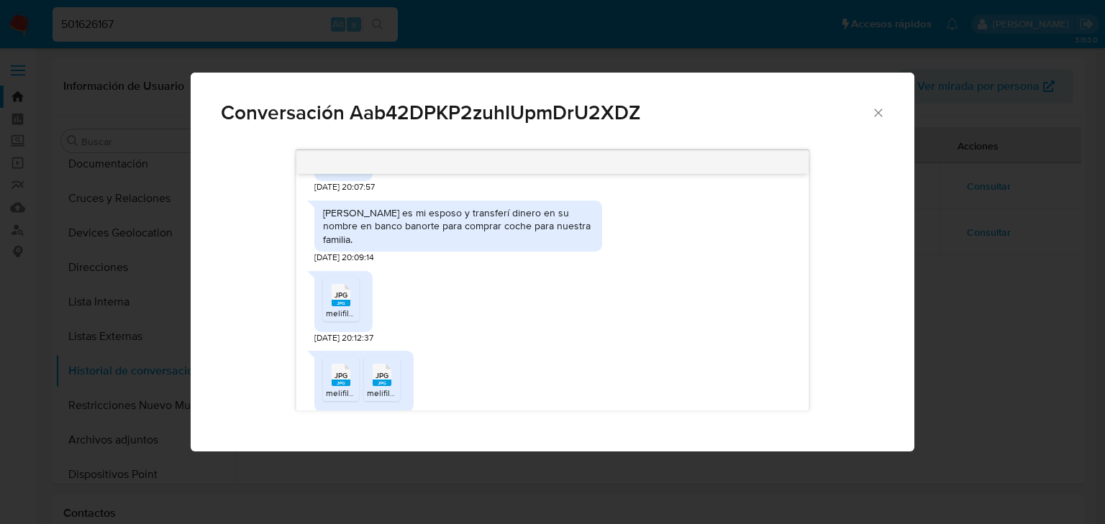
scroll to position [1150, 0]
drag, startPoint x: 534, startPoint y: 227, endPoint x: 650, endPoint y: 183, distance: 123.8
click at [551, 214] on div "[PERSON_NAME] es mi esposo y transferí dinero en su nombre en banco banorte par…" at bounding box center [458, 228] width 288 height 70
drag, startPoint x: 876, startPoint y: 126, endPoint x: 886, endPoint y: 107, distance: 21.2
click at [876, 125] on div "Conversación Aab42DPKP2zuhIUpmDrU2XDZ" at bounding box center [553, 107] width 724 height 68
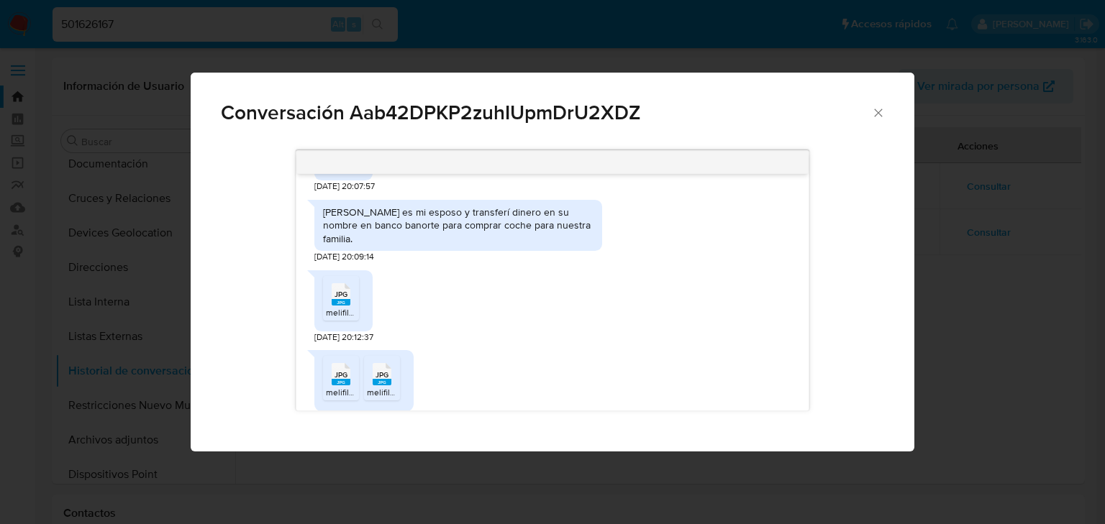
drag, startPoint x: 881, startPoint y: 110, endPoint x: 849, endPoint y: 120, distance: 33.9
click at [880, 110] on icon "Cerrar" at bounding box center [879, 113] width 8 height 8
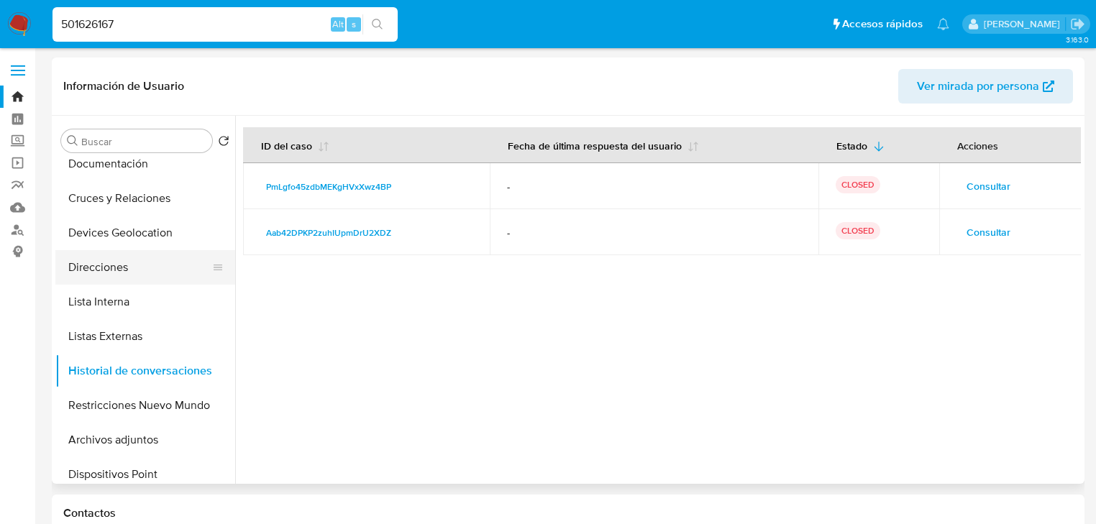
click at [91, 290] on button "Lista Interna" at bounding box center [145, 302] width 180 height 35
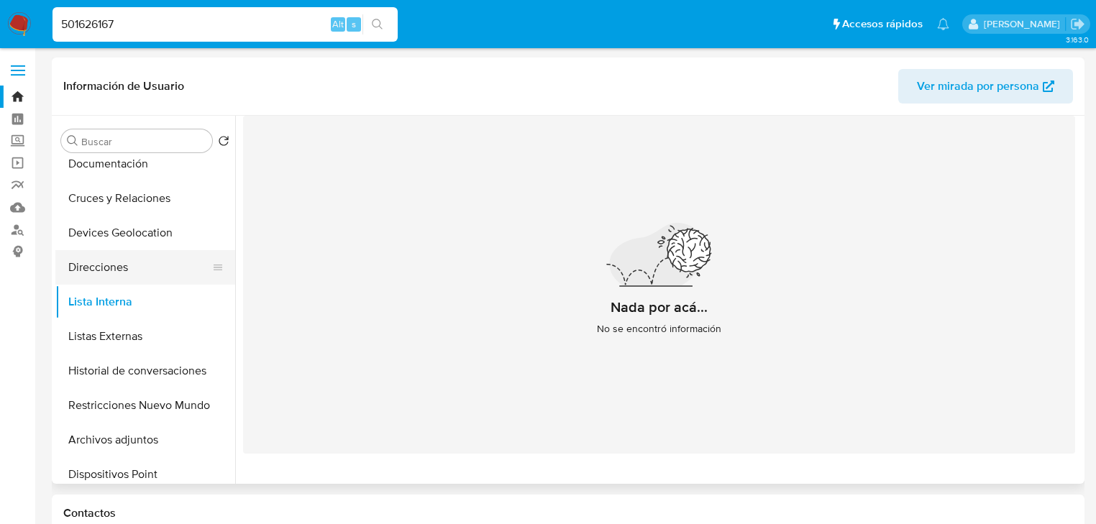
click at [112, 273] on button "Direcciones" at bounding box center [139, 267] width 168 height 35
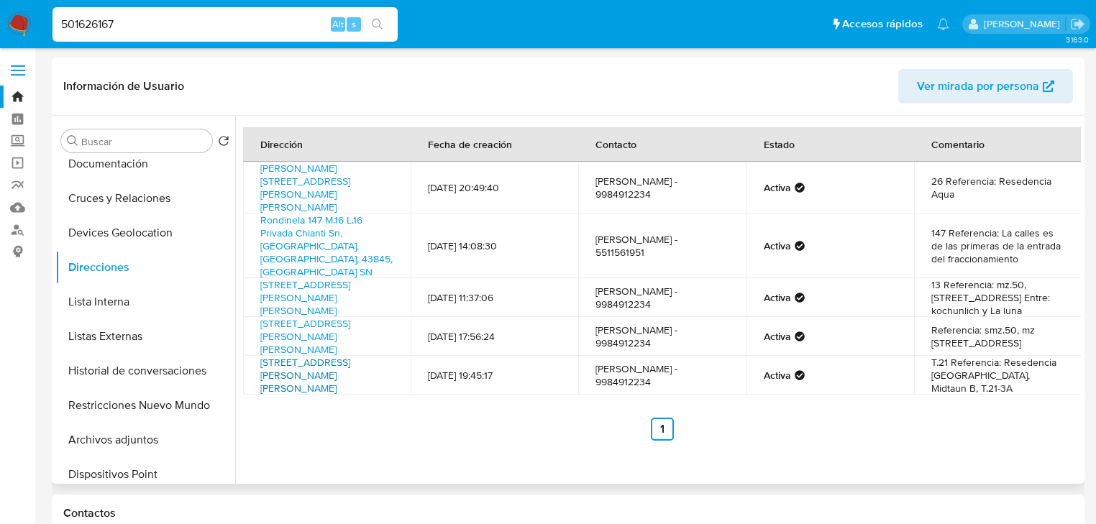
click at [297, 355] on link "[STREET_ADDRESS][PERSON_NAME][PERSON_NAME]" at bounding box center [305, 375] width 90 height 40
click at [138, 314] on button "Lista Interna" at bounding box center [139, 302] width 168 height 35
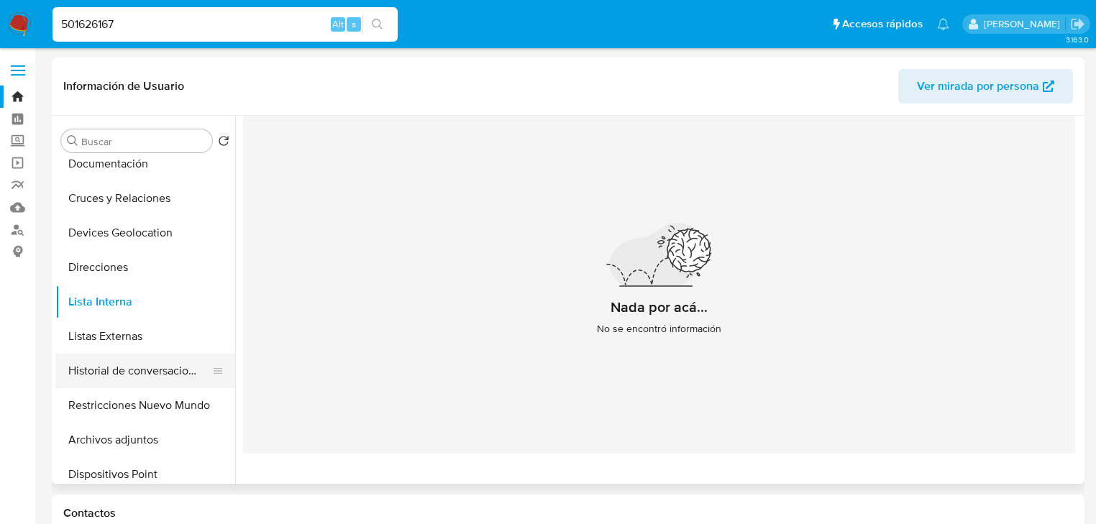
click at [170, 375] on button "Historial de conversaciones" at bounding box center [139, 371] width 168 height 35
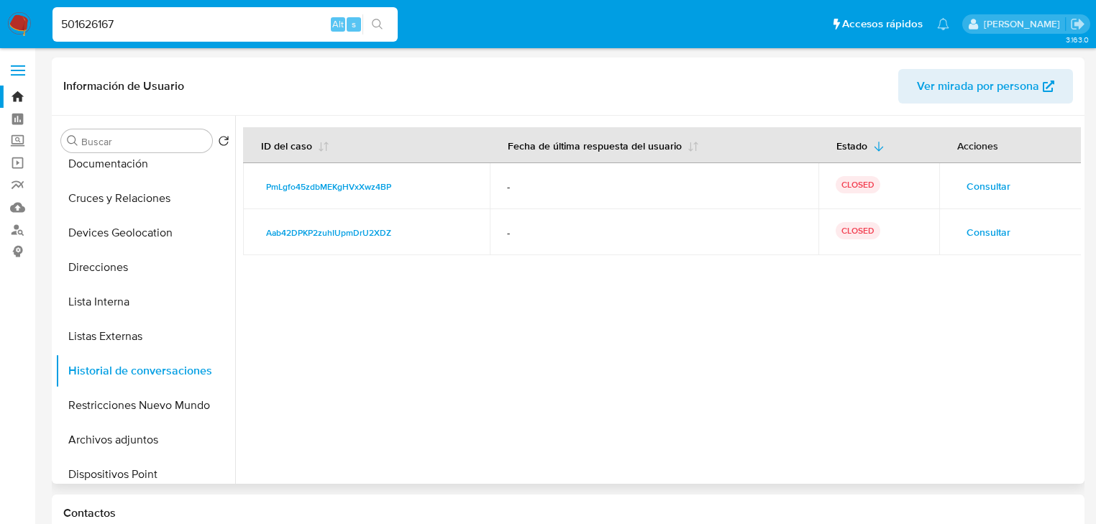
click at [984, 222] on span "Consultar" at bounding box center [989, 232] width 44 height 20
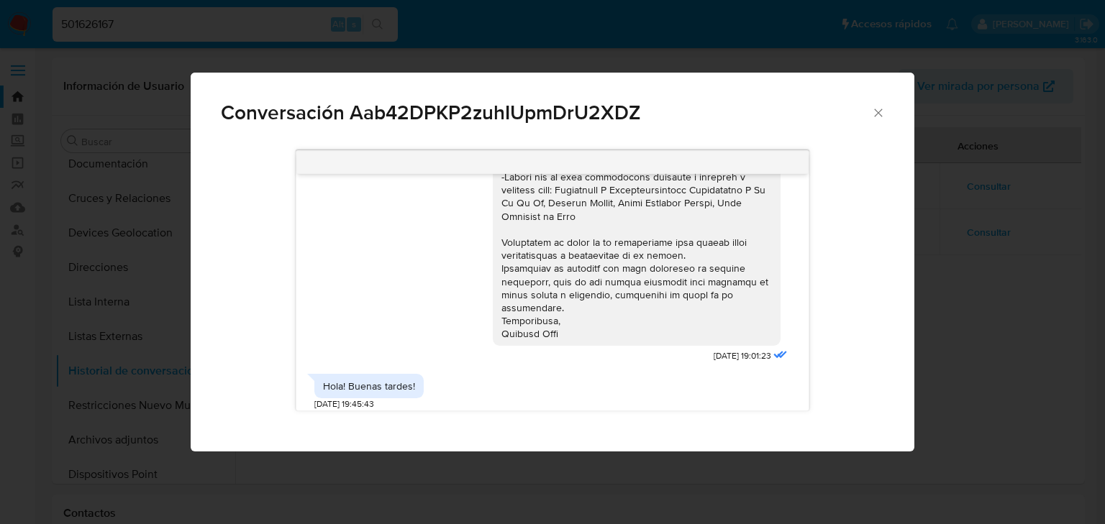
scroll to position [206, 0]
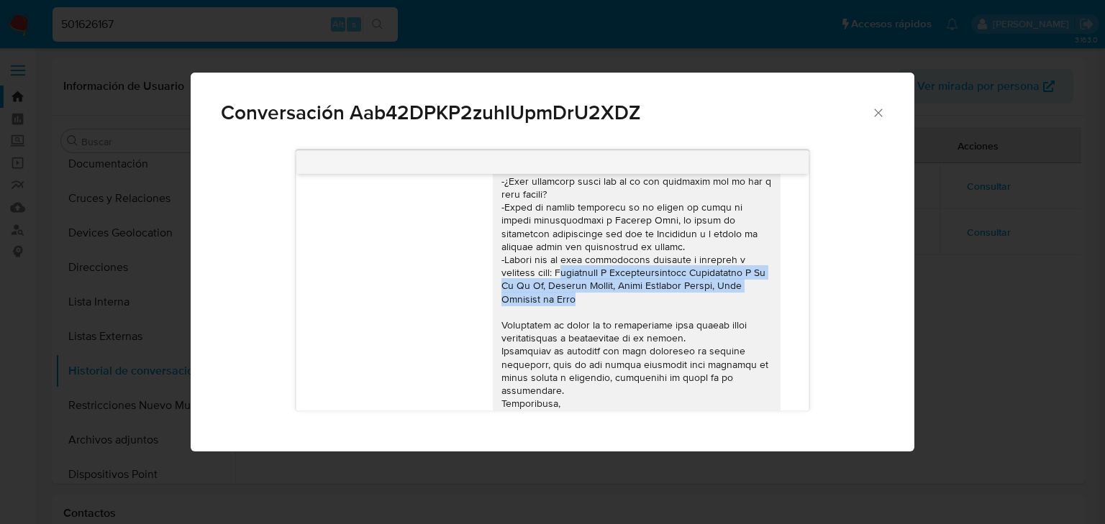
drag, startPoint x: 583, startPoint y: 280, endPoint x: 639, endPoint y: 296, distance: 58.5
click at [639, 296] on div "Comunicación" at bounding box center [636, 207] width 270 height 432
click at [639, 303] on div "Comunicación" at bounding box center [636, 207] width 270 height 432
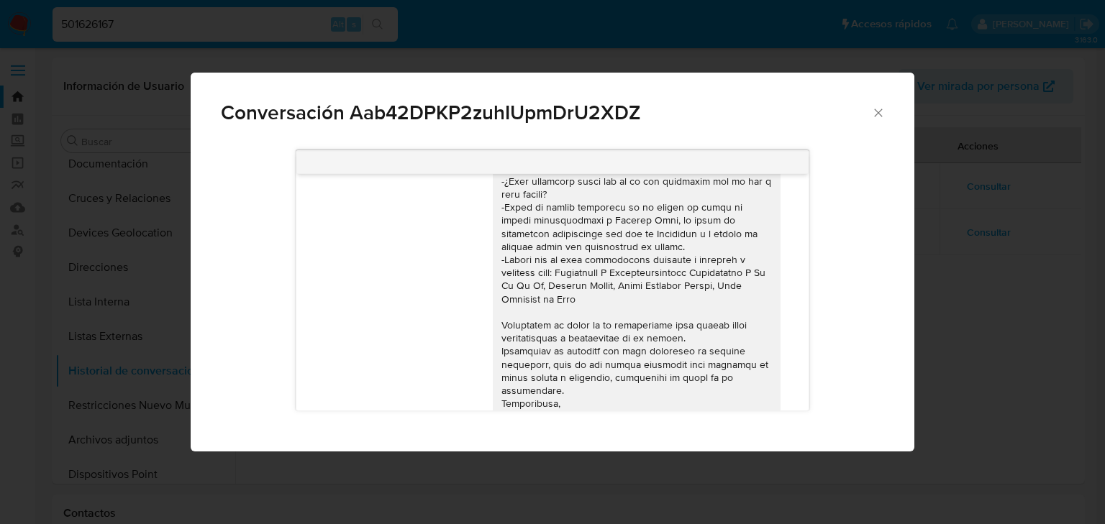
click at [667, 291] on div "Comunicación" at bounding box center [636, 207] width 270 height 432
drag, startPoint x: 653, startPoint y: 272, endPoint x: 742, endPoint y: 296, distance: 92.5
click at [742, 296] on div "Comunicación" at bounding box center [636, 207] width 270 height 432
click at [668, 230] on div "Comunicación" at bounding box center [636, 207] width 270 height 432
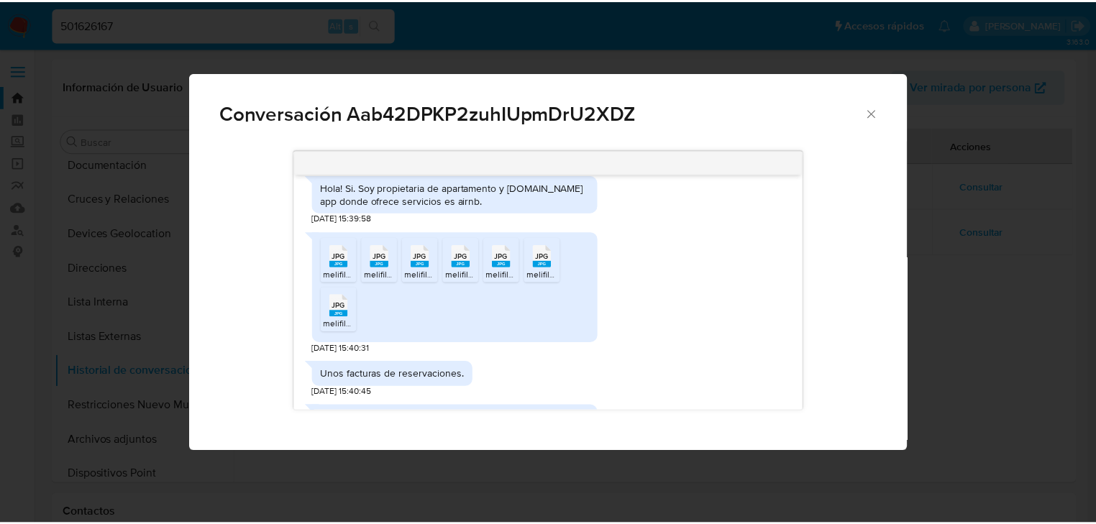
scroll to position [2243, 0]
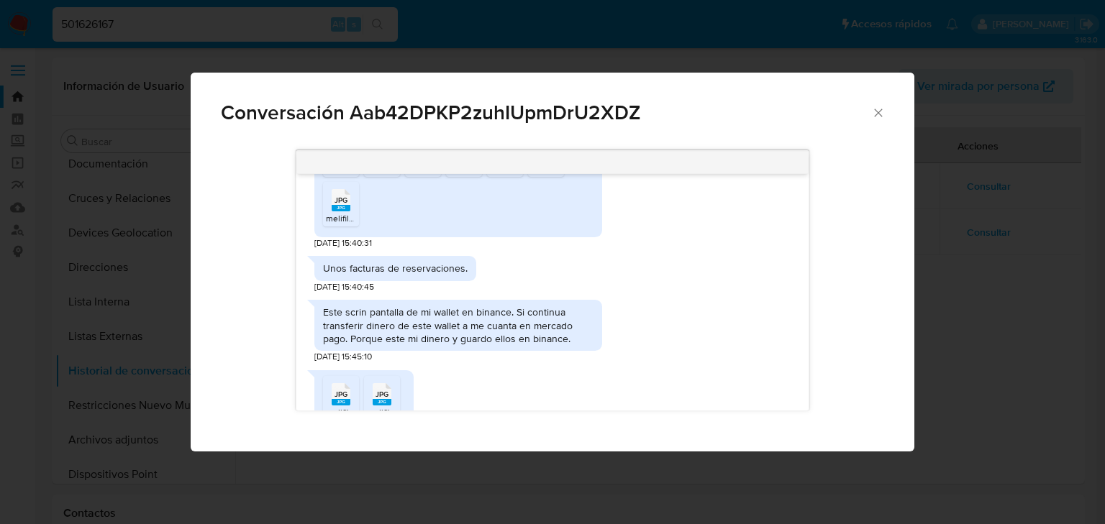
click at [46, 257] on div "Conversación Aab42DPKP2zuhIUpmDrU2XDZ [DATE] 19:01:23 Hola! Buenas tardes! [DAT…" at bounding box center [552, 262] width 1105 height 524
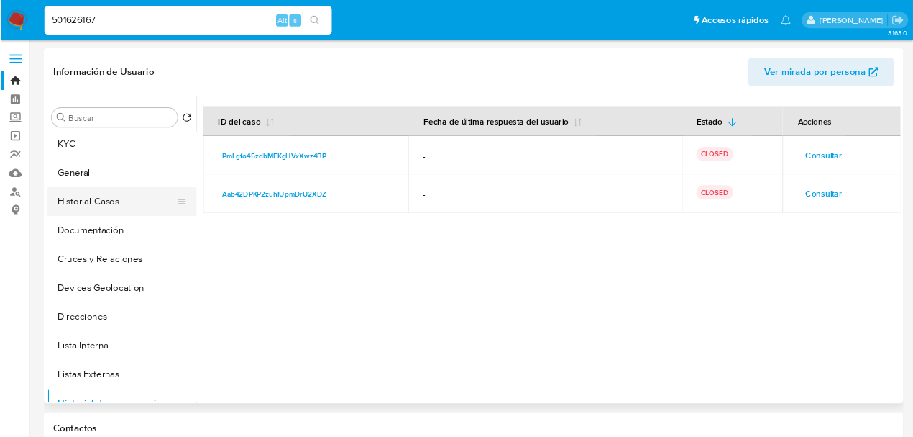
scroll to position [0, 0]
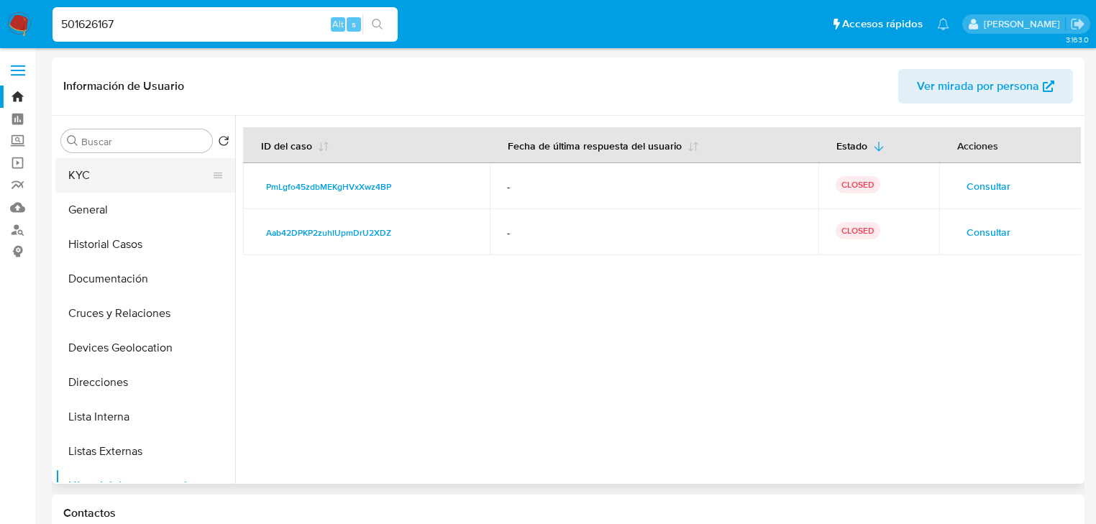
click at [119, 179] on button "KYC" at bounding box center [139, 175] width 168 height 35
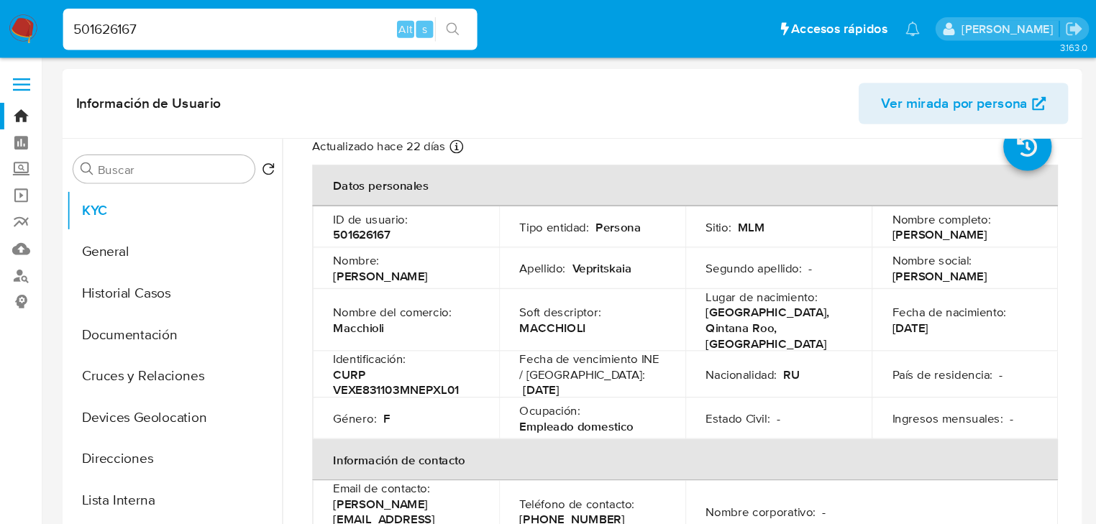
scroll to position [47, 0]
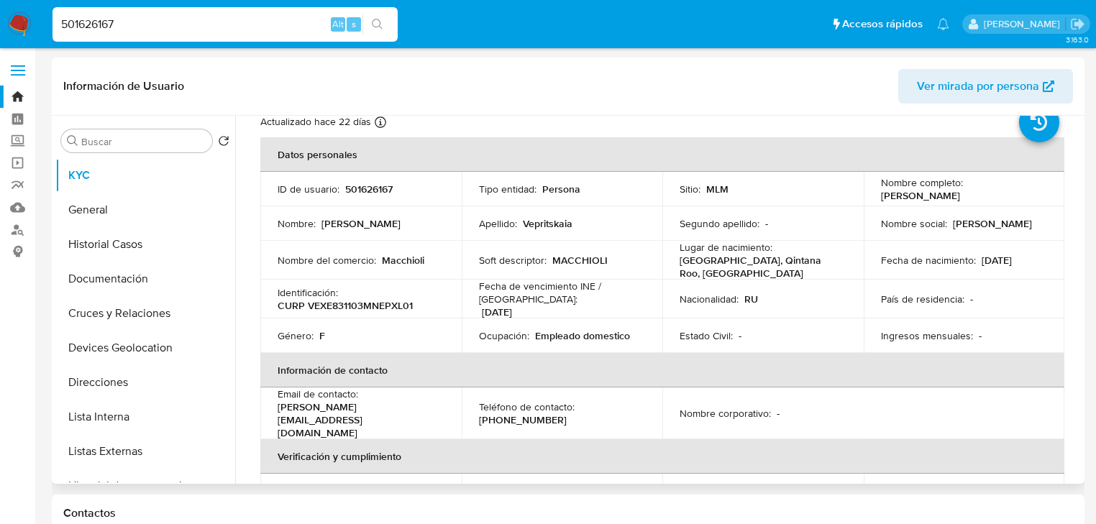
click at [780, 242] on td "Lugar de nacimiento : [DEMOGRAPHIC_DATA], Qintana Roo, [GEOGRAPHIC_DATA]" at bounding box center [762, 260] width 201 height 39
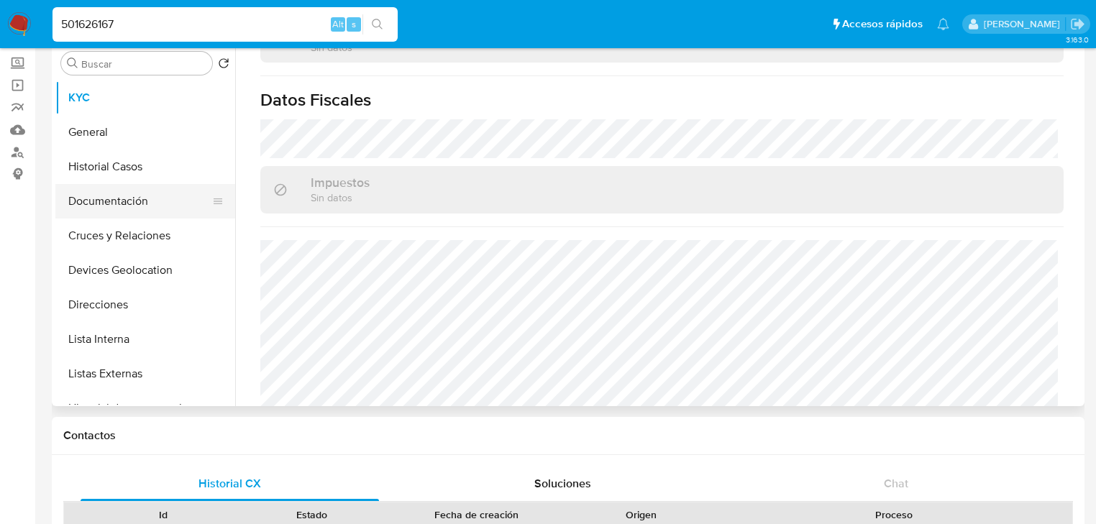
scroll to position [58, 0]
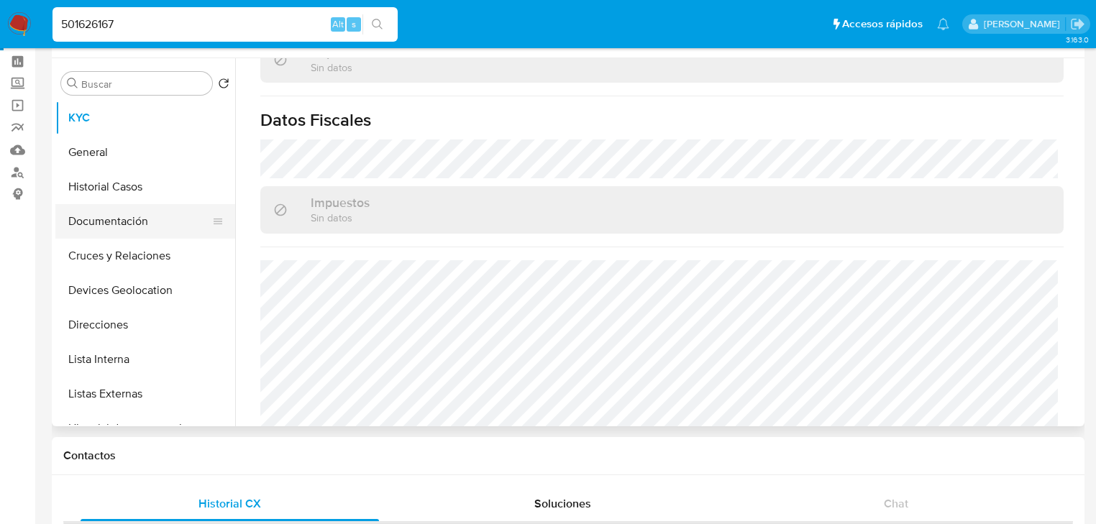
click at [109, 217] on button "Documentación" at bounding box center [139, 221] width 168 height 35
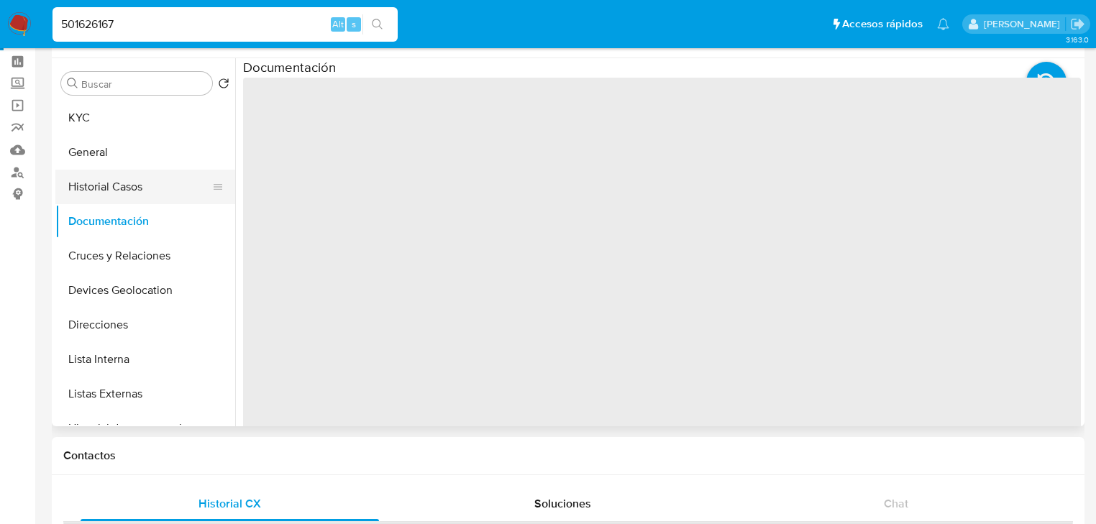
click at [121, 194] on button "Historial Casos" at bounding box center [139, 187] width 168 height 35
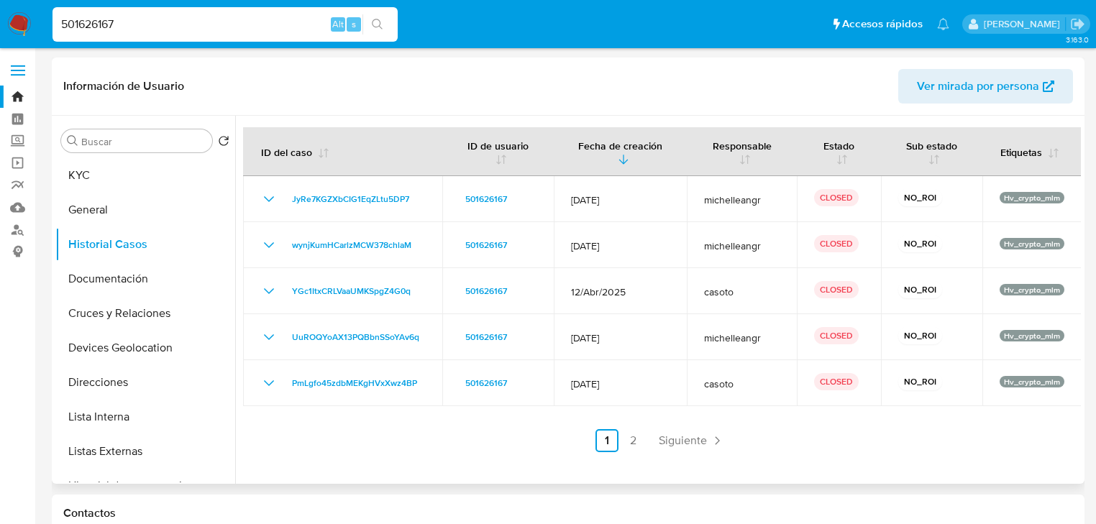
click at [890, 457] on div at bounding box center [658, 300] width 846 height 368
click at [178, 293] on button "Documentación" at bounding box center [139, 279] width 168 height 35
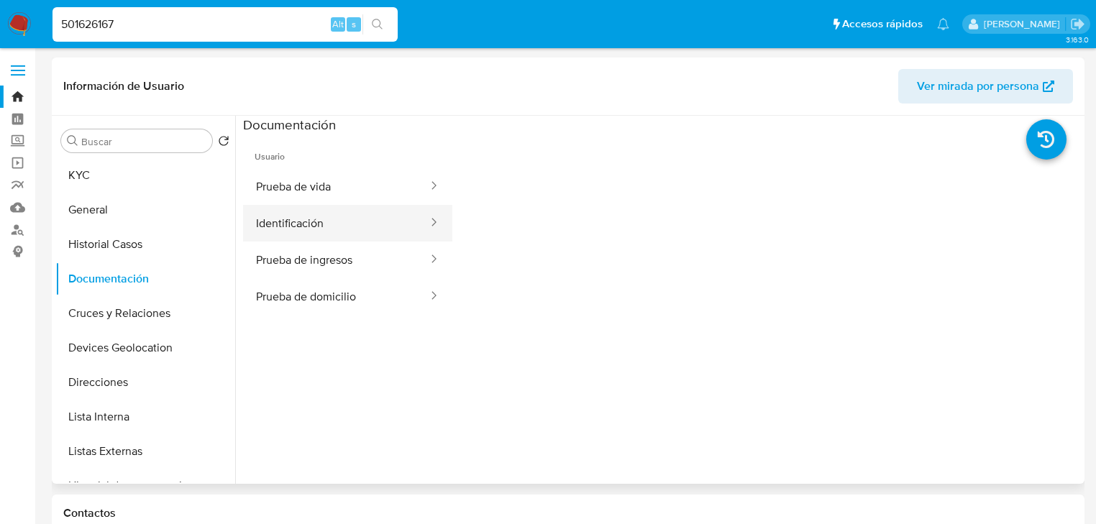
click at [319, 236] on button "Identificación" at bounding box center [336, 223] width 186 height 37
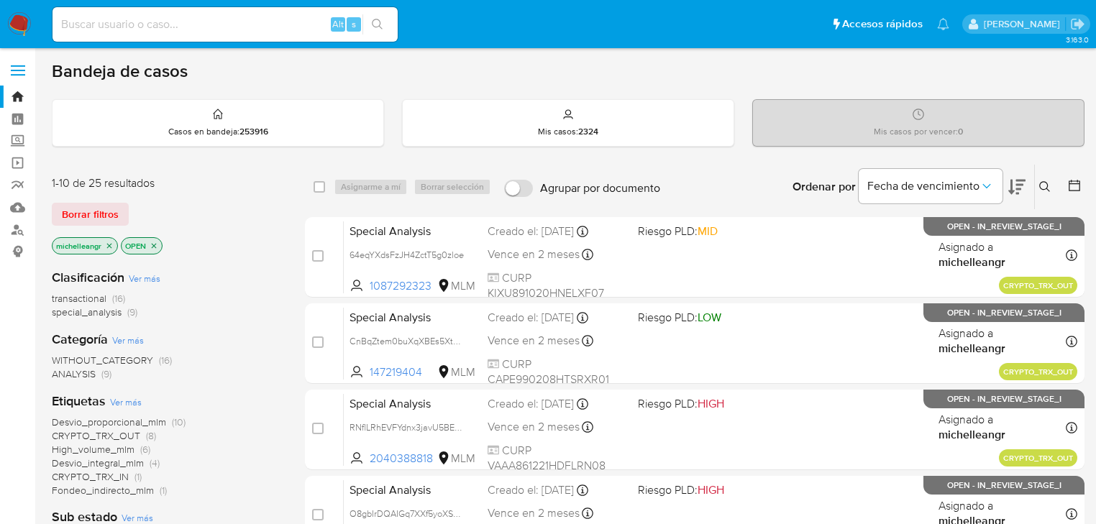
click at [135, 20] on input at bounding box center [225, 24] width 345 height 19
paste input "448731488"
type input "448731488"
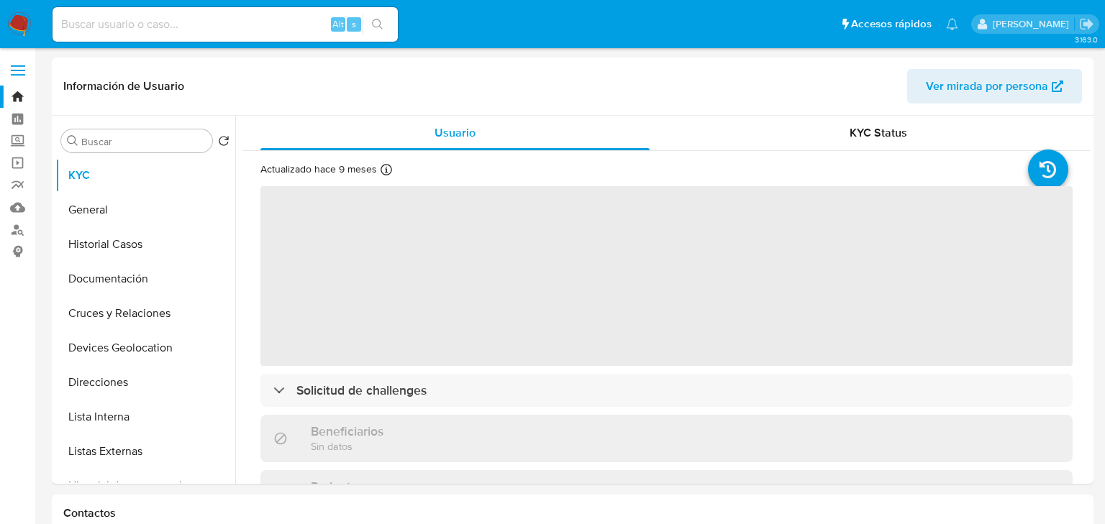
select select "10"
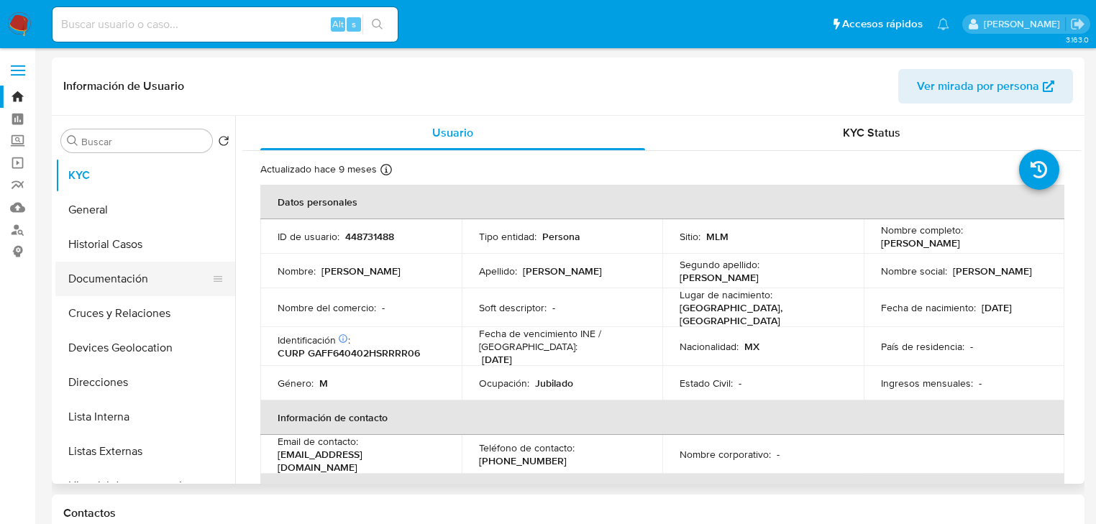
click at [128, 283] on button "Documentación" at bounding box center [139, 279] width 168 height 35
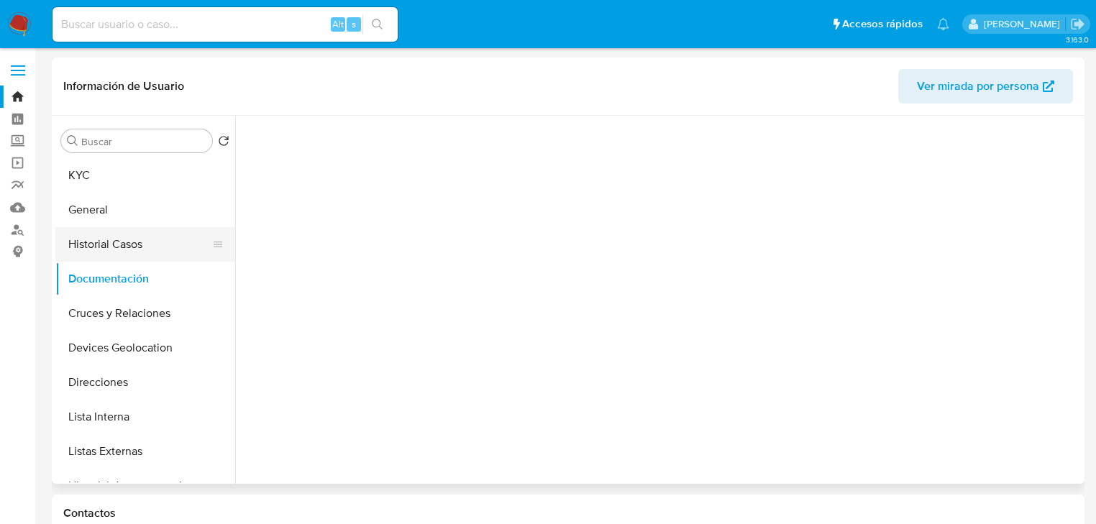
click at [126, 250] on button "Historial Casos" at bounding box center [139, 244] width 168 height 35
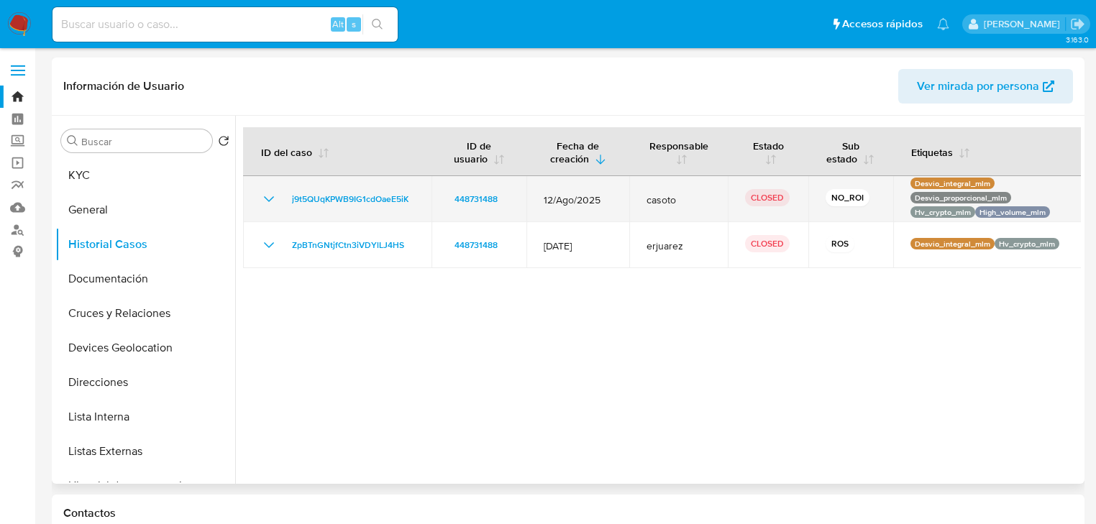
drag, startPoint x: 697, startPoint y: 249, endPoint x: 445, endPoint y: 213, distance: 254.3
click at [445, 213] on tbody "j9t5QUqKPWB9IG1cdOaeE5iK 448731488 12/Ago/2025 casoto CLOSED NO_ROI Desvio_inte…" at bounding box center [662, 222] width 839 height 92
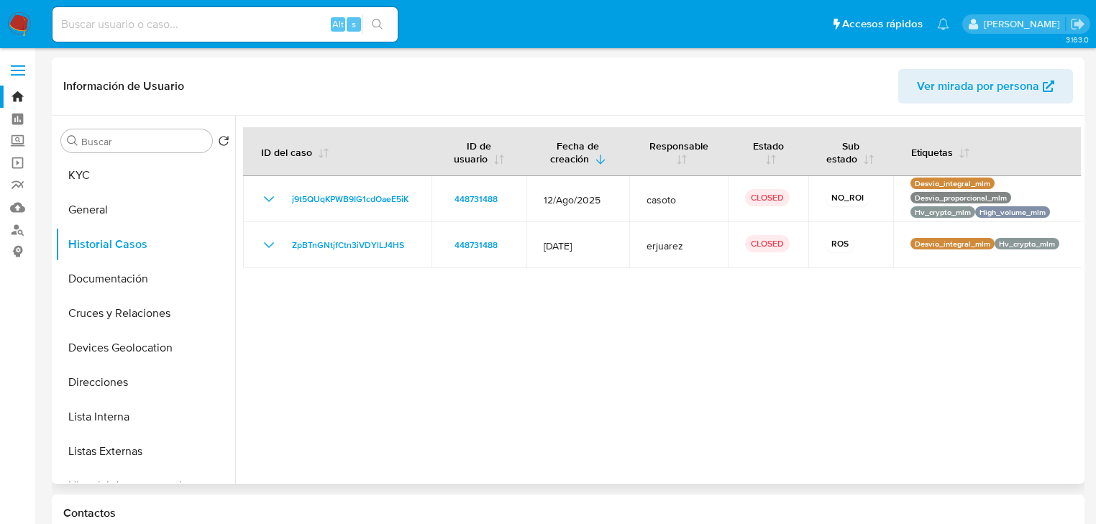
click at [593, 288] on div at bounding box center [658, 300] width 846 height 368
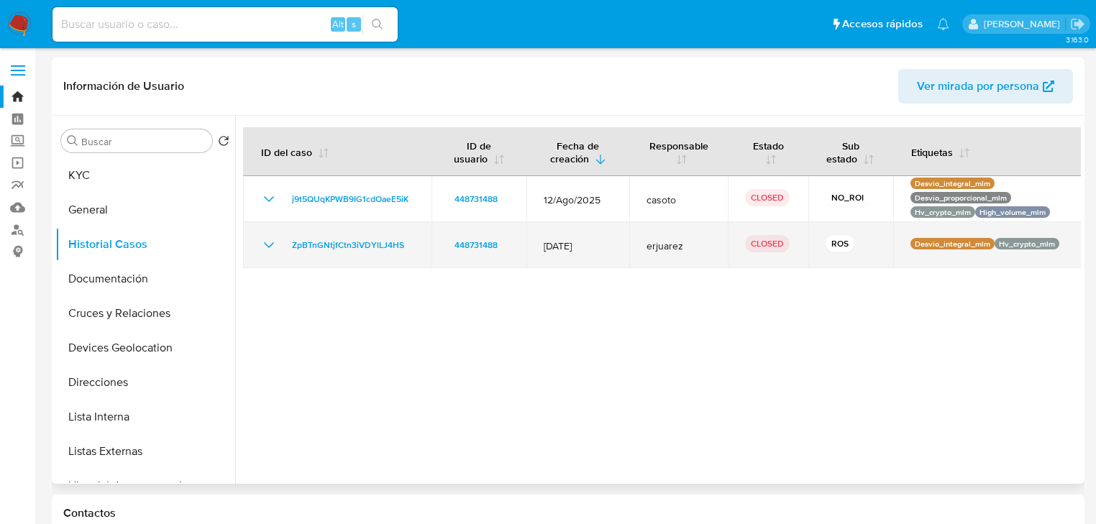
click at [268, 244] on icon "Mostrar/Ocultar" at bounding box center [268, 245] width 17 height 17
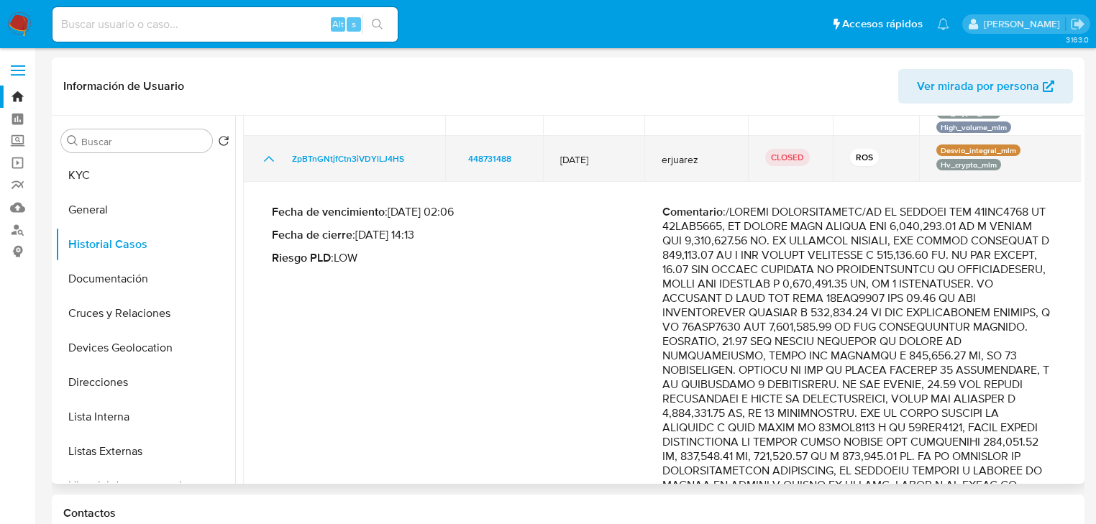
scroll to position [115, 0]
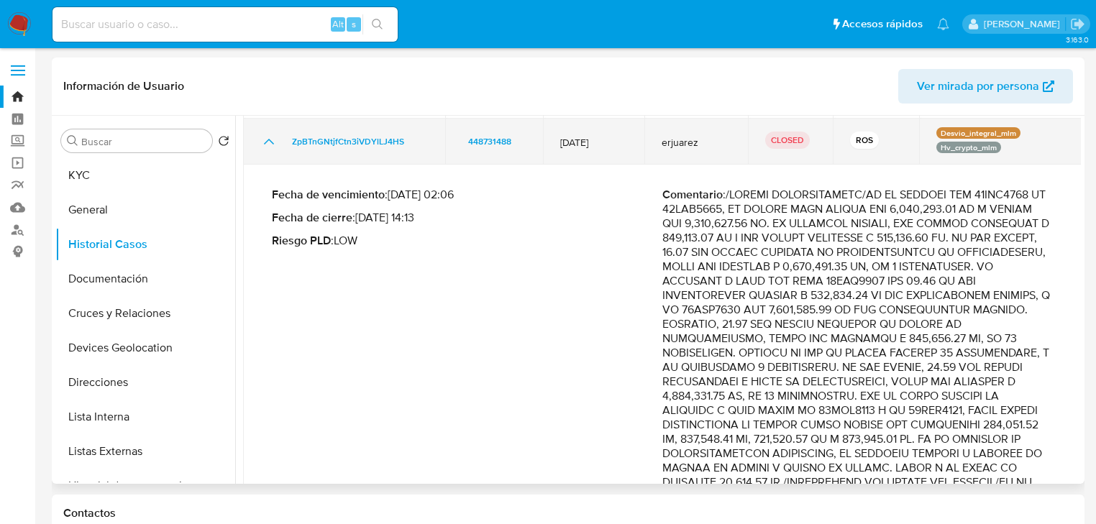
click at [265, 145] on icon "Mostrar/Ocultar" at bounding box center [268, 141] width 17 height 17
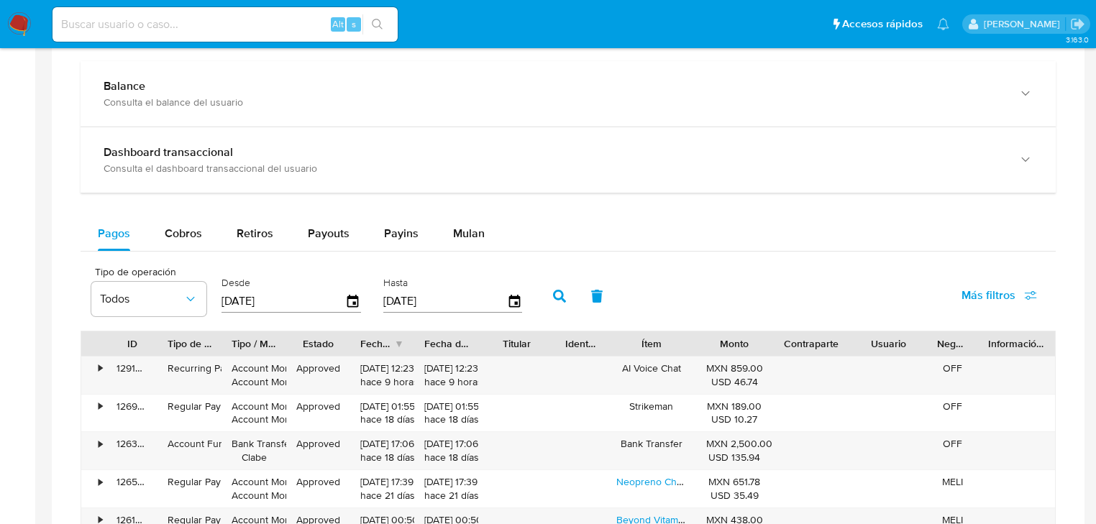
scroll to position [806, 0]
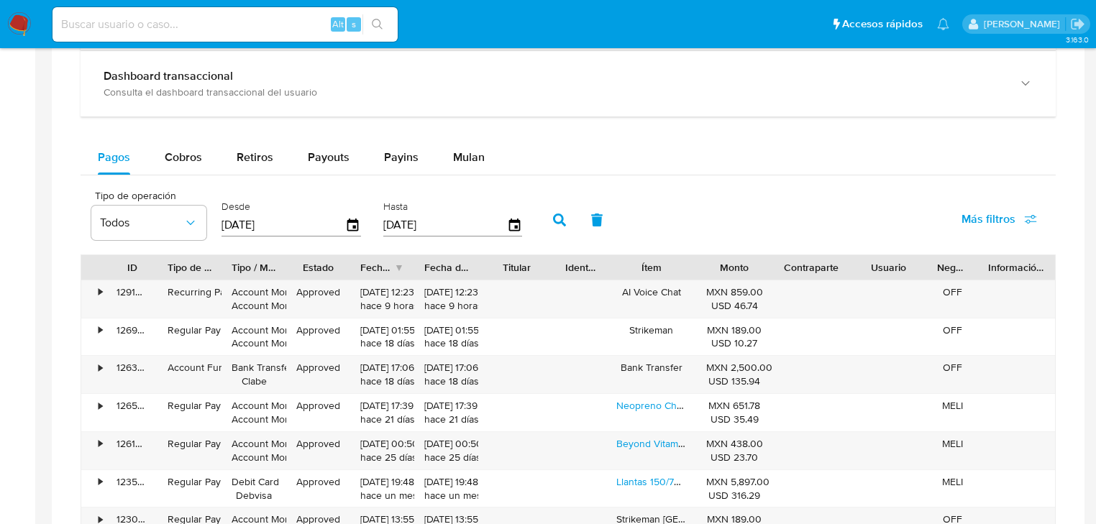
drag, startPoint x: 460, startPoint y: 158, endPoint x: 354, endPoint y: 181, distance: 108.1
click at [460, 158] on span "Mulan" at bounding box center [469, 157] width 32 height 17
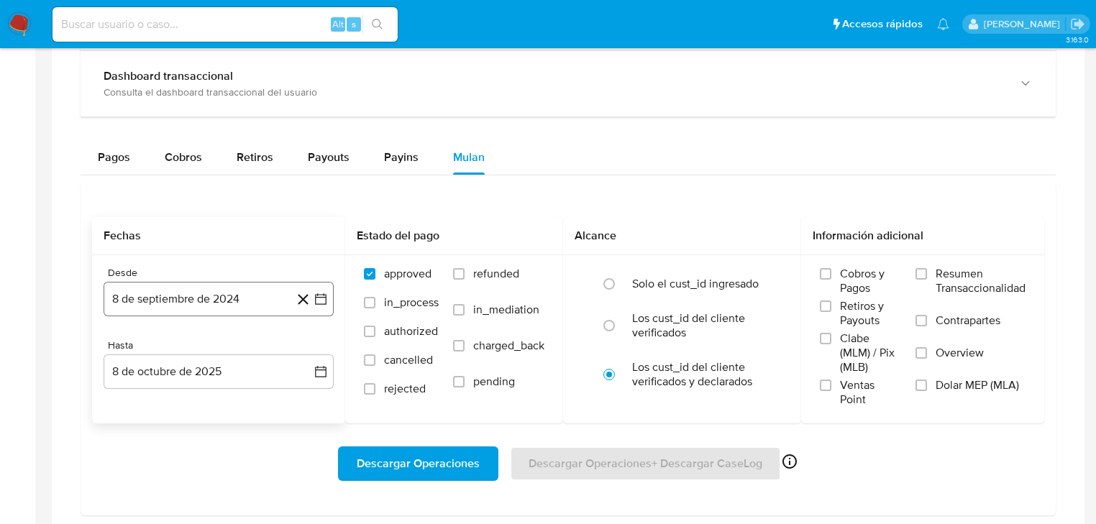
drag, startPoint x: 194, startPoint y: 299, endPoint x: 196, endPoint y: 291, distance: 8.8
click at [194, 298] on button "8 de septiembre de 2024" at bounding box center [219, 299] width 230 height 35
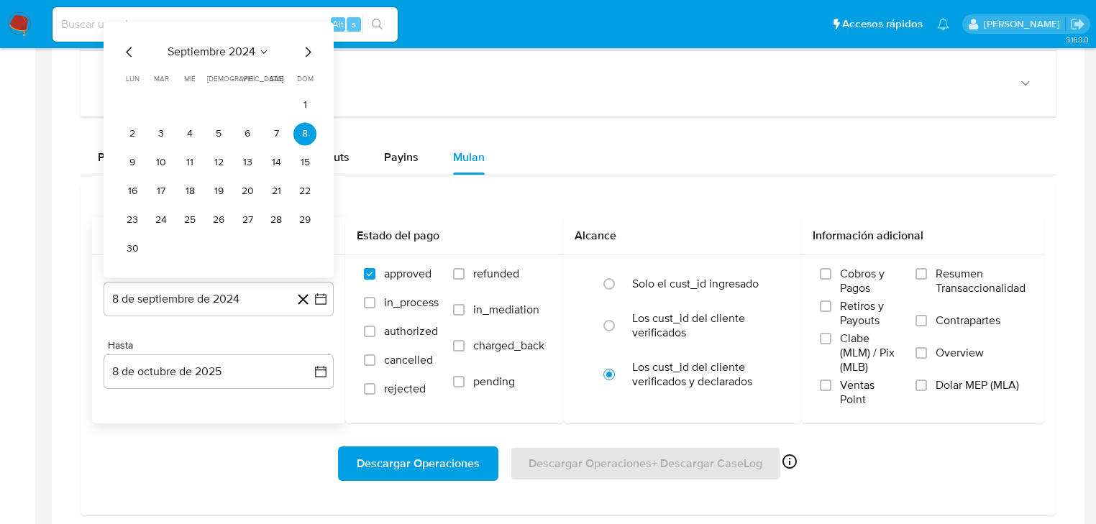
click at [231, 54] on span "septiembre 2024" at bounding box center [212, 52] width 88 height 14
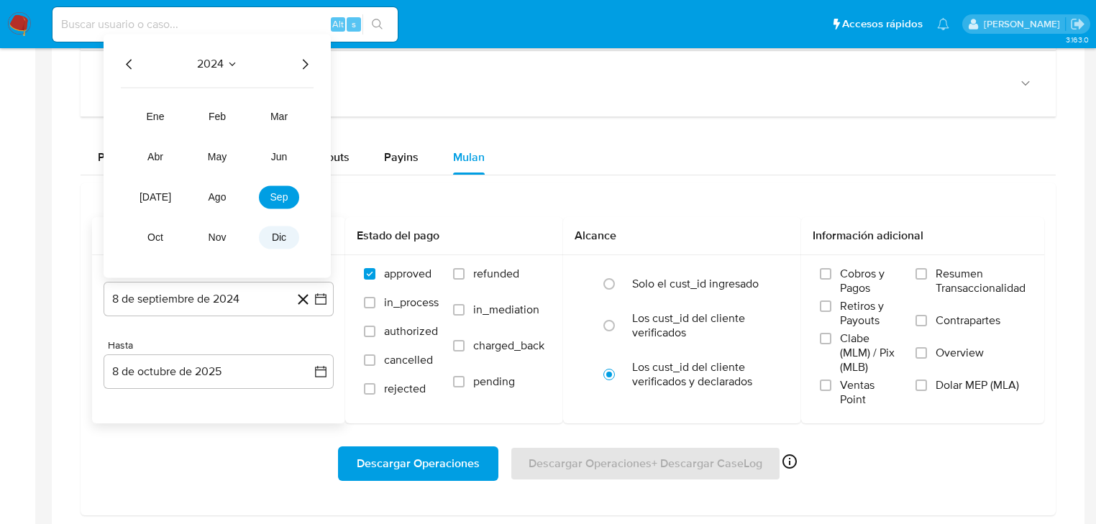
click at [273, 237] on span "dic" at bounding box center [279, 238] width 14 height 12
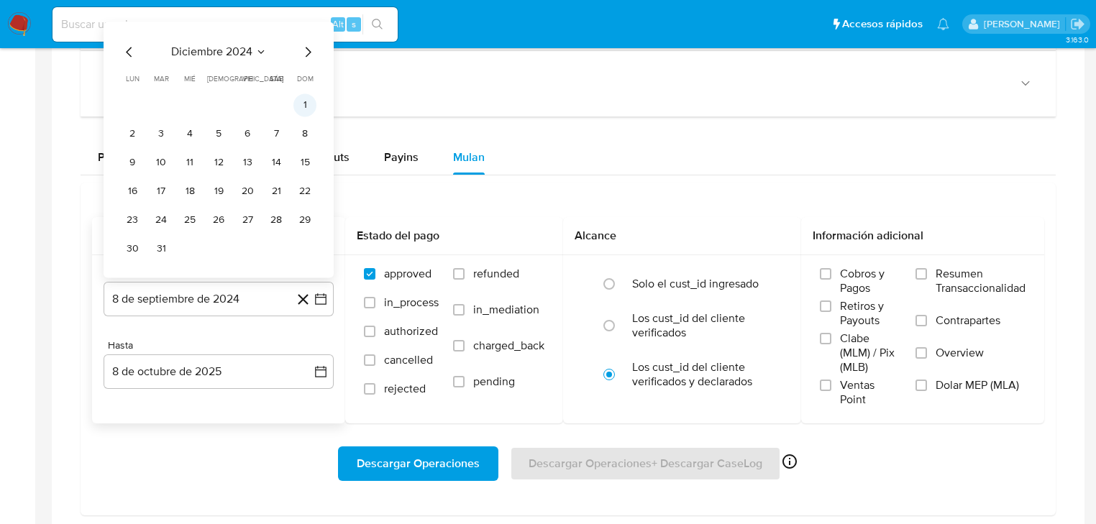
click at [306, 106] on button "1" at bounding box center [304, 105] width 23 height 23
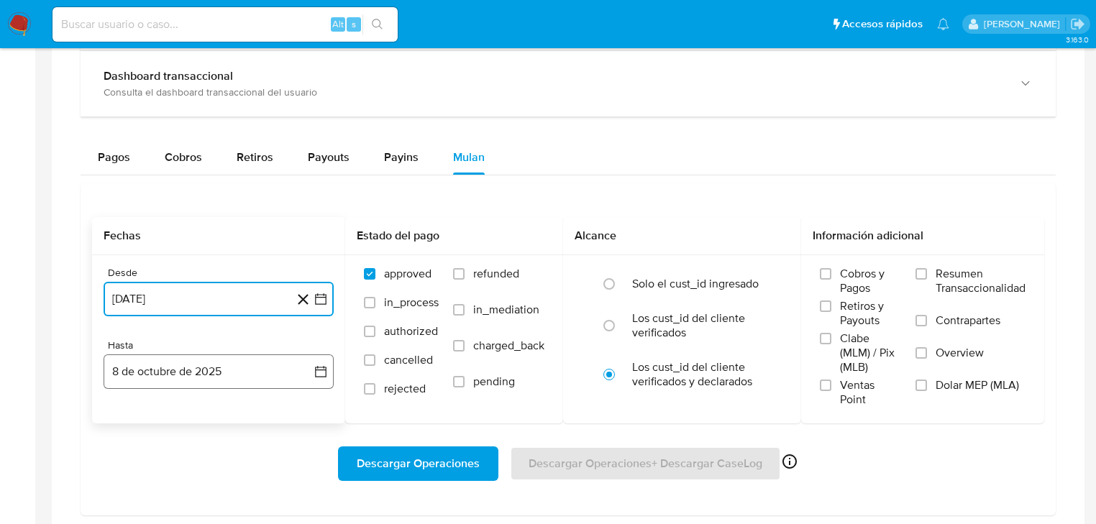
click at [178, 371] on button "8 de octubre de 2025" at bounding box center [219, 372] width 230 height 35
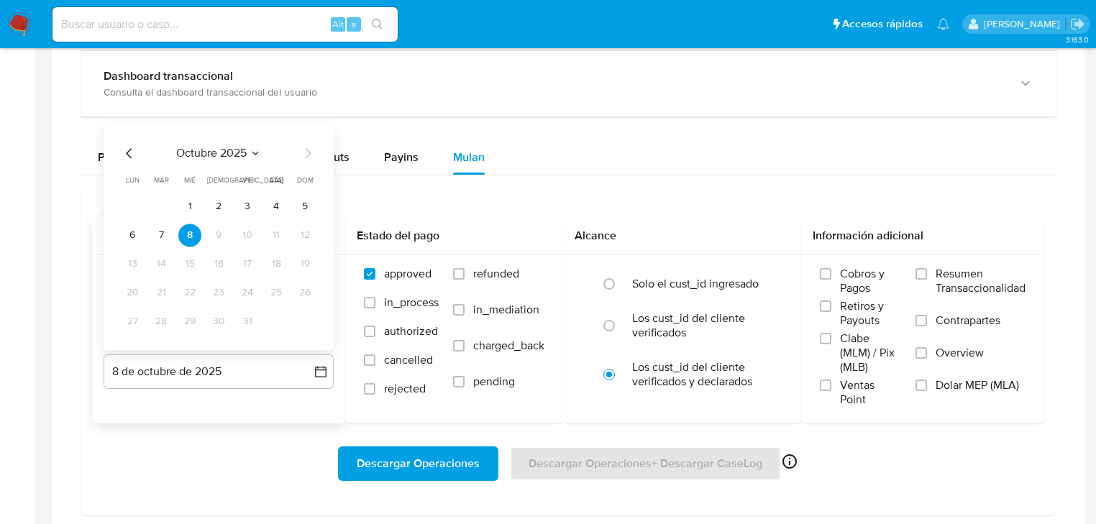
click at [129, 145] on icon "Mes anterior" at bounding box center [129, 153] width 17 height 17
click at [314, 322] on button "31" at bounding box center [304, 321] width 23 height 23
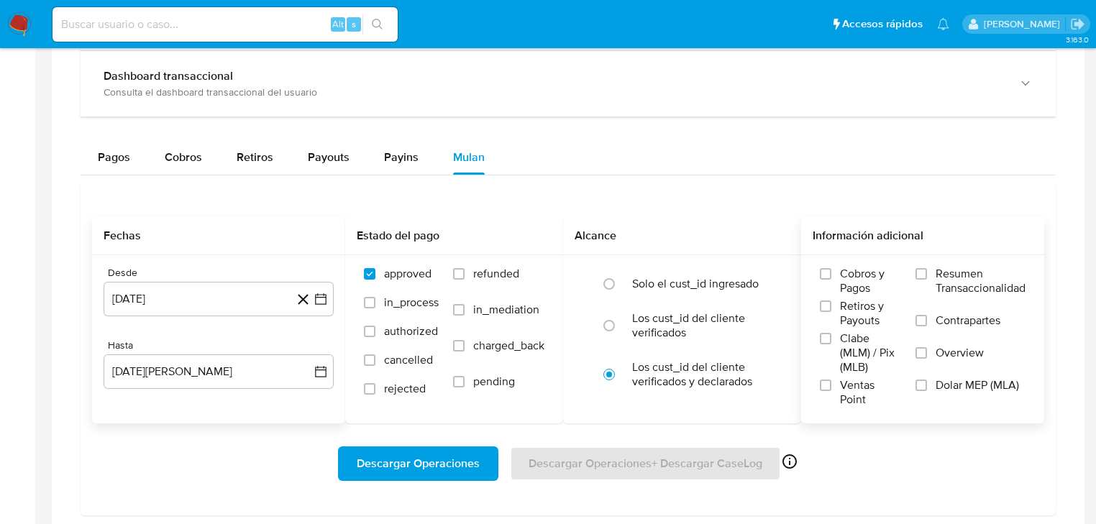
click at [959, 365] on label "Overview" at bounding box center [971, 362] width 110 height 32
click at [927, 359] on input "Overview" at bounding box center [922, 353] width 12 height 12
click at [432, 462] on span "Descargar Operaciones" at bounding box center [418, 464] width 123 height 32
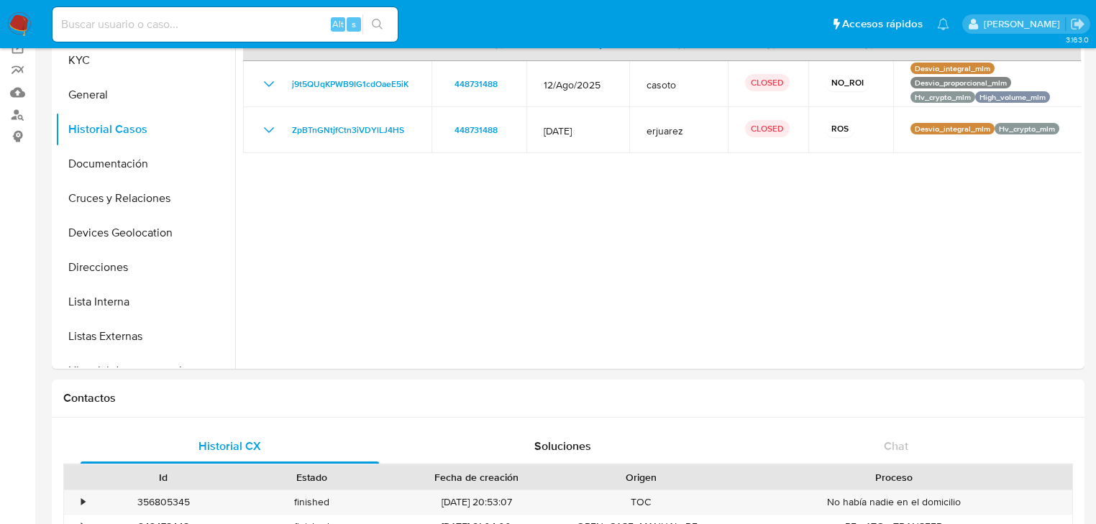
scroll to position [0, 0]
